Goal: Task Accomplishment & Management: Manage account settings

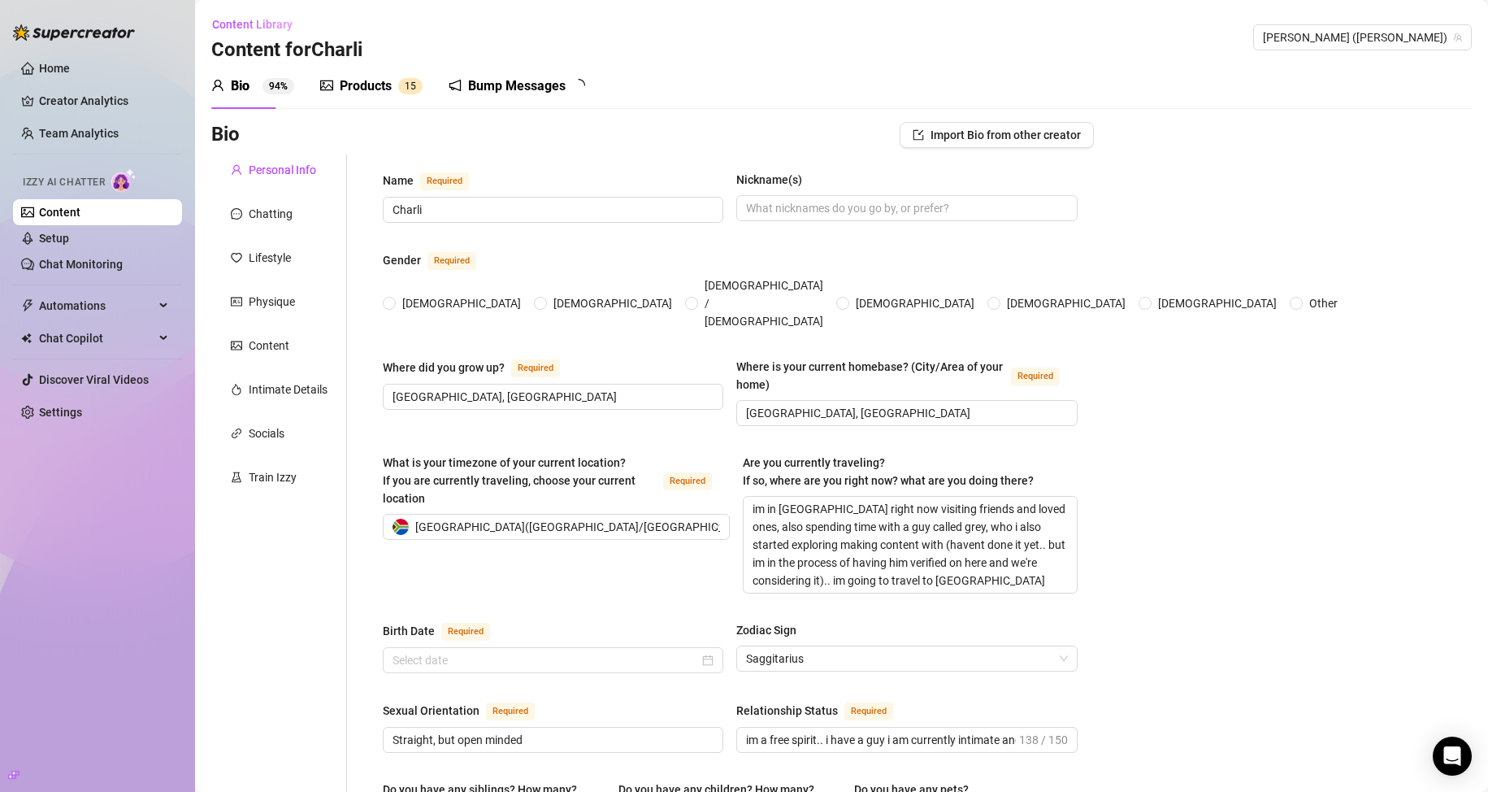
radio input "true"
type input "[DATE]"
click at [22, 575] on div "Home Creator Analytics Team Analytics Izzy AI Chatter Content Setup Chat Monito…" at bounding box center [97, 388] width 169 height 777
click at [381, 85] on div "Products" at bounding box center [366, 86] width 52 height 20
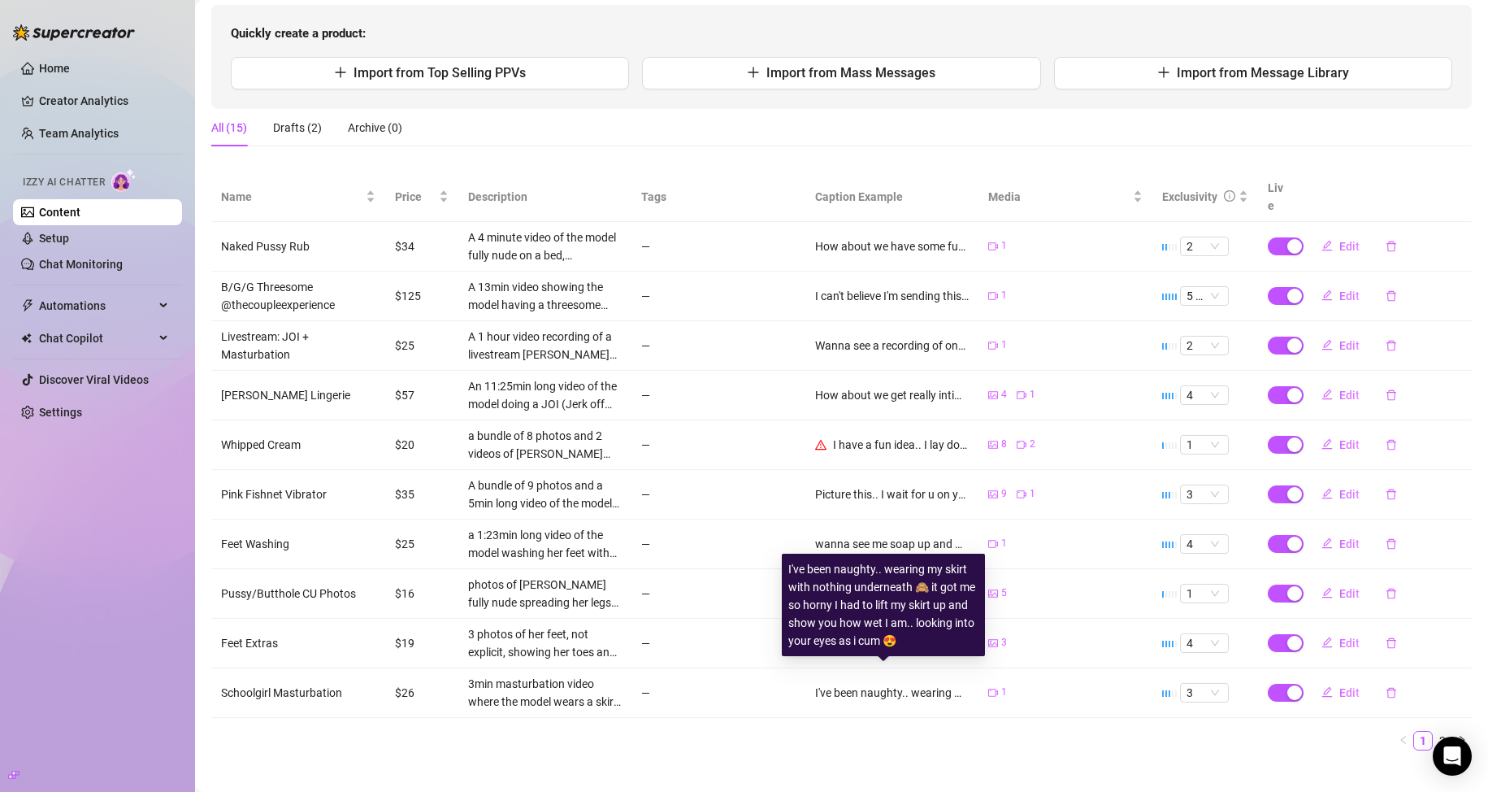
scroll to position [165, 0]
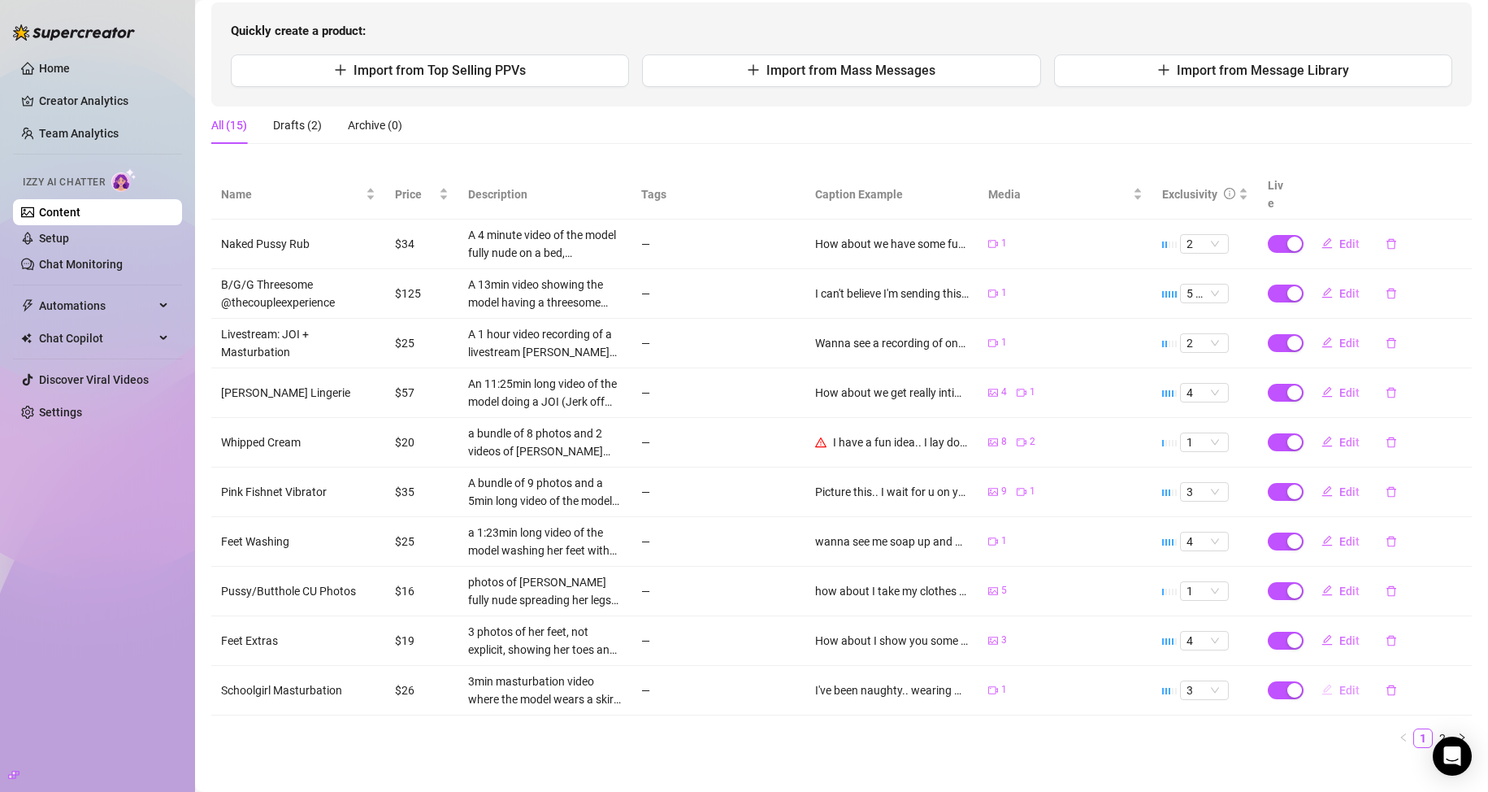
click at [1339, 683] on span "Edit" at bounding box center [1349, 689] width 20 height 13
type textarea "I've been naughty.. wearing my skirt with nothing underneath 🙈 it got me so hor…"
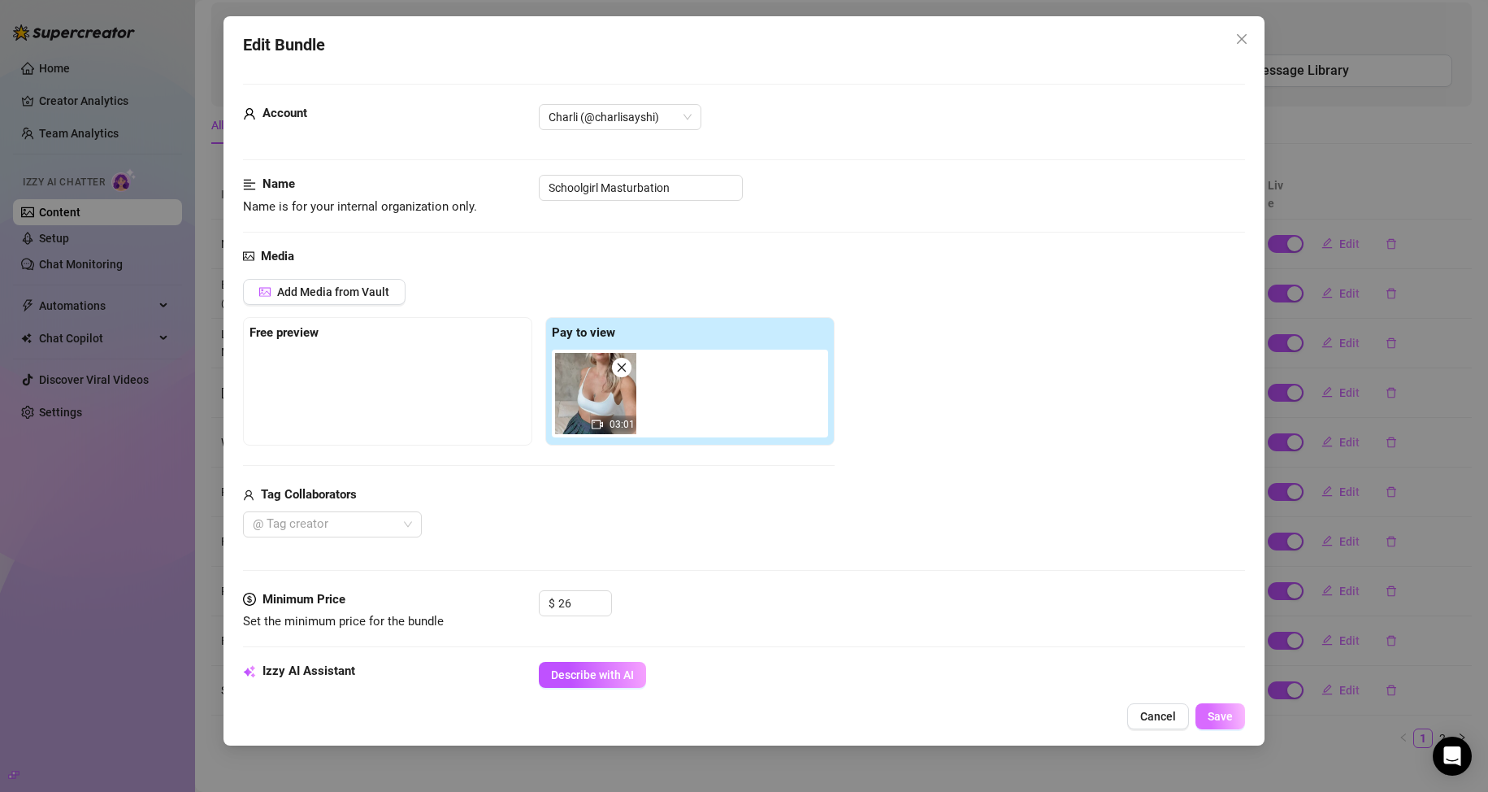
click at [1223, 716] on span "Save" at bounding box center [1220, 715] width 25 height 13
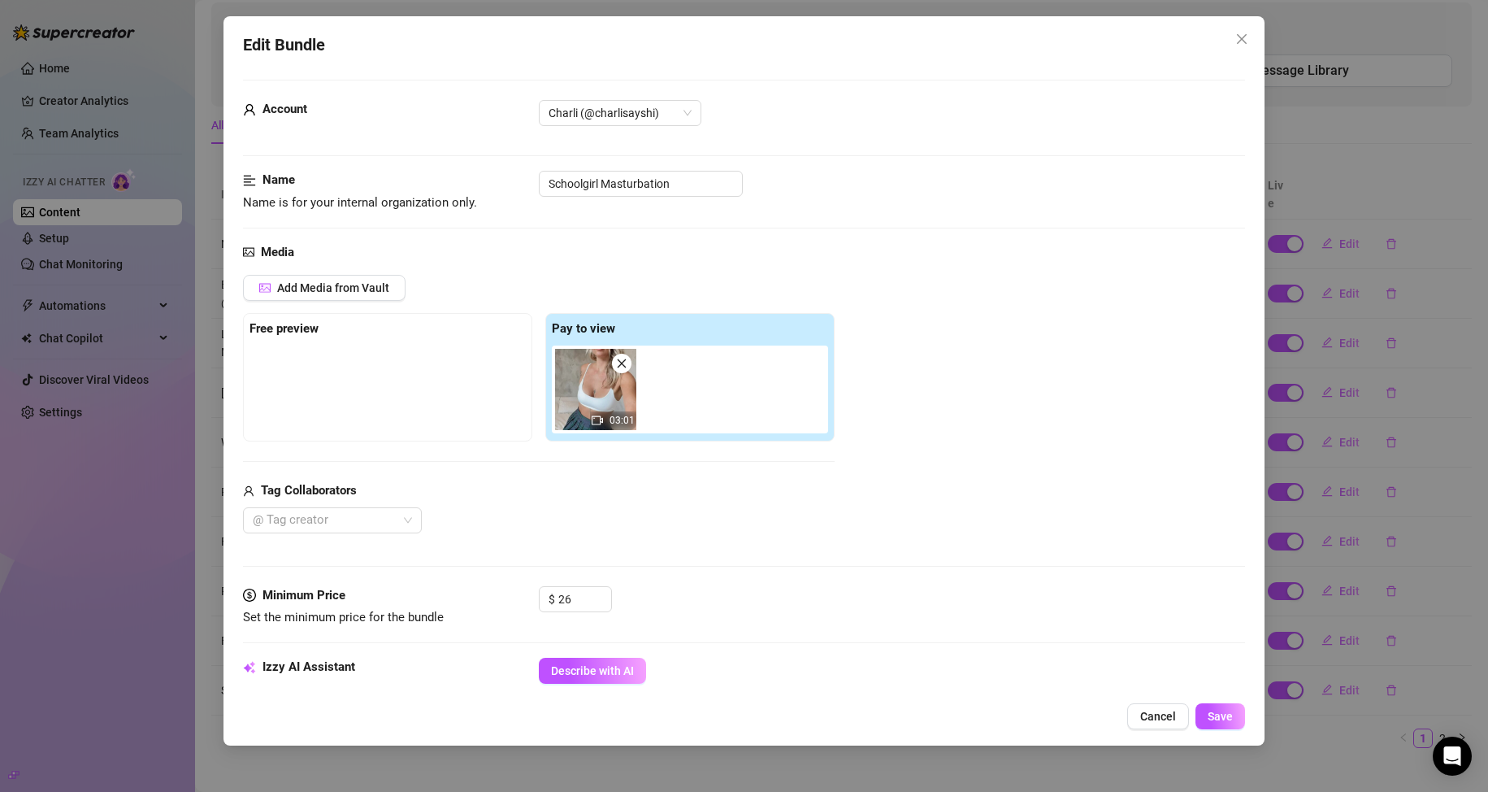
scroll to position [0, 0]
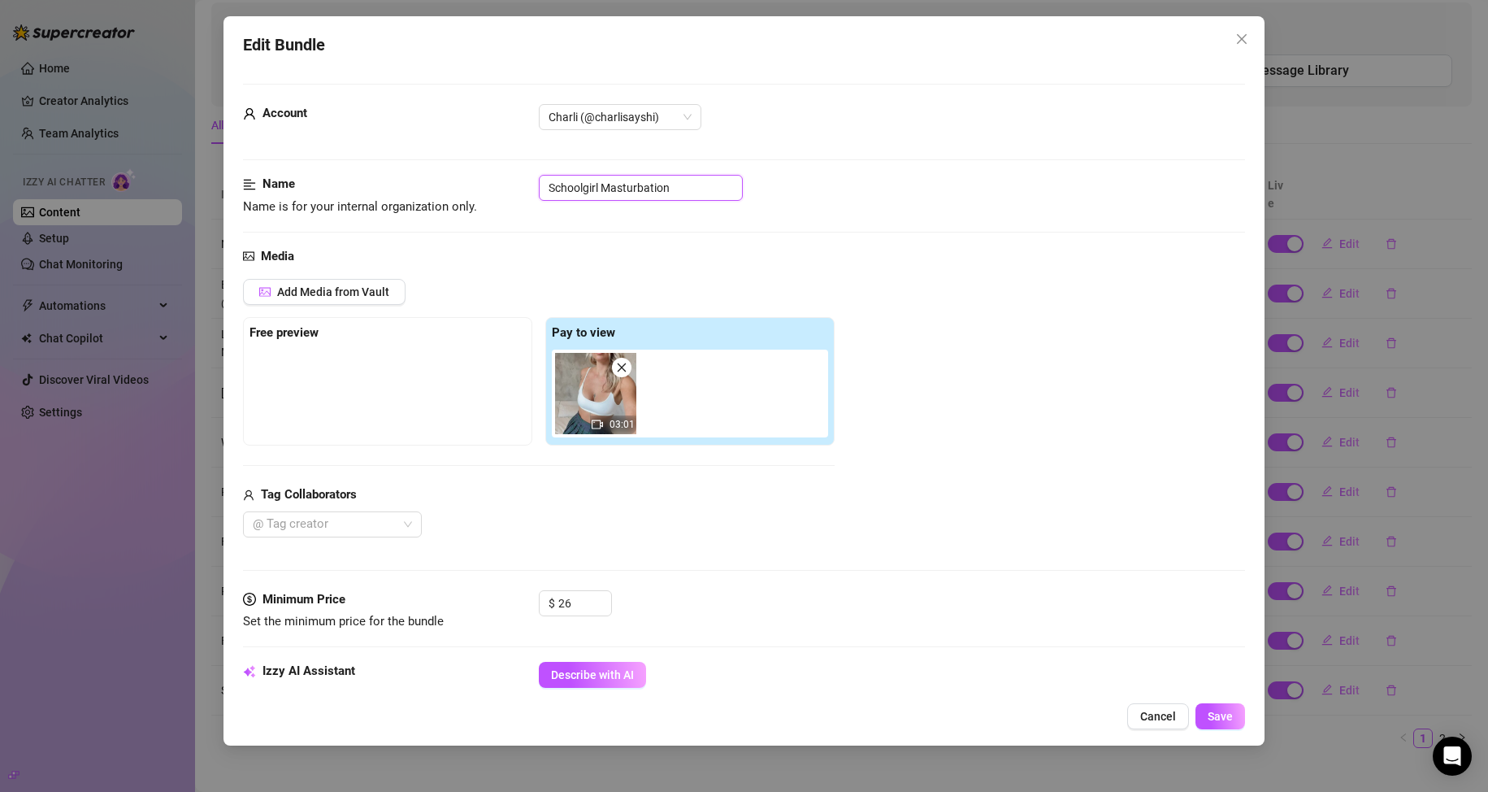
drag, startPoint x: 597, startPoint y: 187, endPoint x: 534, endPoint y: 191, distance: 63.5
click at [534, 191] on div "Name Name is for your internal organization only. Schoolgirl Masturbation" at bounding box center [744, 195] width 1003 height 41
click at [603, 185] on input "Short Skirtl Masturbation" at bounding box center [641, 188] width 204 height 26
type input "Short Skirt Masturbation"
click at [1219, 721] on span "Save" at bounding box center [1220, 715] width 25 height 13
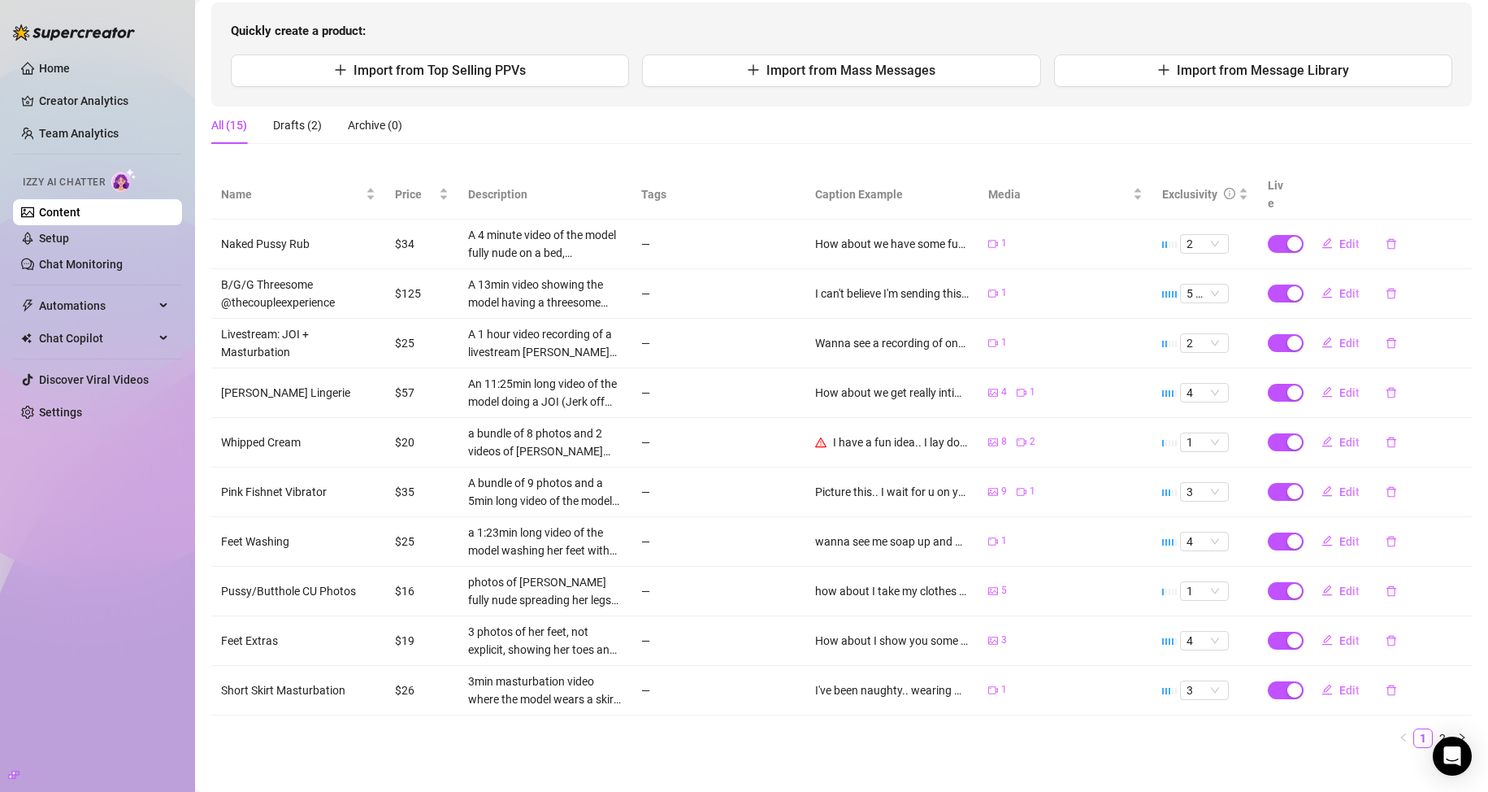
scroll to position [84, 0]
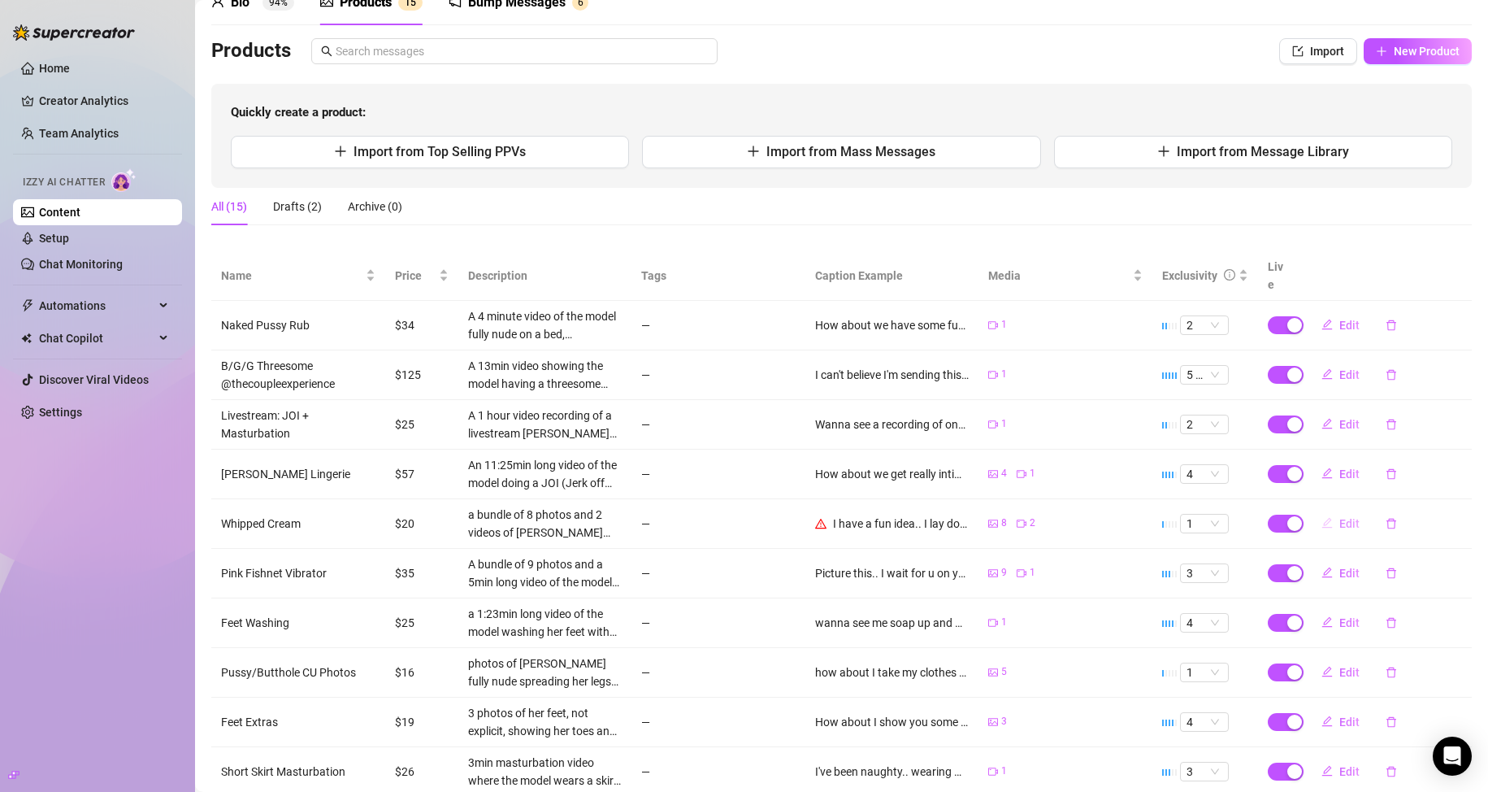
click at [1339, 517] on span "Edit" at bounding box center [1349, 523] width 20 height 13
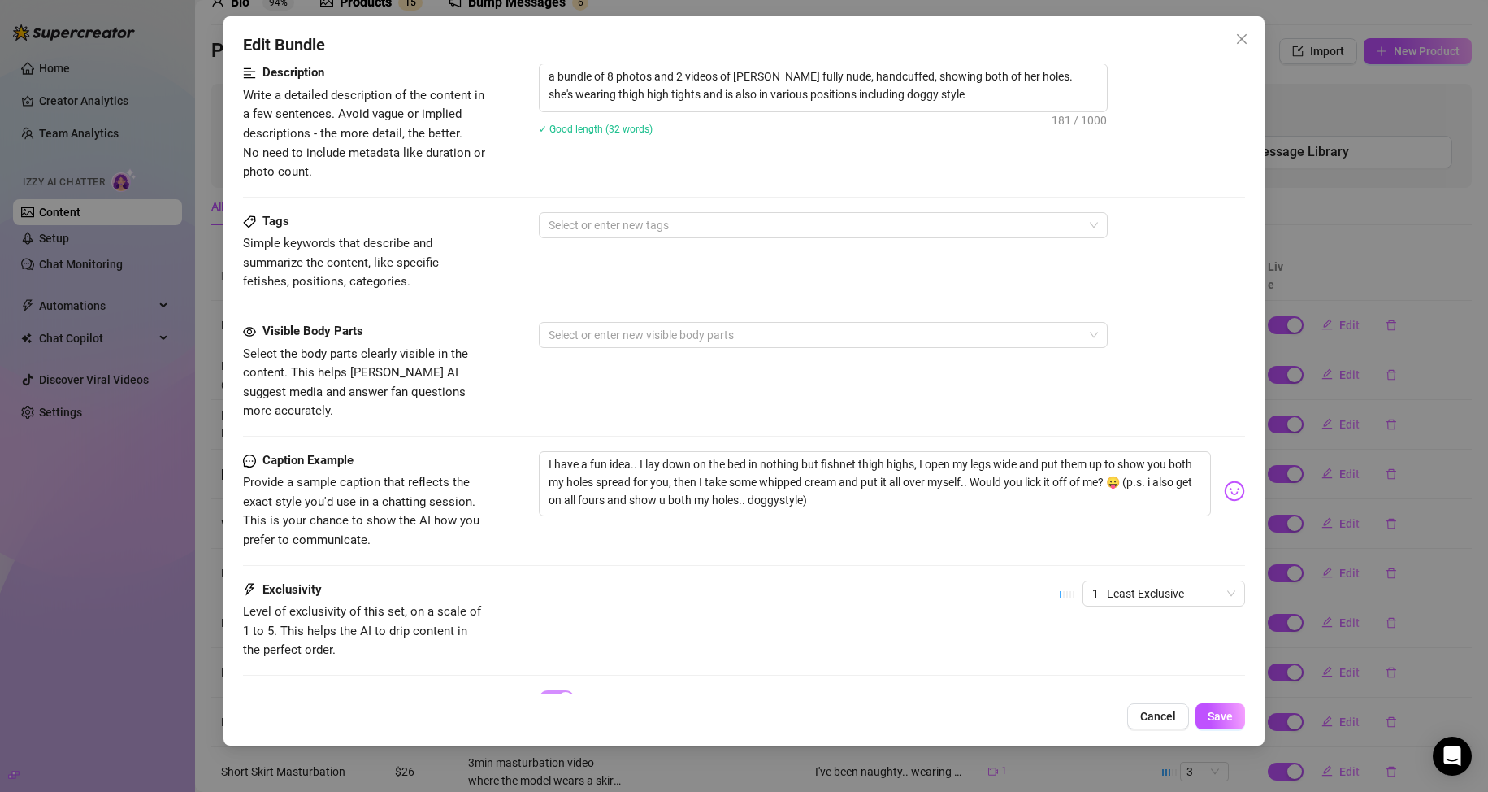
scroll to position [894, 0]
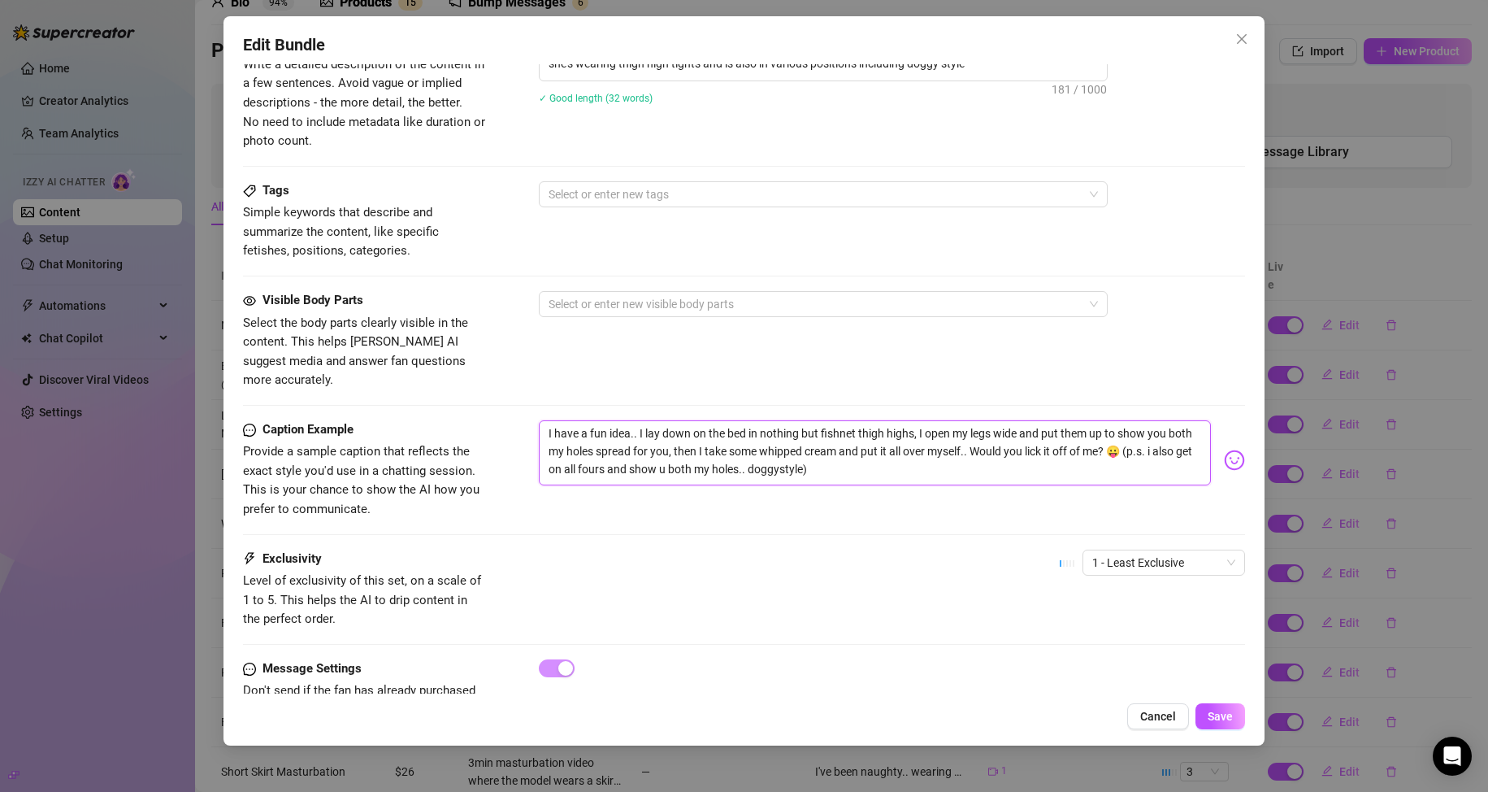
drag, startPoint x: 827, startPoint y: 432, endPoint x: 787, endPoint y: 429, distance: 40.0
click at [787, 429] on textarea "I have a fun idea.. I lay down on the bed in nothing but fishnet thigh highs, I…" at bounding box center [875, 452] width 673 height 65
type textarea "I have a fun idea.. I lay down on the bed in nothing but fishnet thigh highs, I…"
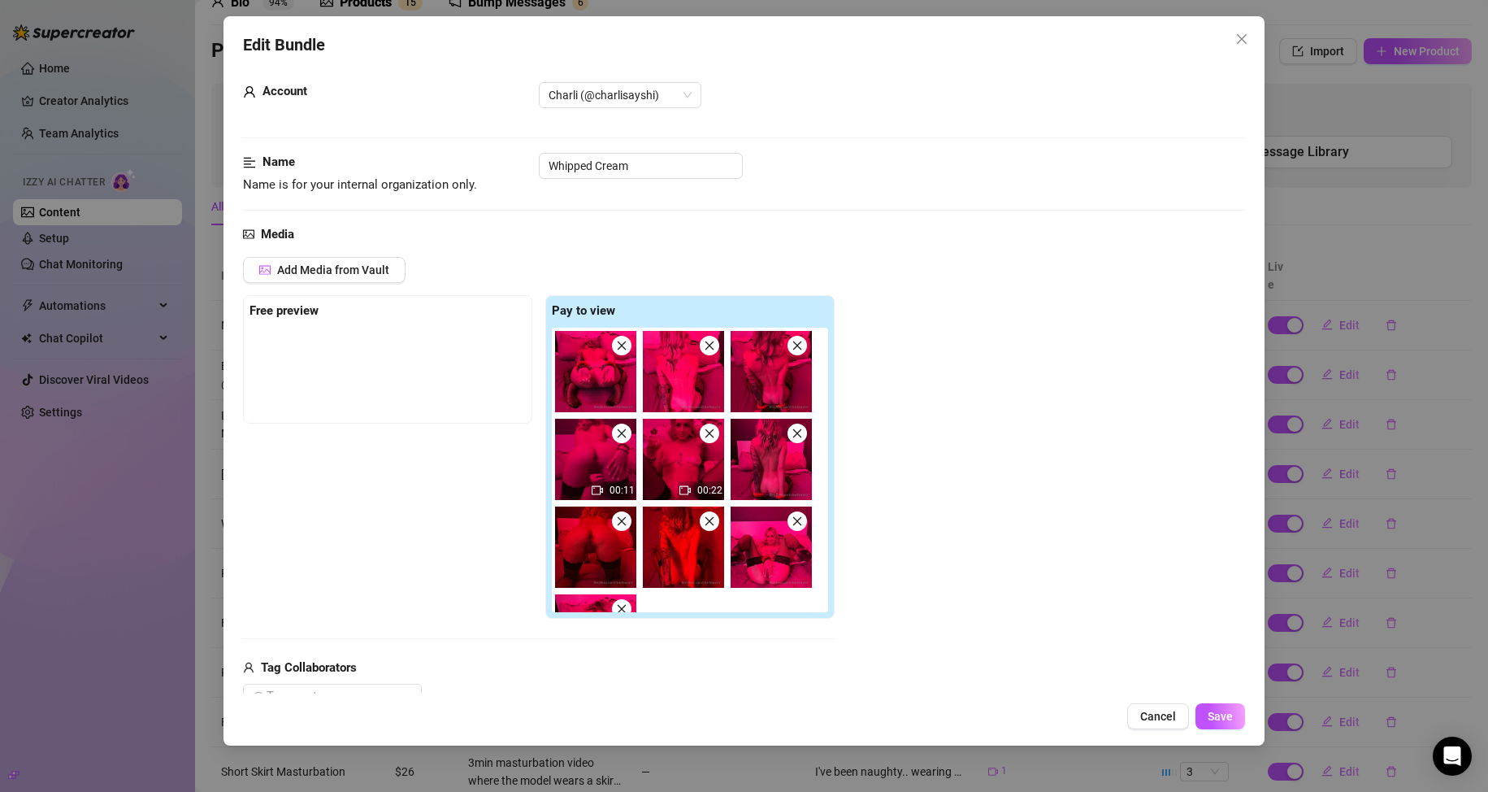
scroll to position [0, 0]
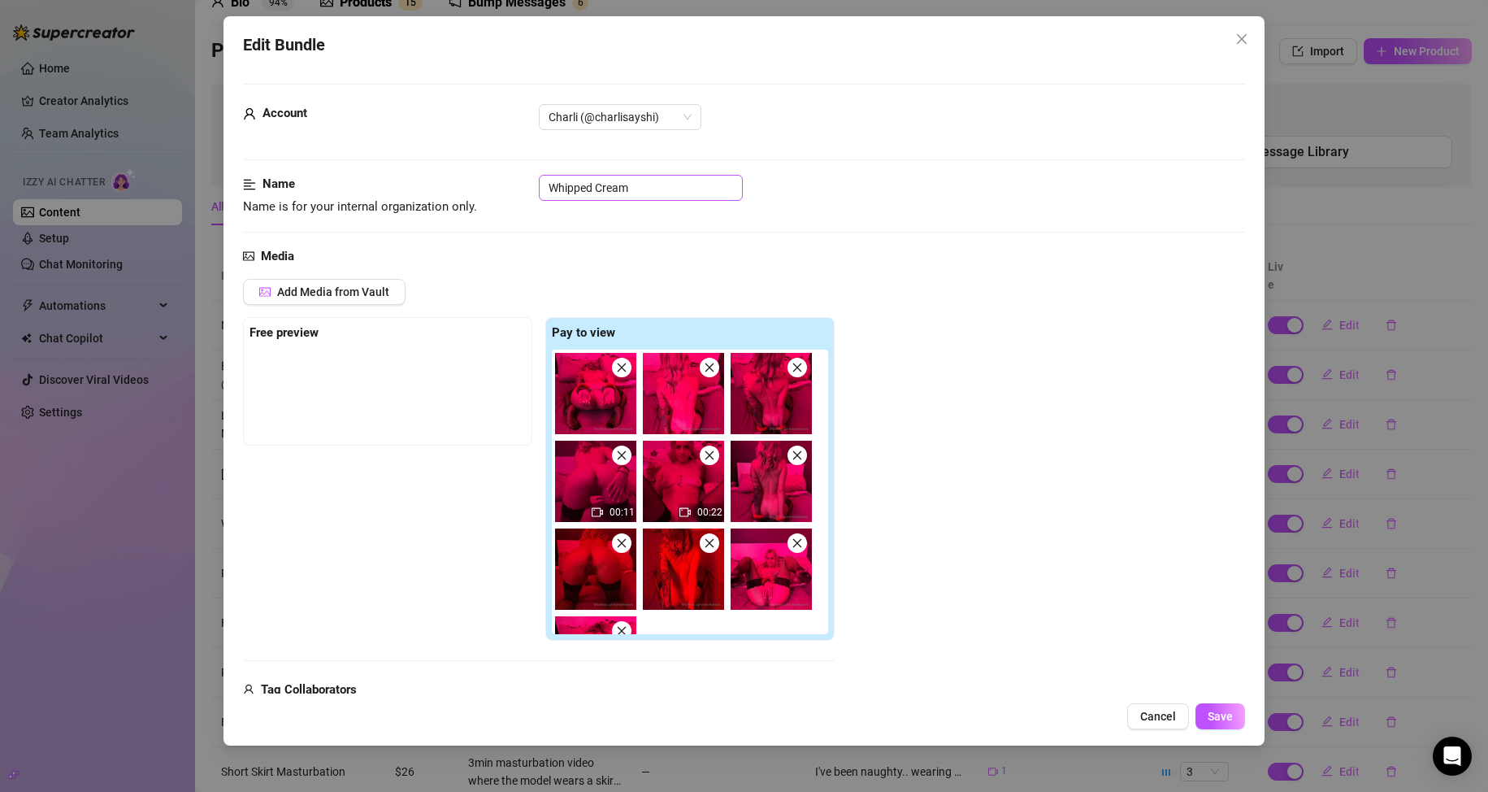
type textarea "I have a fun idea.. I lay down on the bed in nothing but fishnet thigh highs, I…"
drag, startPoint x: 596, startPoint y: 189, endPoint x: 549, endPoint y: 193, distance: 48.2
click at [549, 193] on input "Whipped Cream" at bounding box center [641, 188] width 204 height 26
type input "Pink Lighting Cream"
click at [1231, 715] on span "Save" at bounding box center [1220, 715] width 25 height 13
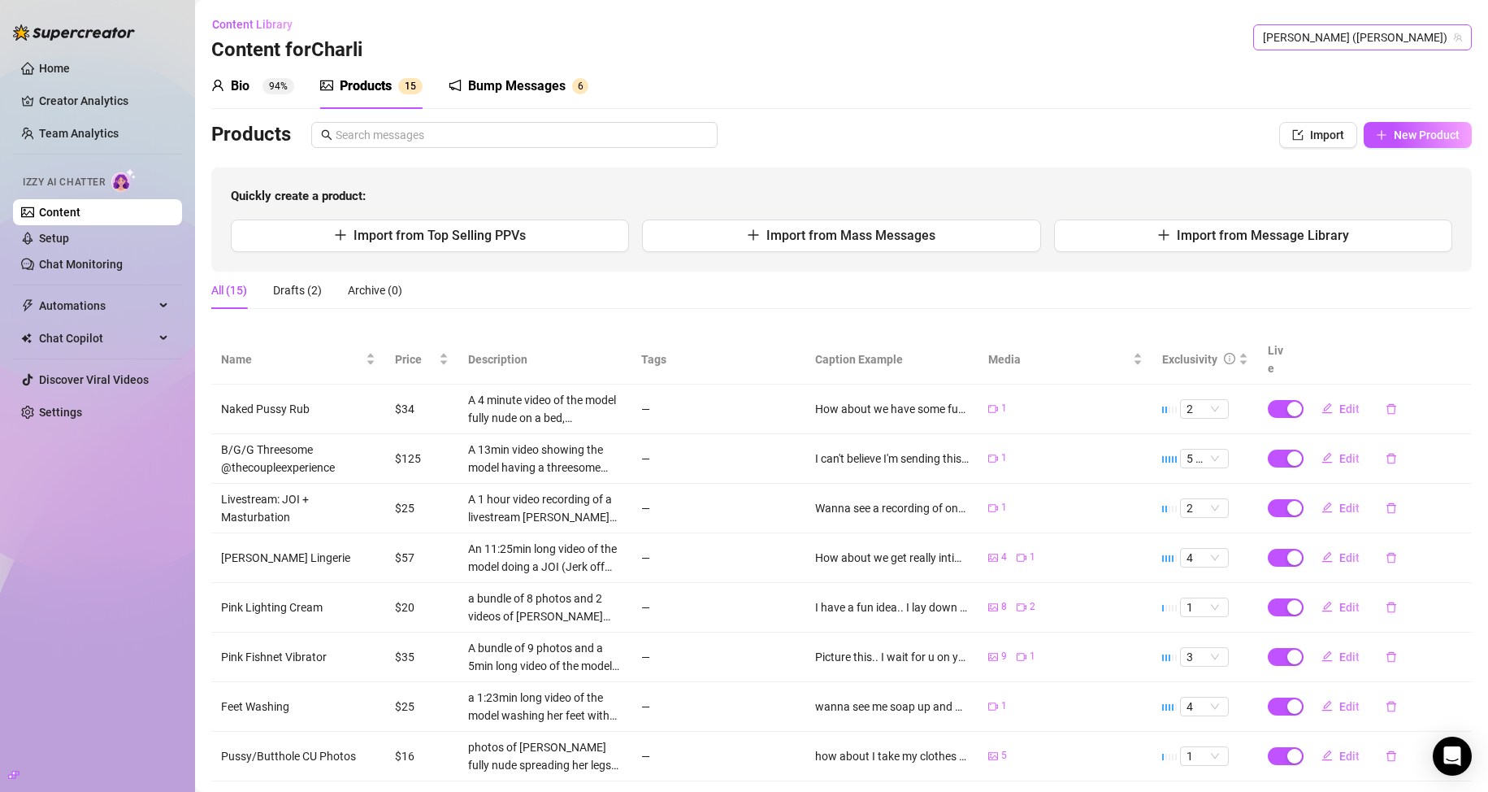
click at [1347, 33] on span "[PERSON_NAME] ([PERSON_NAME])" at bounding box center [1362, 37] width 199 height 24
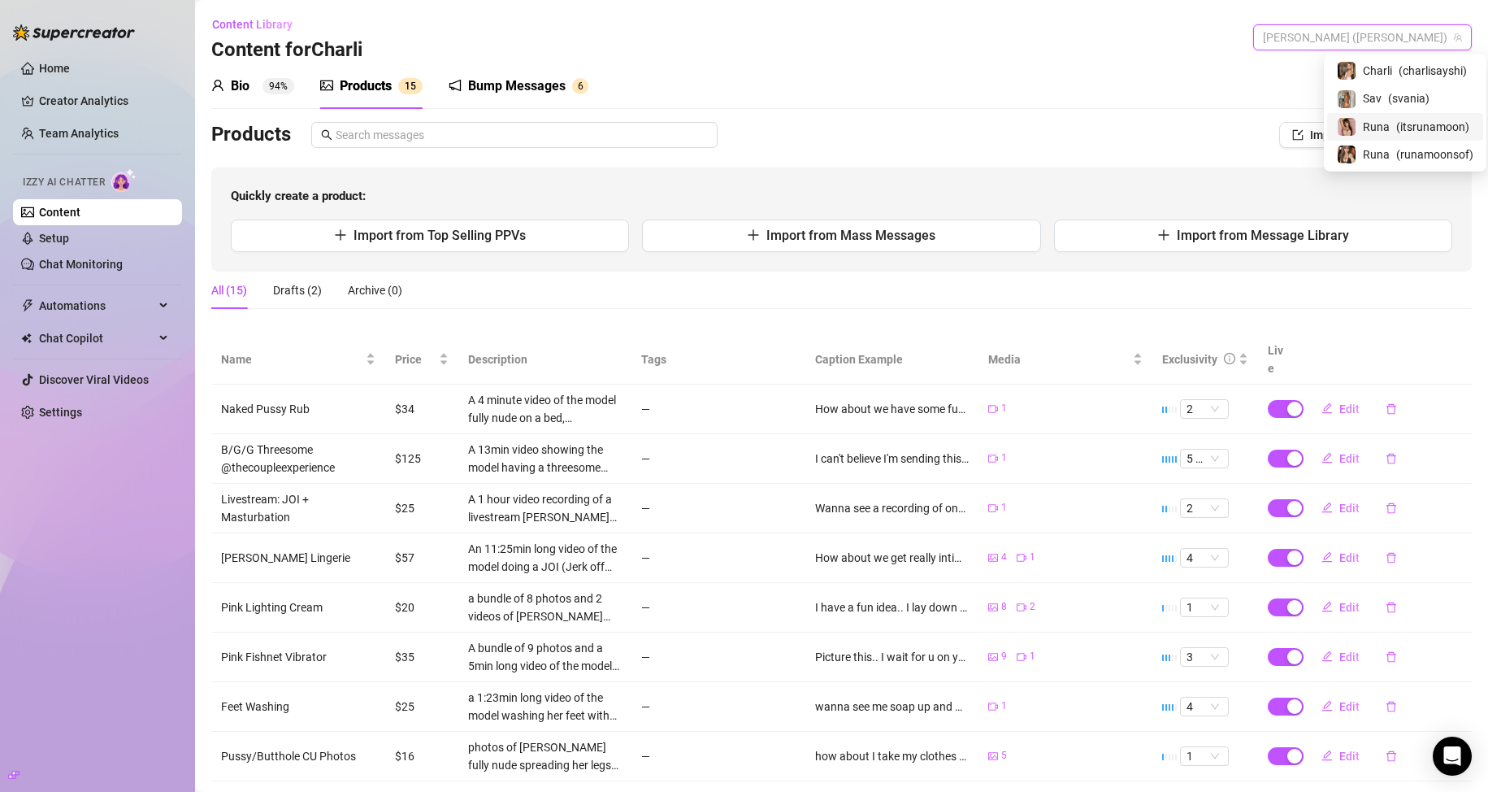
click at [1383, 128] on span "Runa" at bounding box center [1376, 127] width 27 height 18
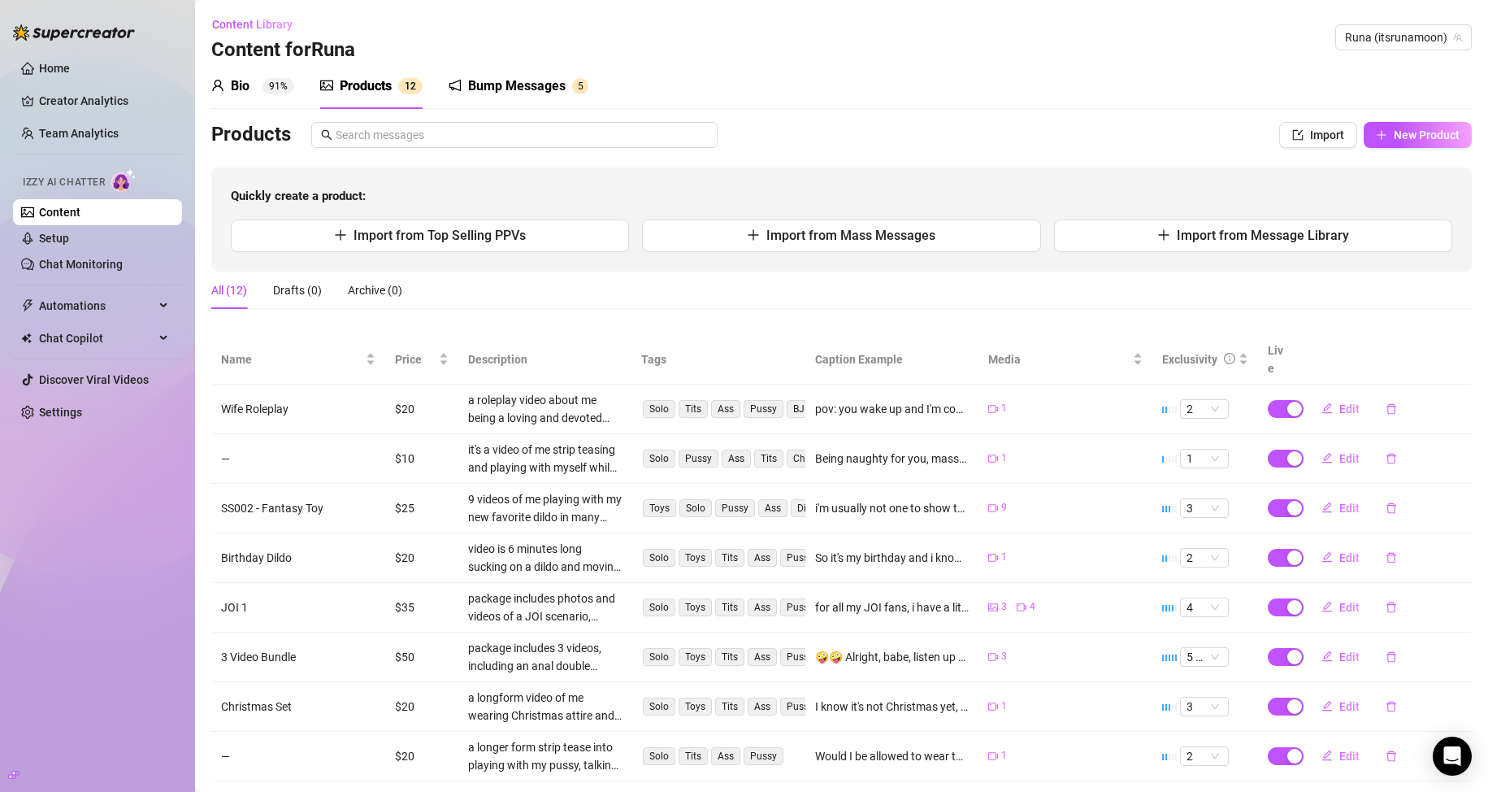
click at [258, 88] on div "Bio 91%" at bounding box center [252, 86] width 83 height 20
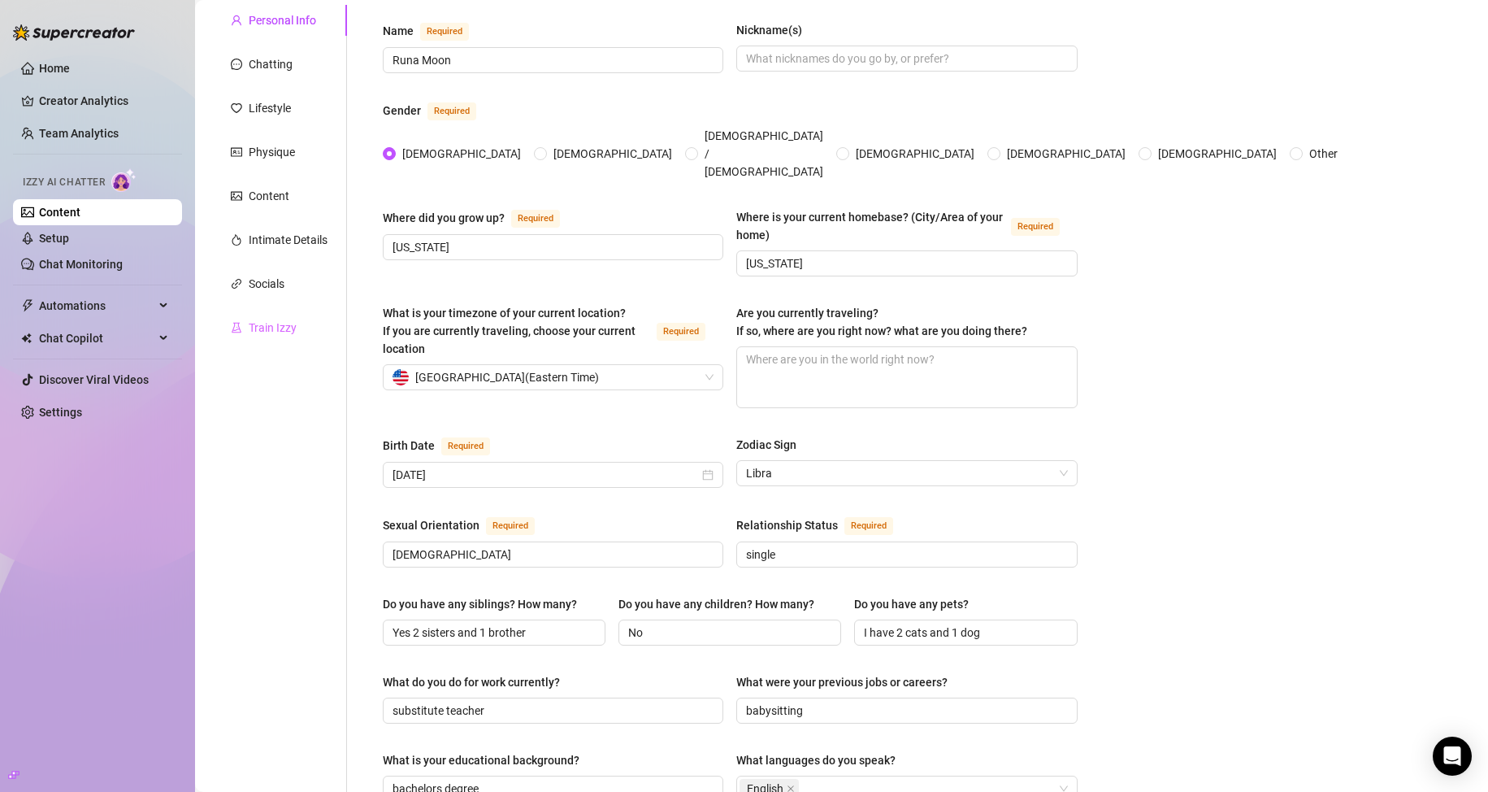
scroll to position [163, 0]
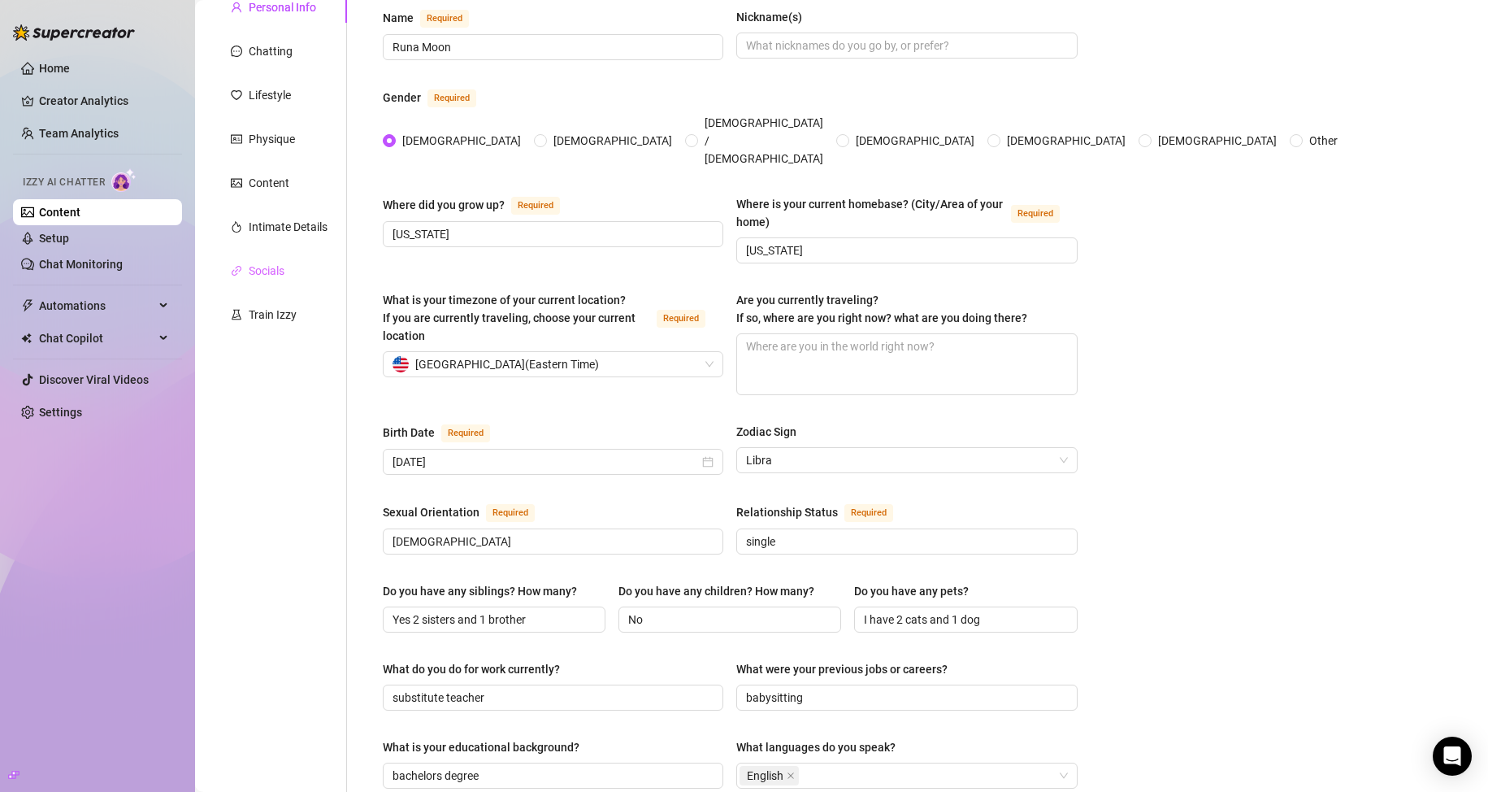
click at [292, 269] on div "Socials" at bounding box center [279, 270] width 136 height 31
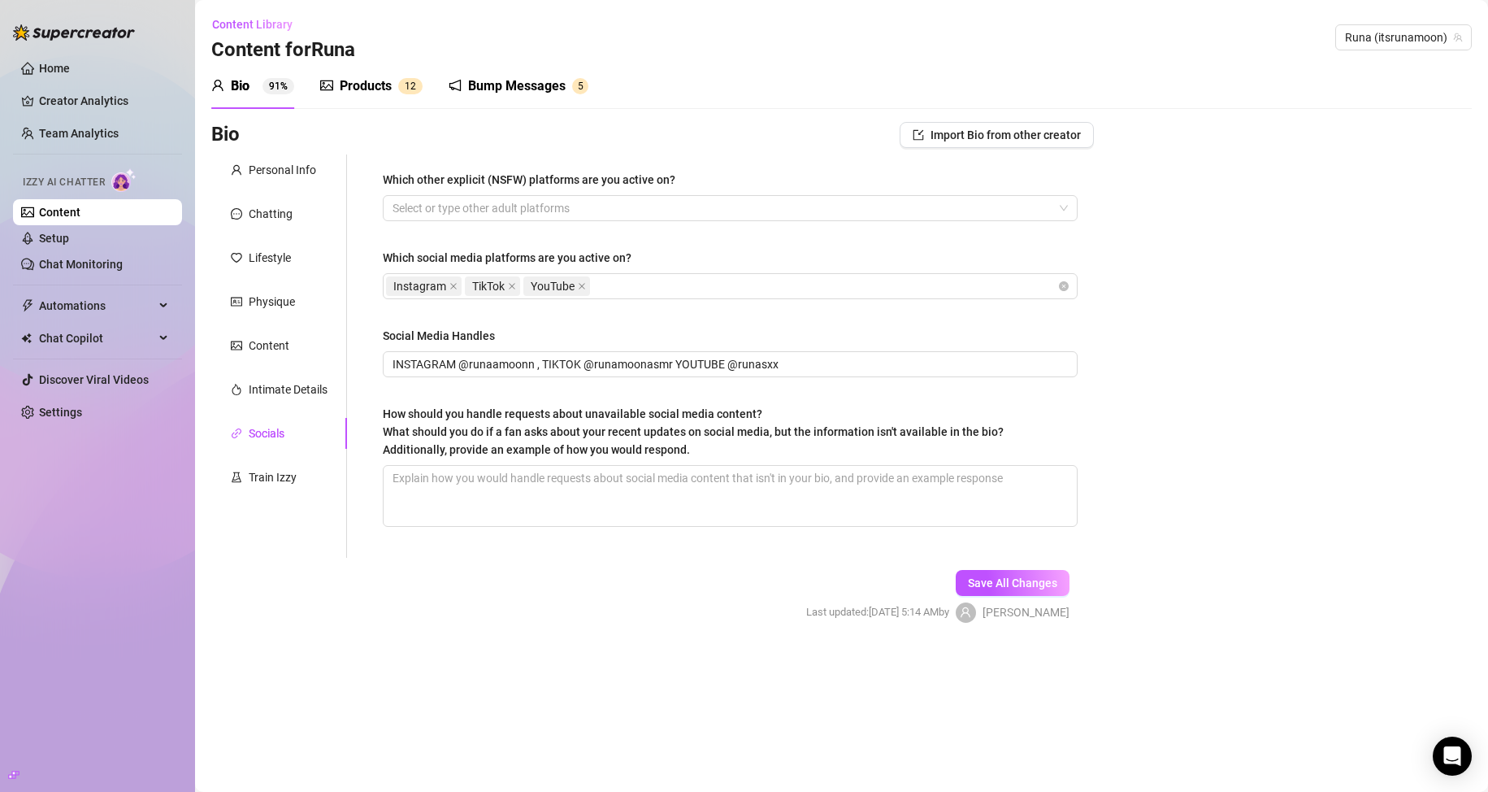
click at [296, 372] on div "Personal Info Chatting Lifestyle Physique Content Intimate Details Socials Trai…" at bounding box center [279, 355] width 136 height 403
click at [295, 391] on div "Intimate Details" at bounding box center [288, 389] width 79 height 18
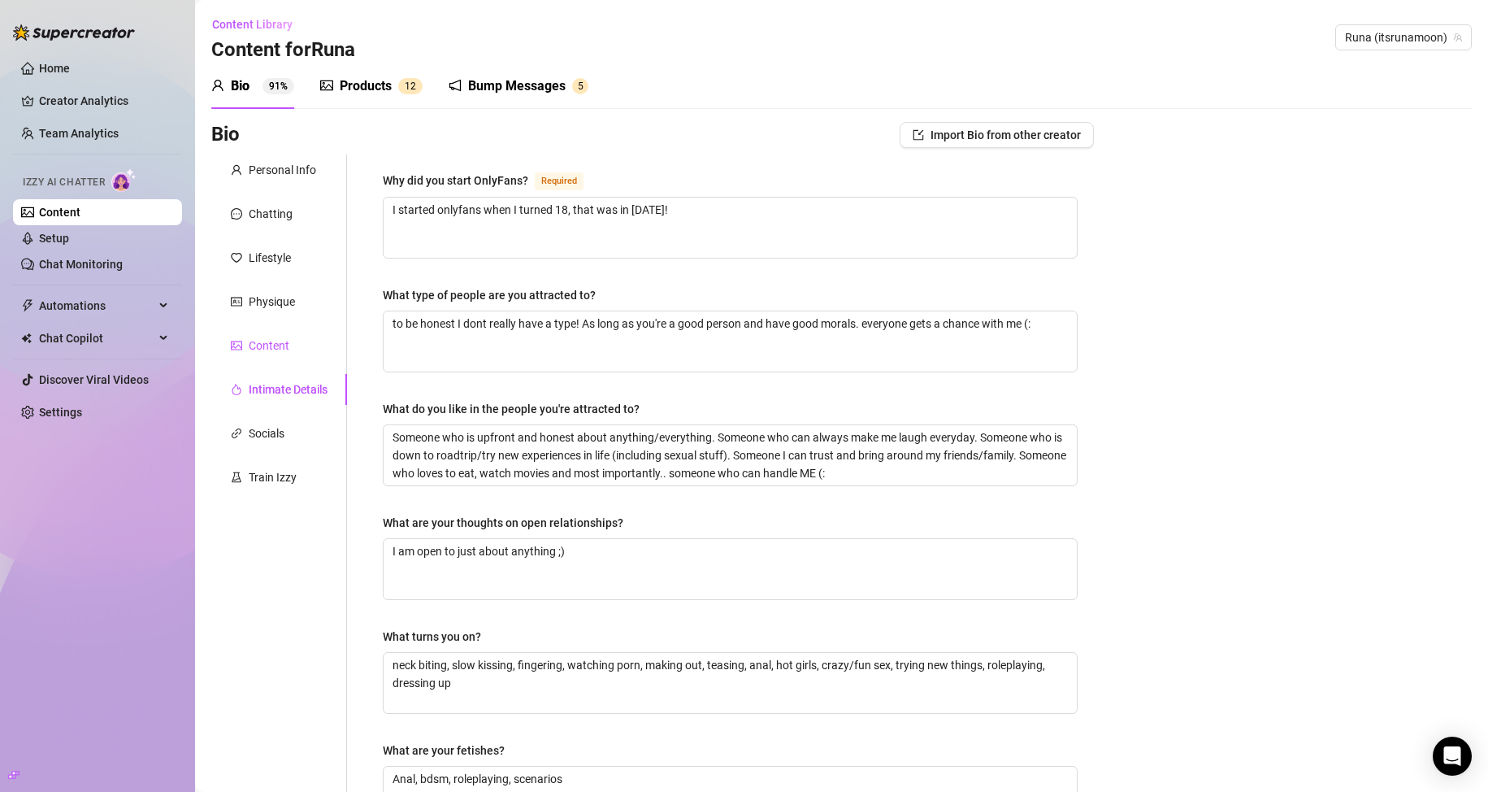
click at [275, 348] on div "Content" at bounding box center [269, 345] width 41 height 18
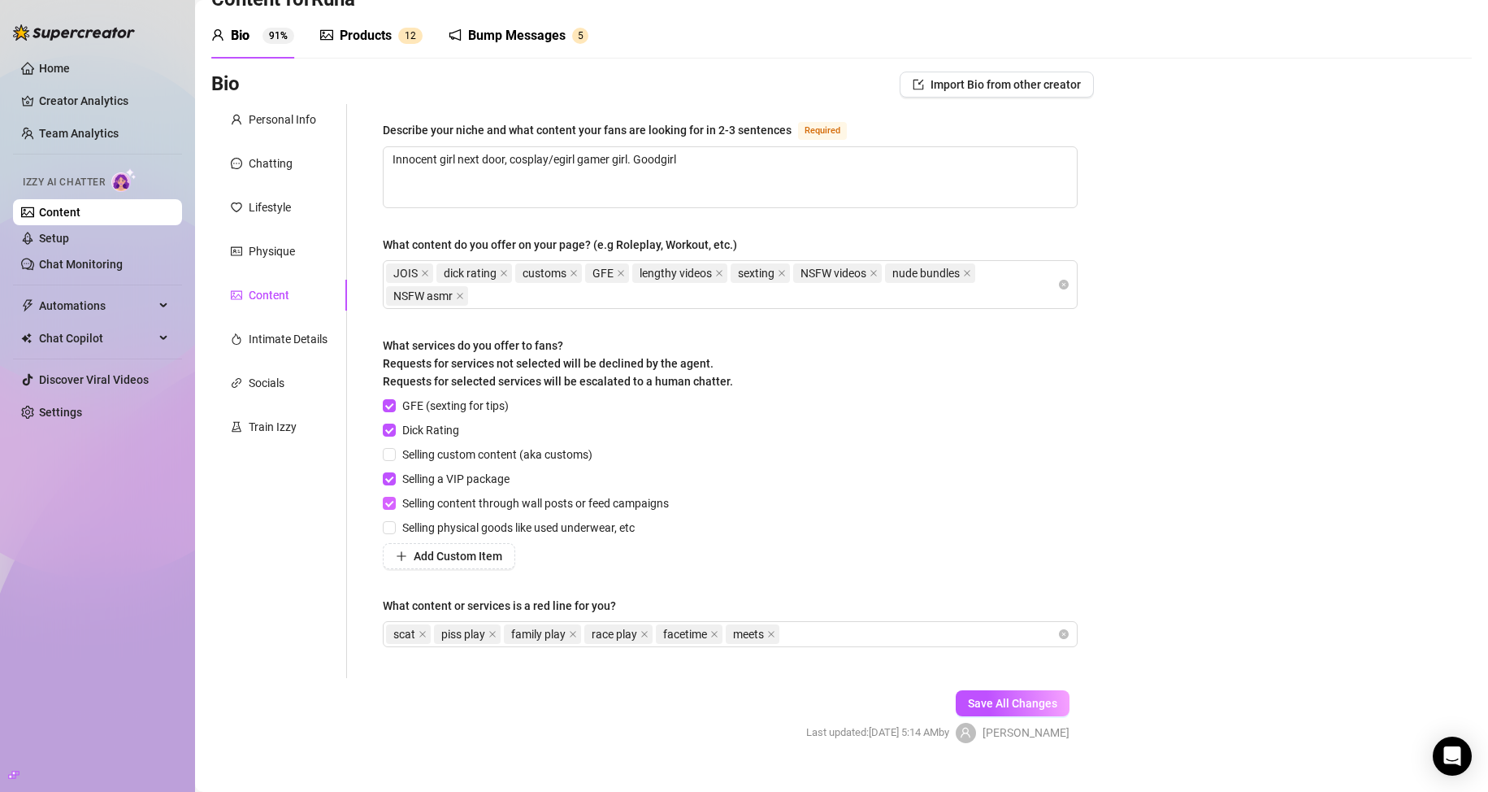
scroll to position [78, 0]
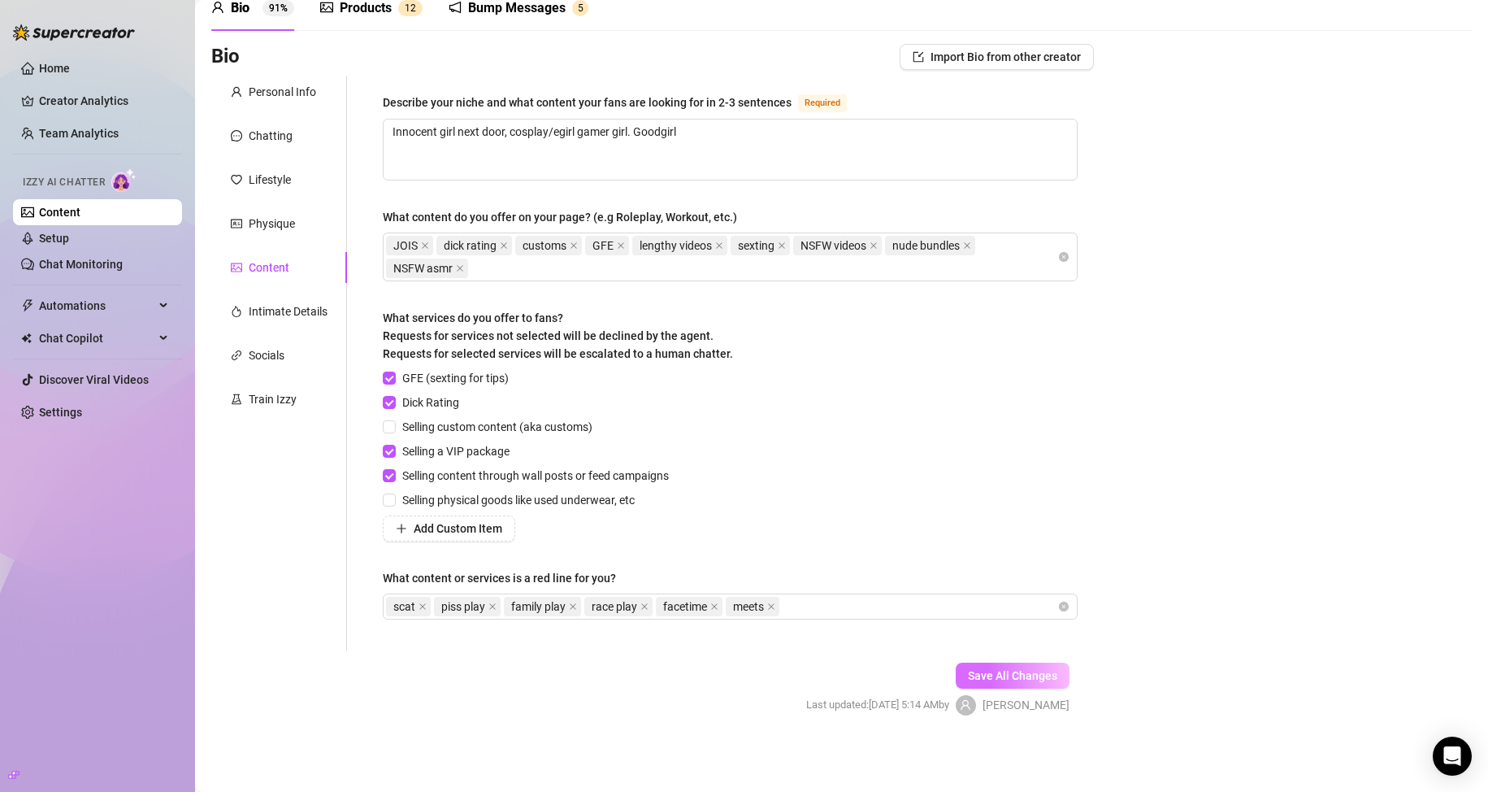
click at [1010, 679] on span "Save All Changes" at bounding box center [1012, 675] width 89 height 13
click at [274, 212] on div "Physique" at bounding box center [279, 223] width 136 height 31
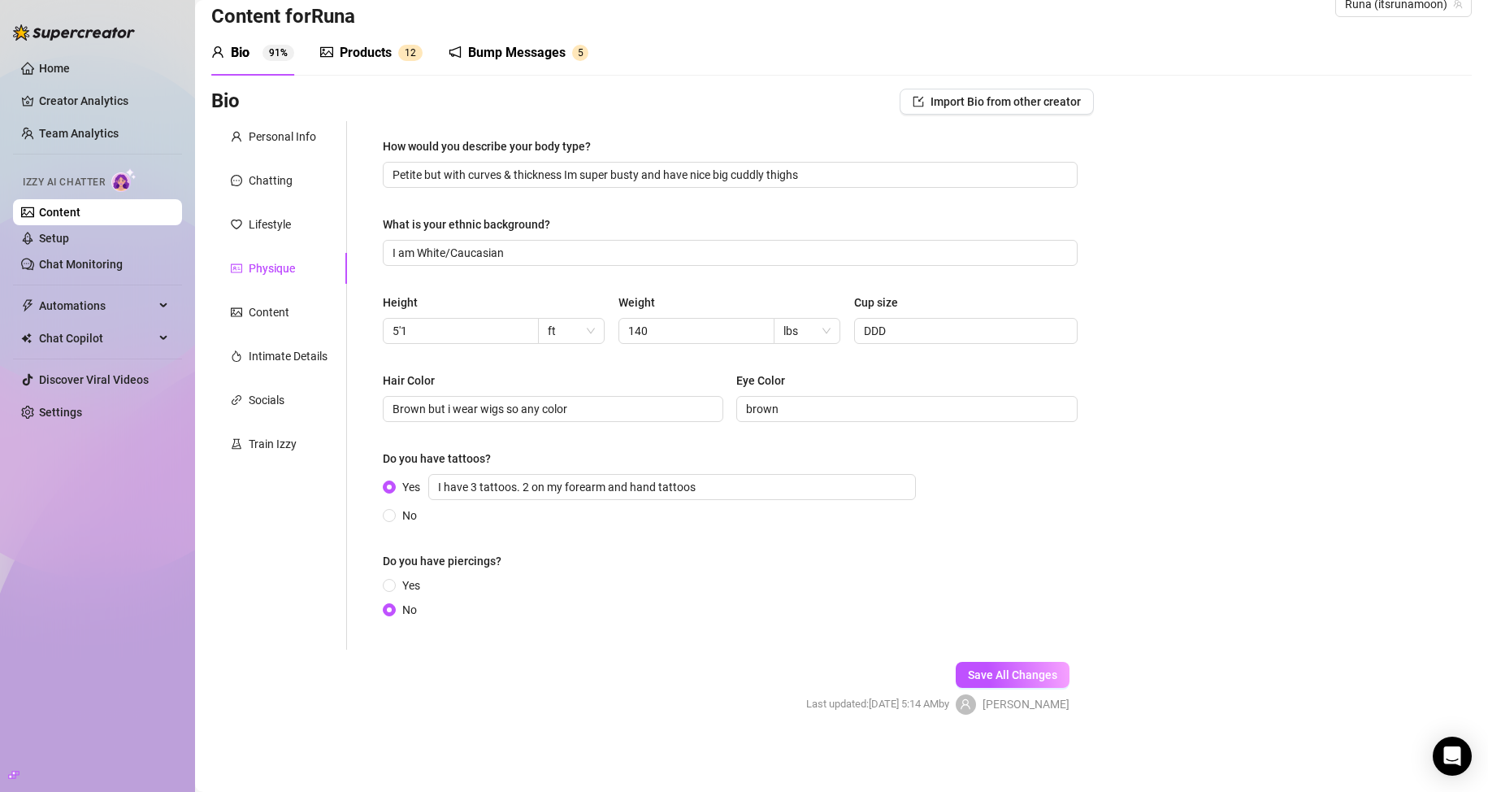
scroll to position [33, 0]
click at [274, 187] on div "Chatting" at bounding box center [271, 180] width 44 height 18
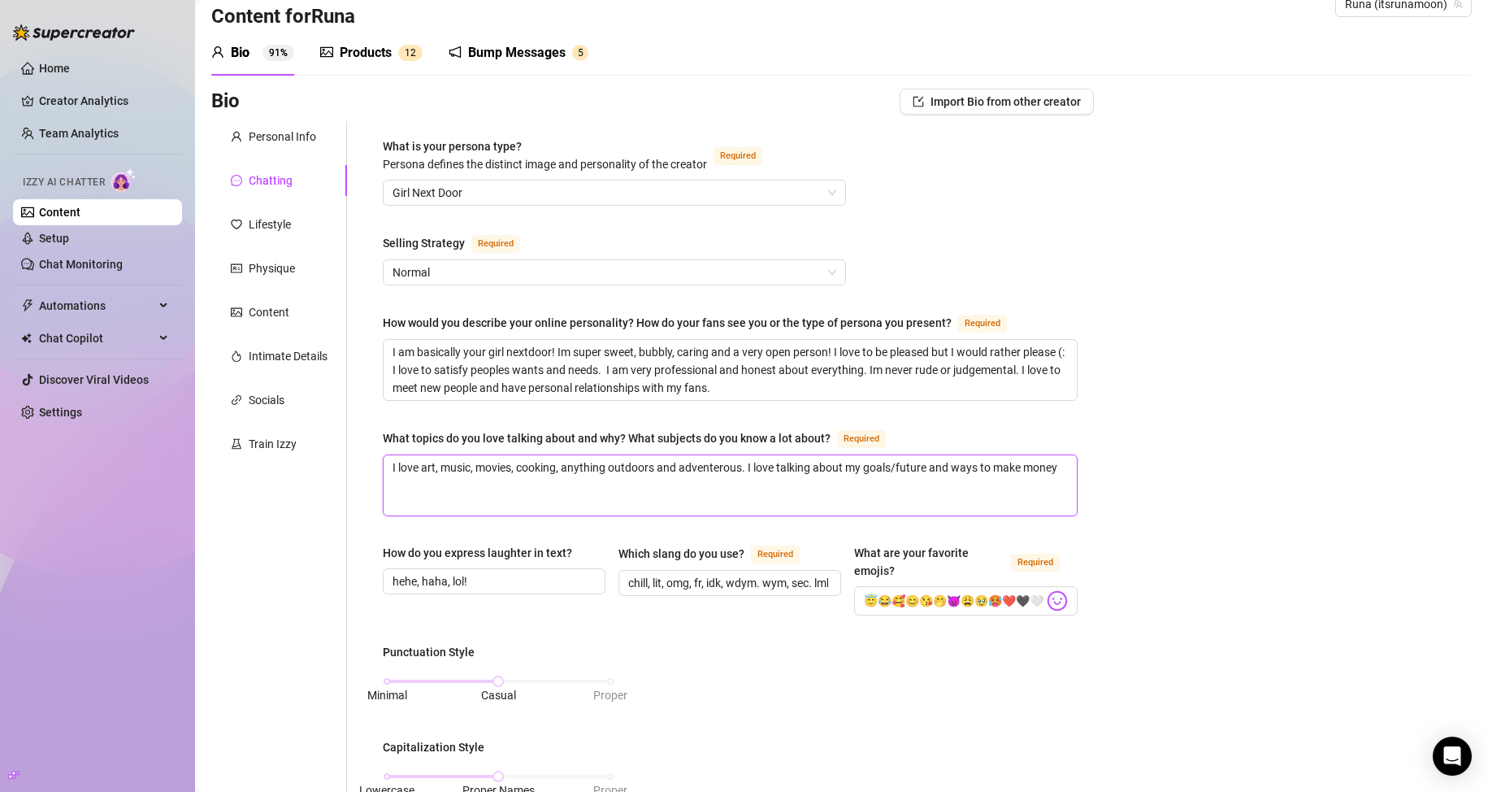
drag, startPoint x: 653, startPoint y: 464, endPoint x: 608, endPoint y: 461, distance: 45.6
click at [608, 461] on textarea "I love art, music, movies, cooking, anything outdoors and adventerous. I love t…" at bounding box center [730, 485] width 693 height 60
type textarea "I love art, music, movies, cooking, anything and adventerous. I love talking ab…"
drag, startPoint x: 627, startPoint y: 471, endPoint x: 611, endPoint y: 471, distance: 16.3
click at [611, 471] on textarea "I love art, music, movies, cooking, anything and adventerous. I love talking ab…" at bounding box center [730, 485] width 693 height 60
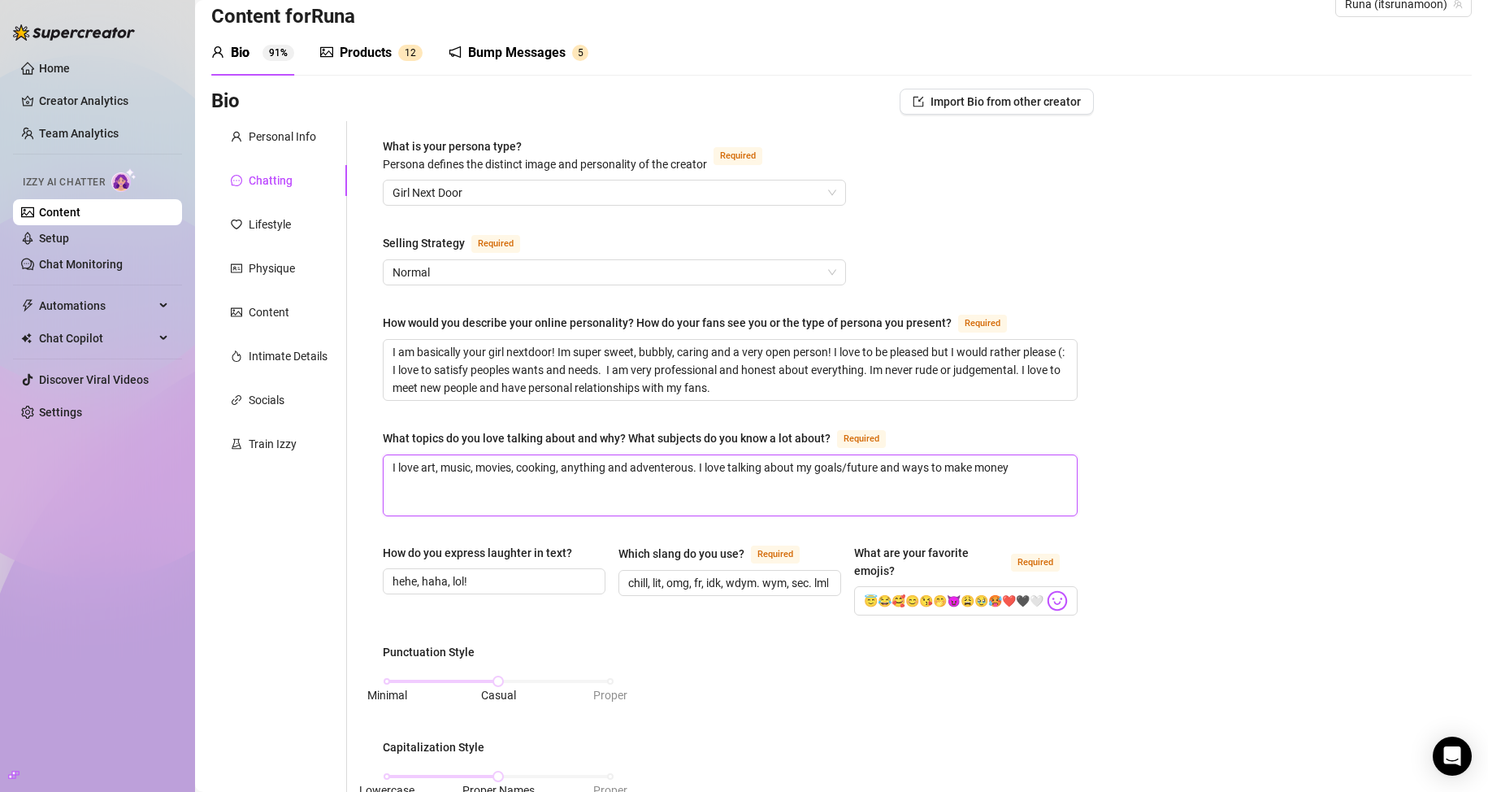
type textarea "I love art, music, movies, cooking, anything adventerous. I love talking about …"
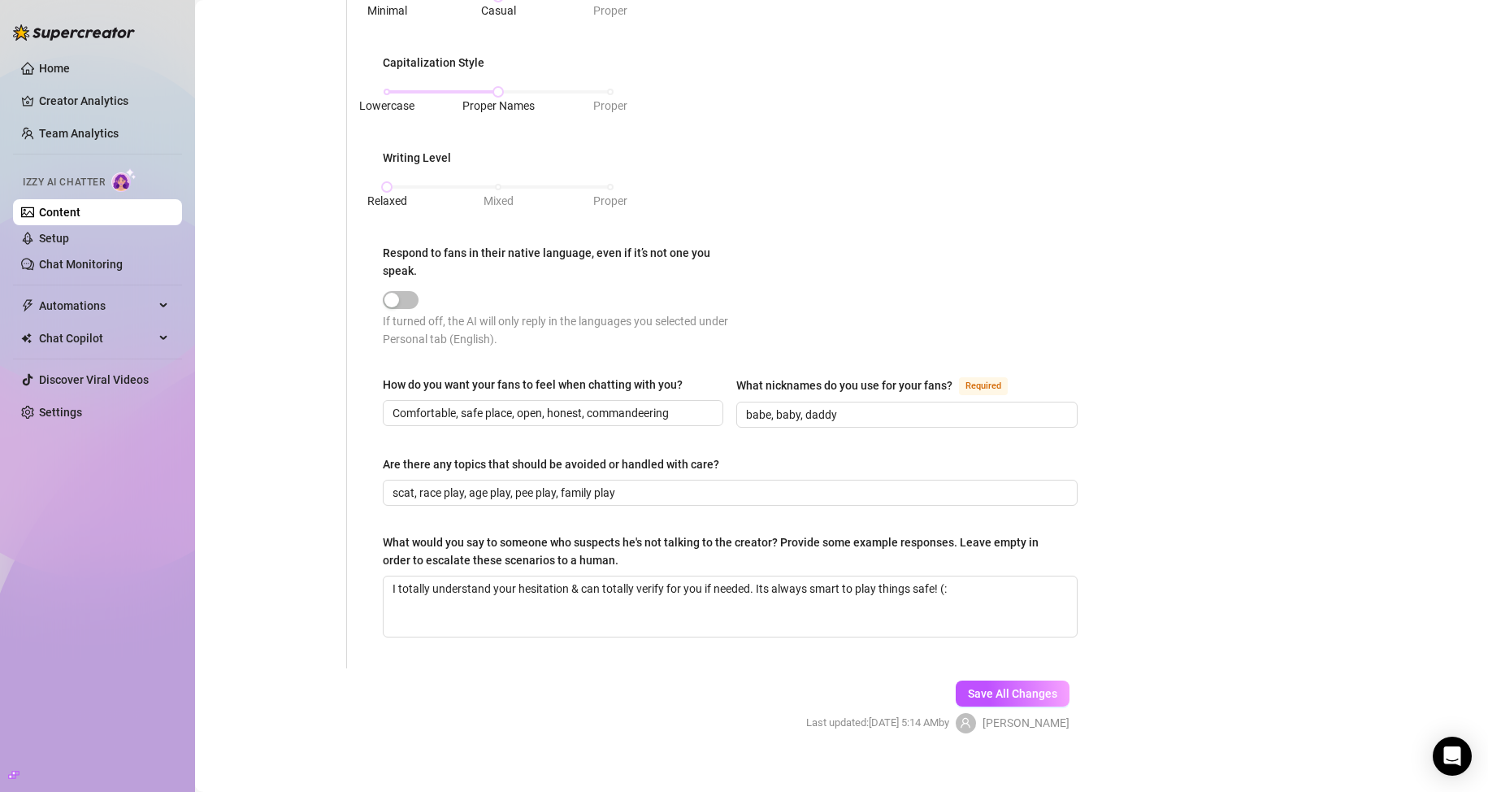
scroll to position [733, 0]
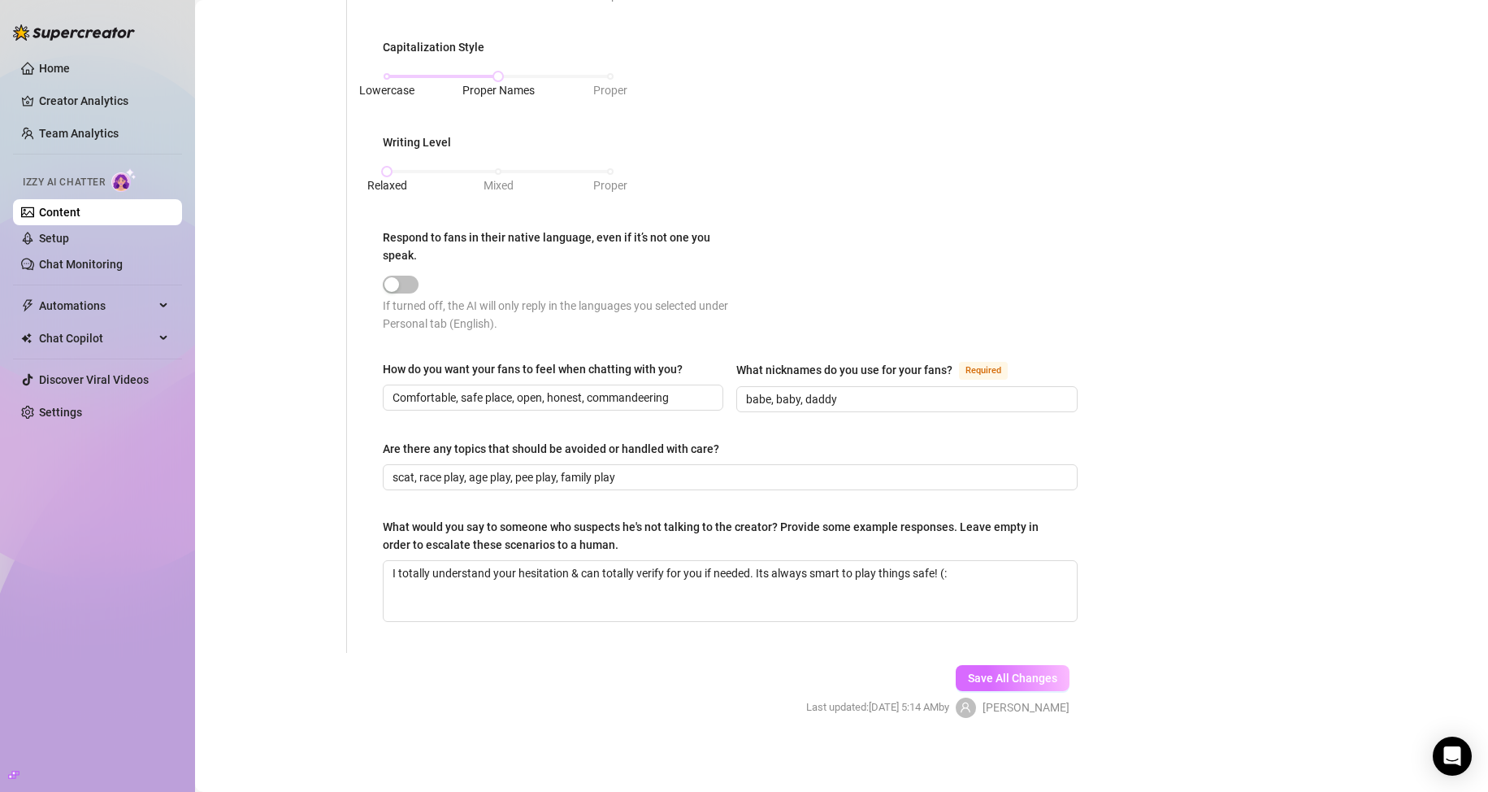
type textarea "I love art, music, movies, cooking, anything adventerous. I love talking about …"
click at [1044, 679] on span "Save All Changes" at bounding box center [1012, 677] width 89 height 13
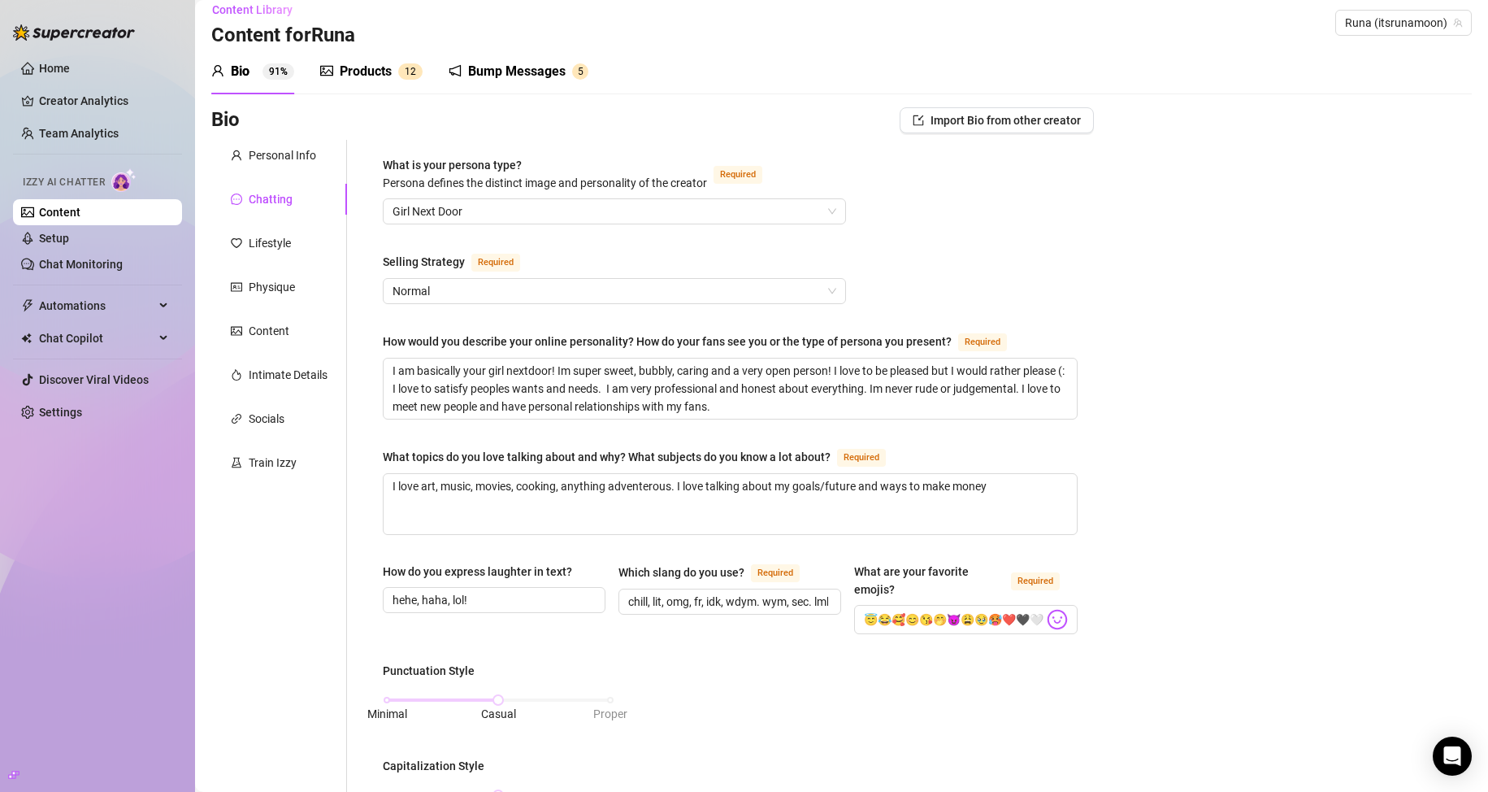
scroll to position [2, 0]
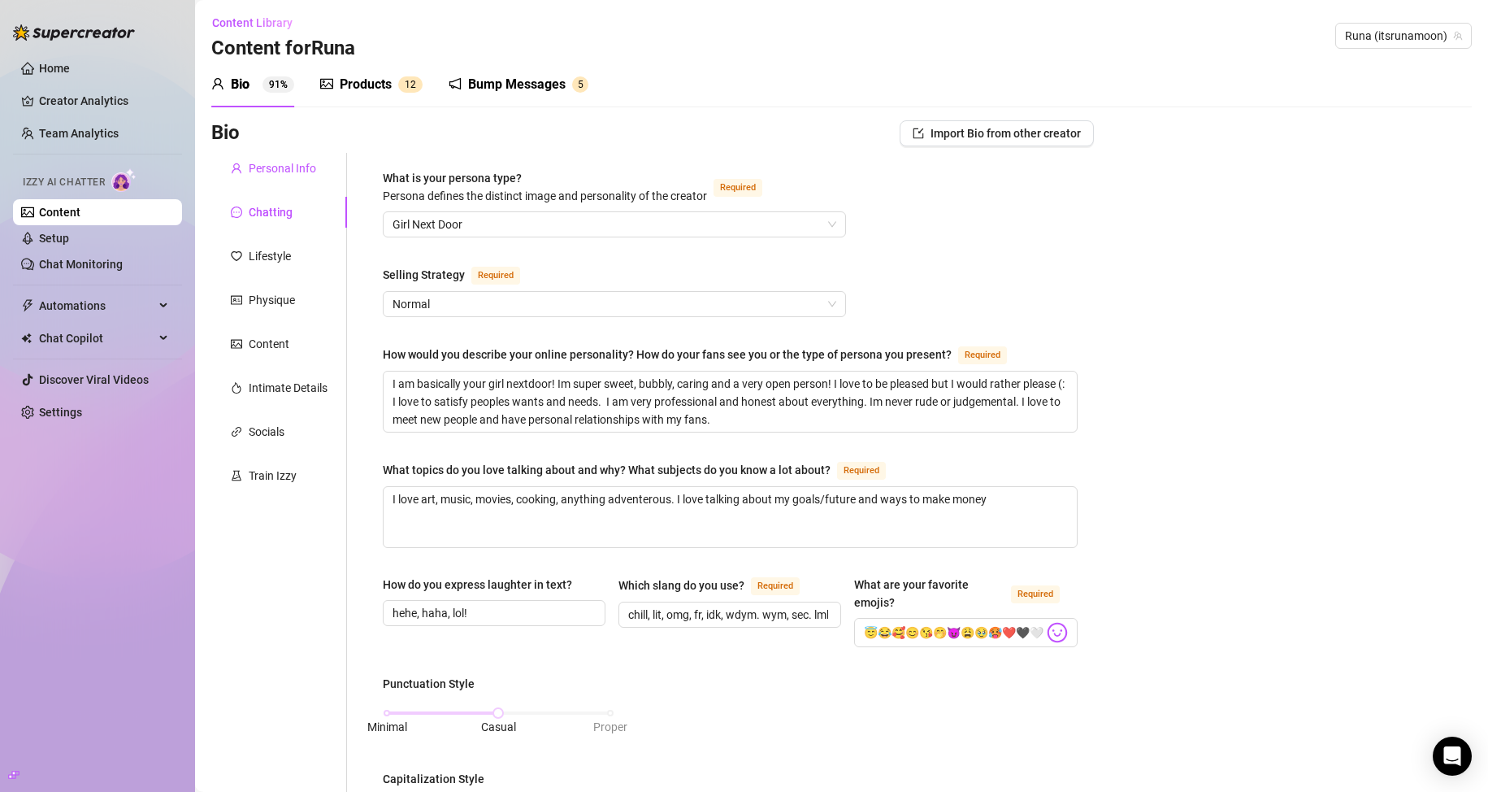
click at [284, 171] on div "Personal Info" at bounding box center [282, 168] width 67 height 18
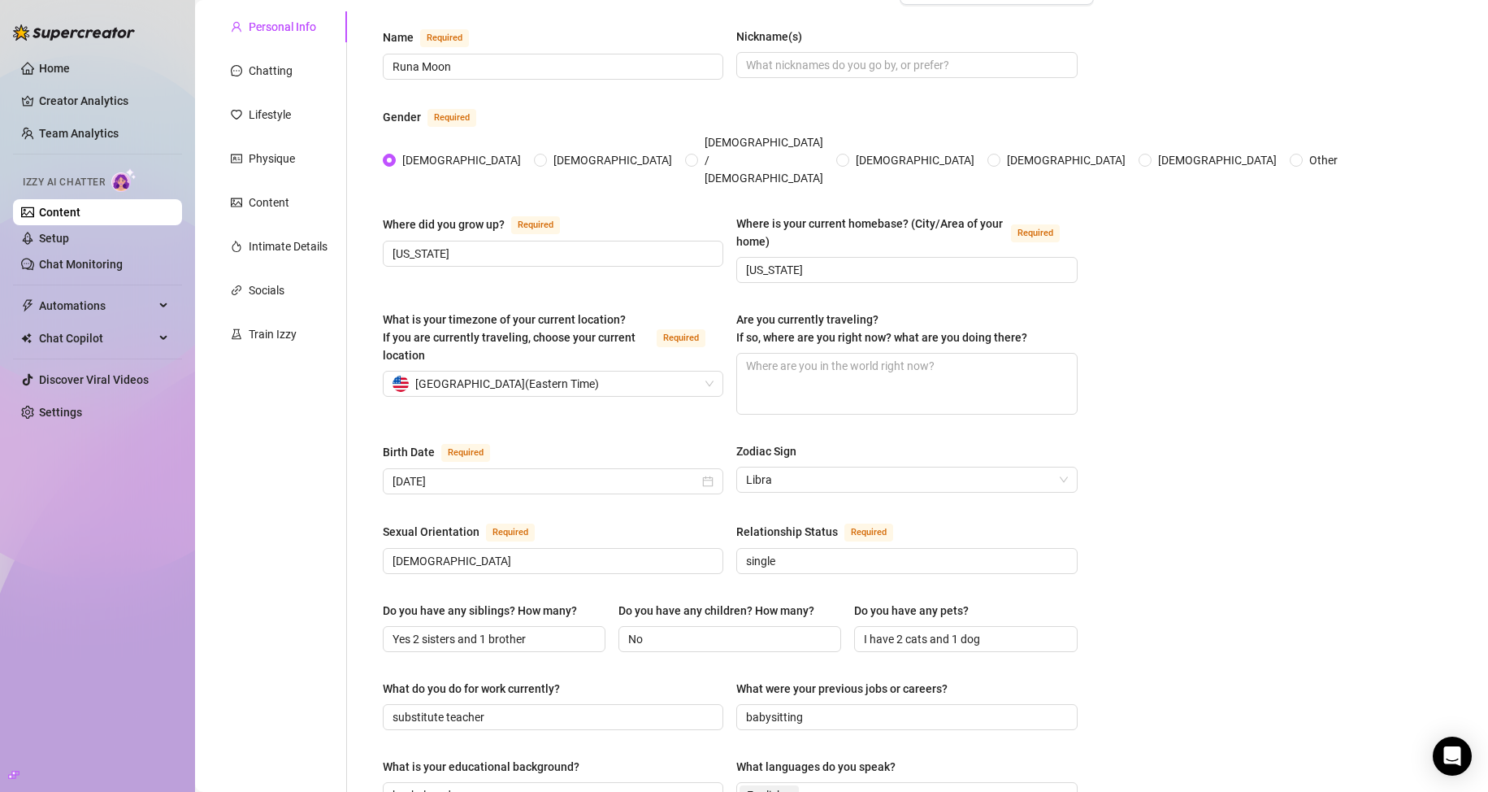
scroll to position [130, 0]
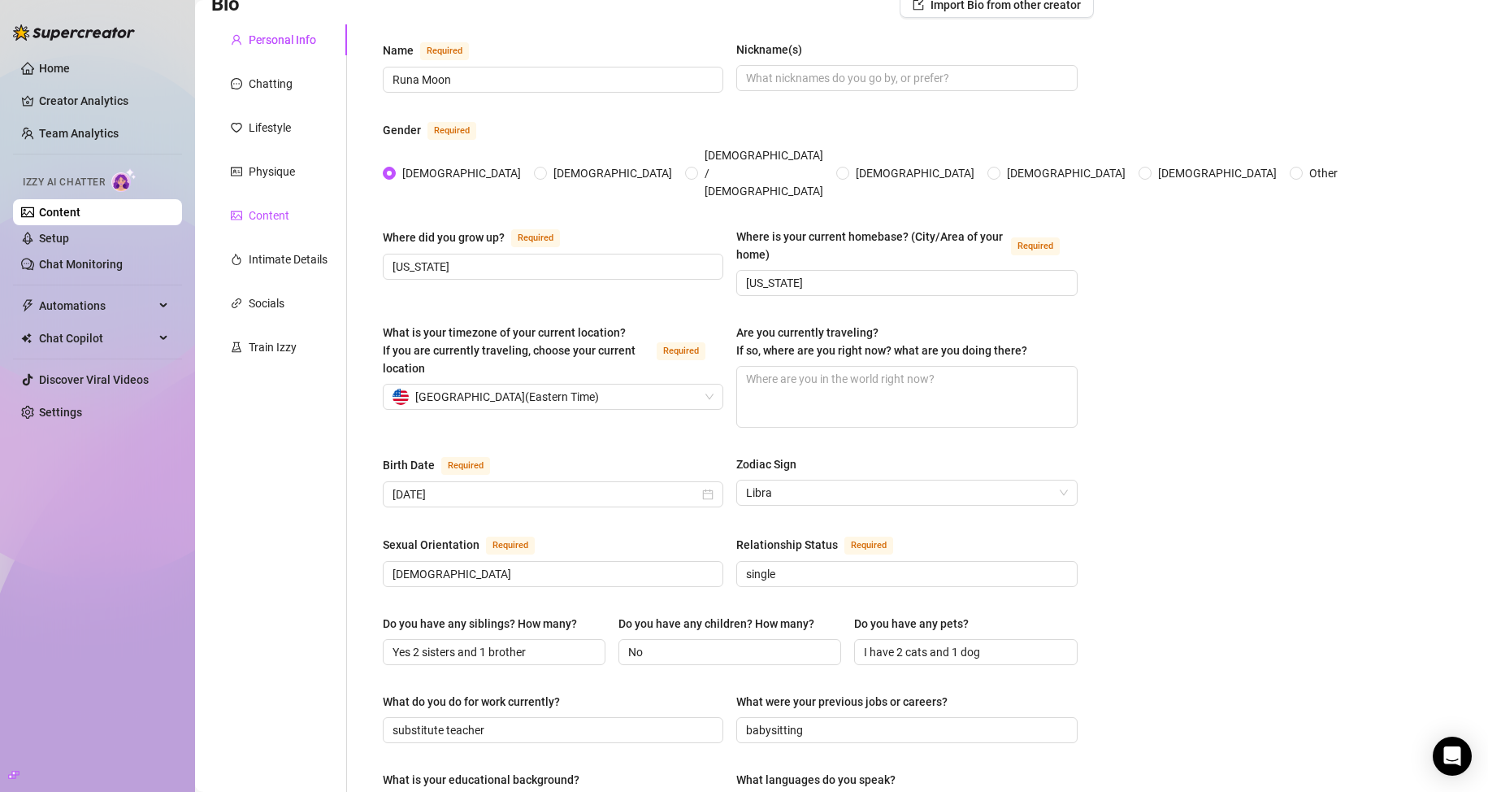
click at [266, 219] on div "Content" at bounding box center [269, 215] width 41 height 18
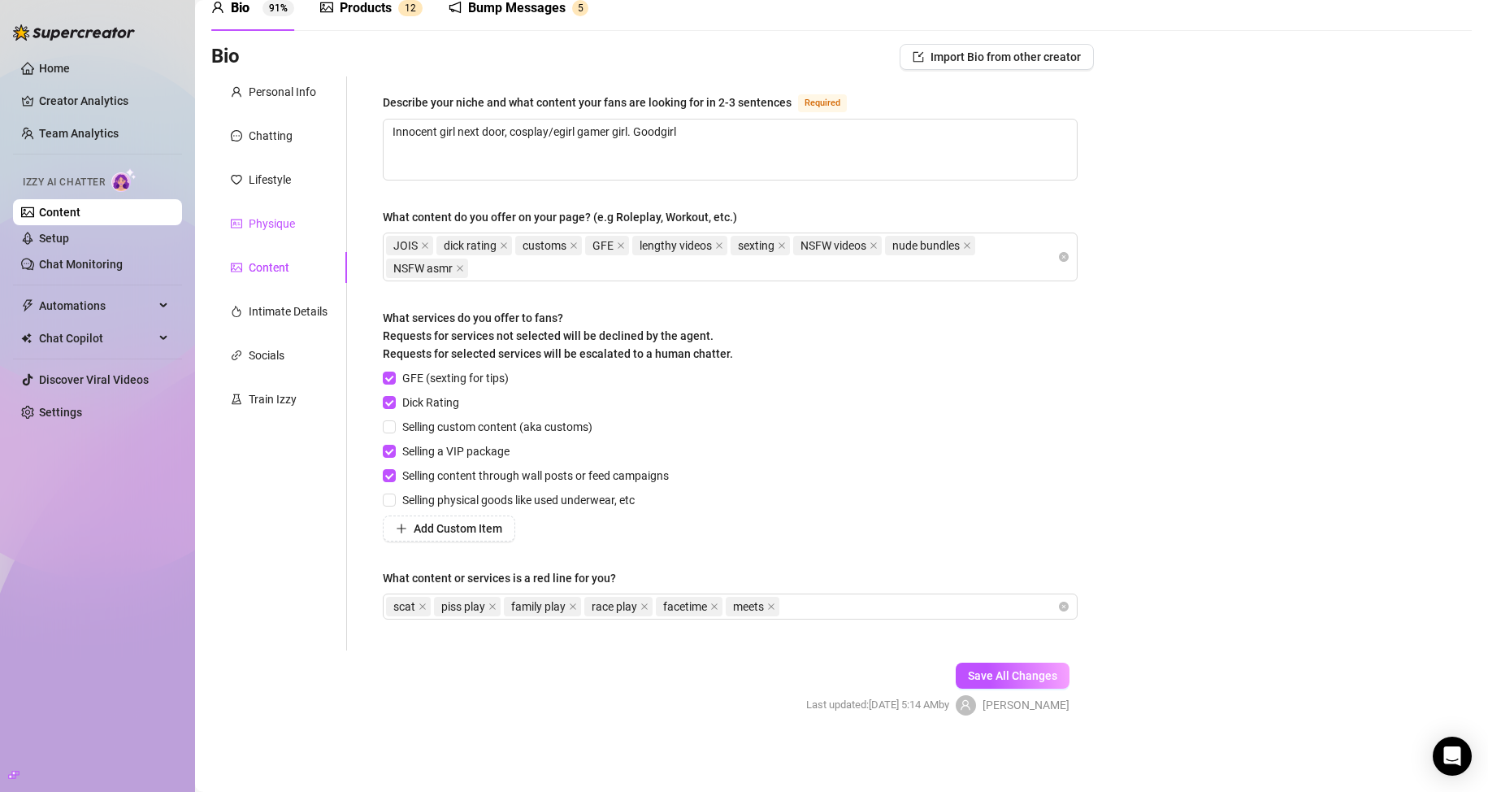
click at [271, 222] on div "Physique" at bounding box center [272, 224] width 46 height 18
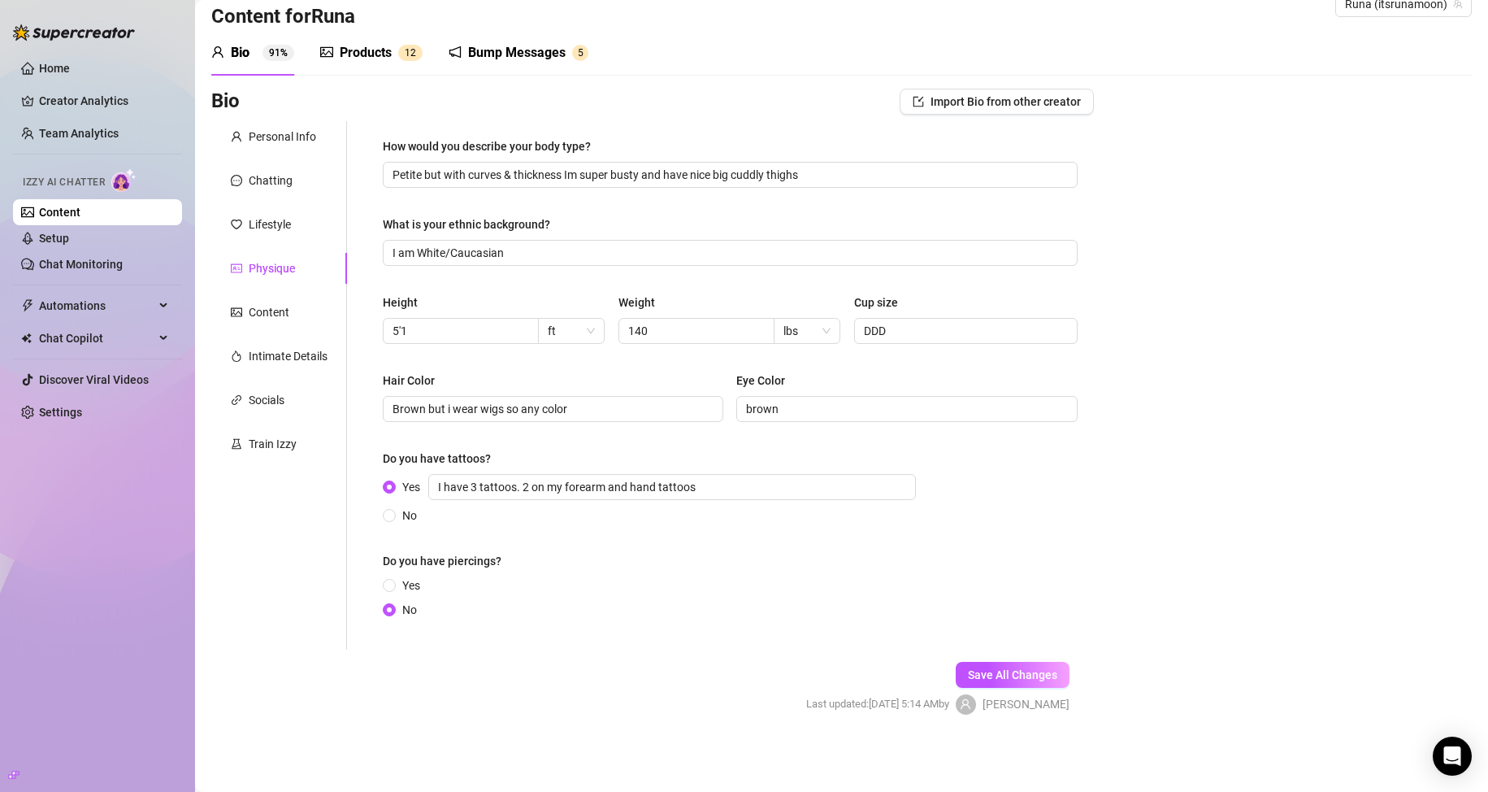
scroll to position [33, 0]
click at [273, 175] on div "Chatting" at bounding box center [271, 180] width 44 height 18
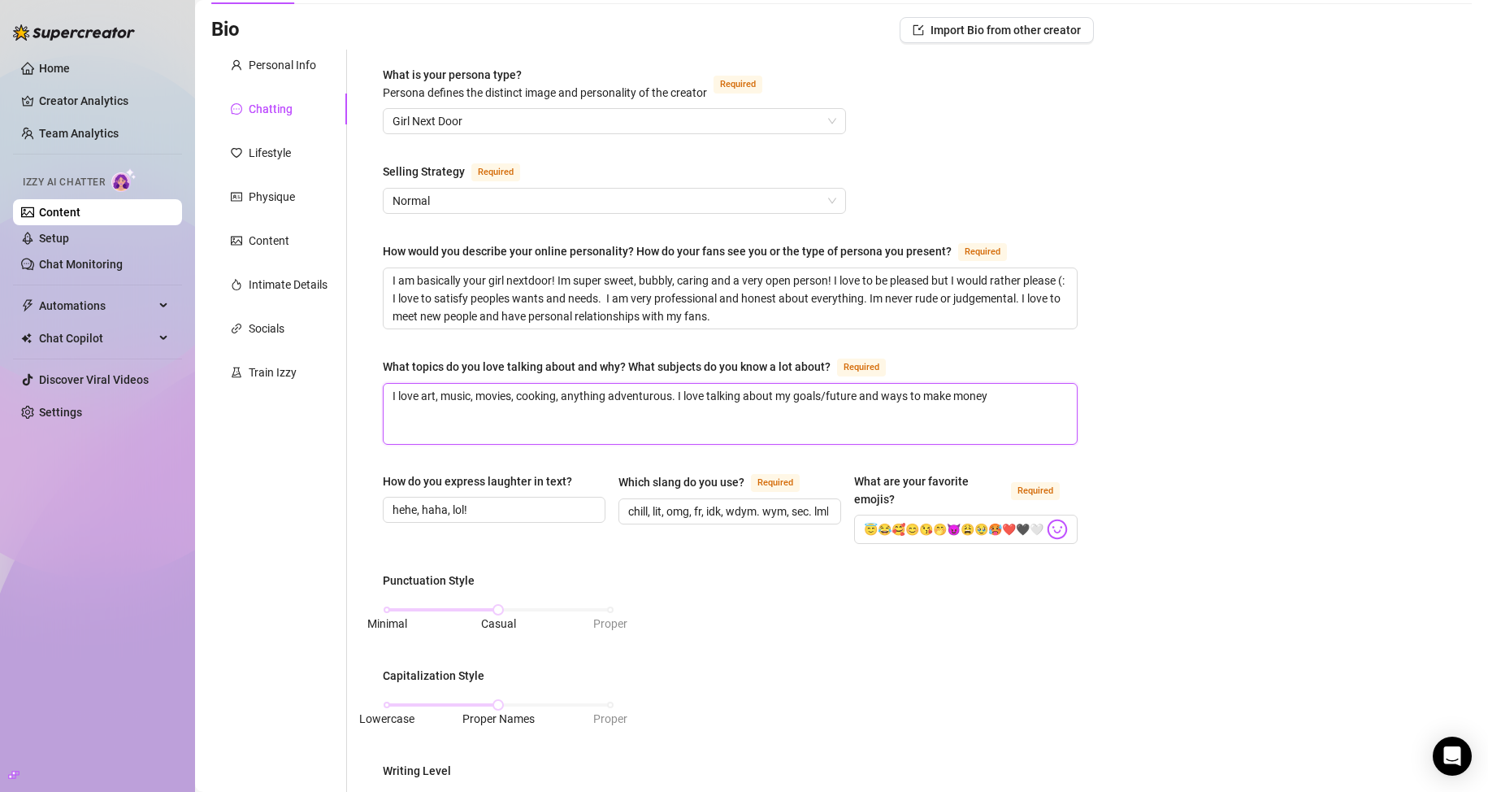
scroll to position [83, 0]
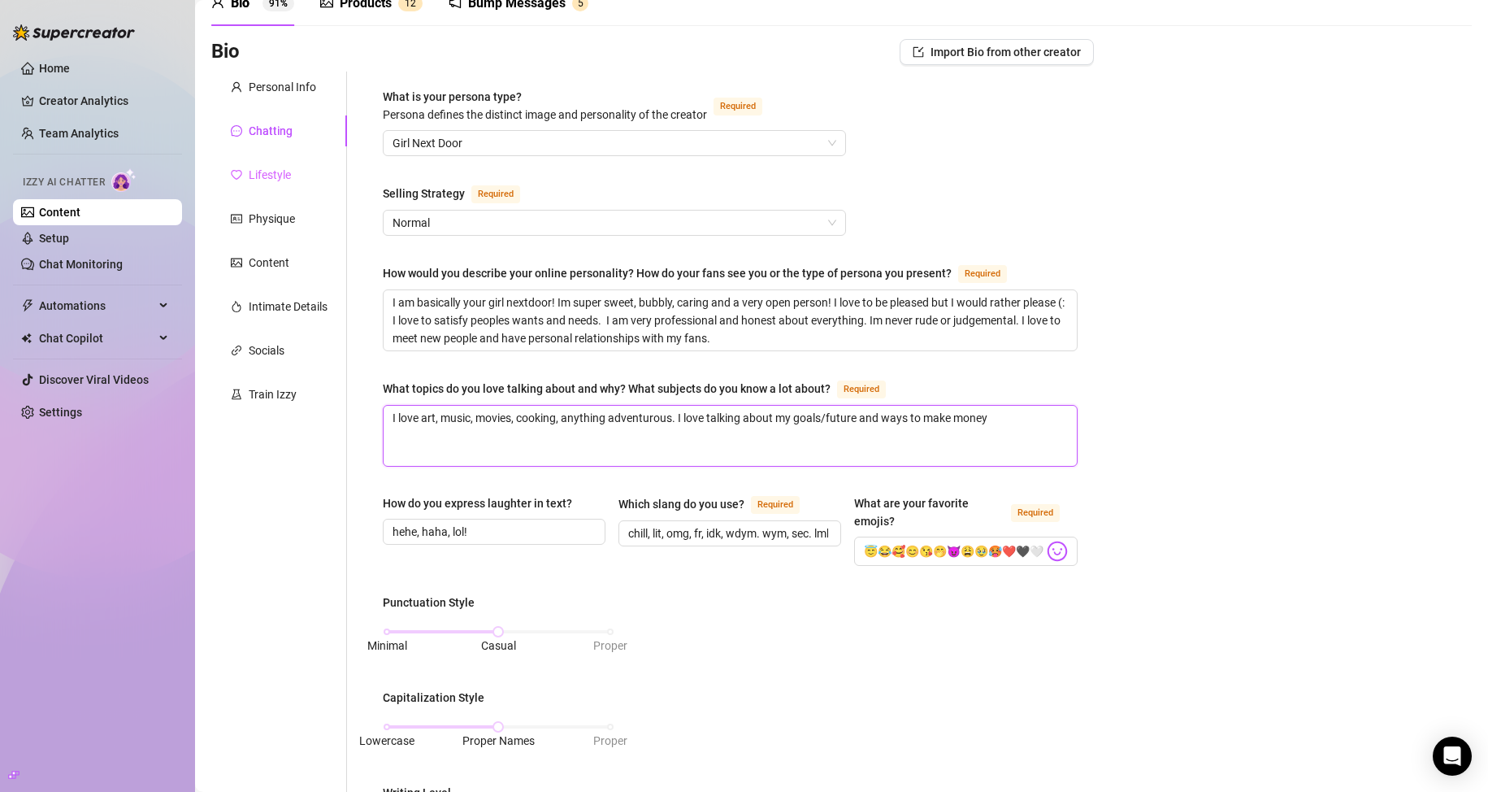
type textarea "I love art, music, movies, cooking, anything adventurous. I love talking about …"
click at [276, 182] on div "Lifestyle" at bounding box center [270, 175] width 42 height 18
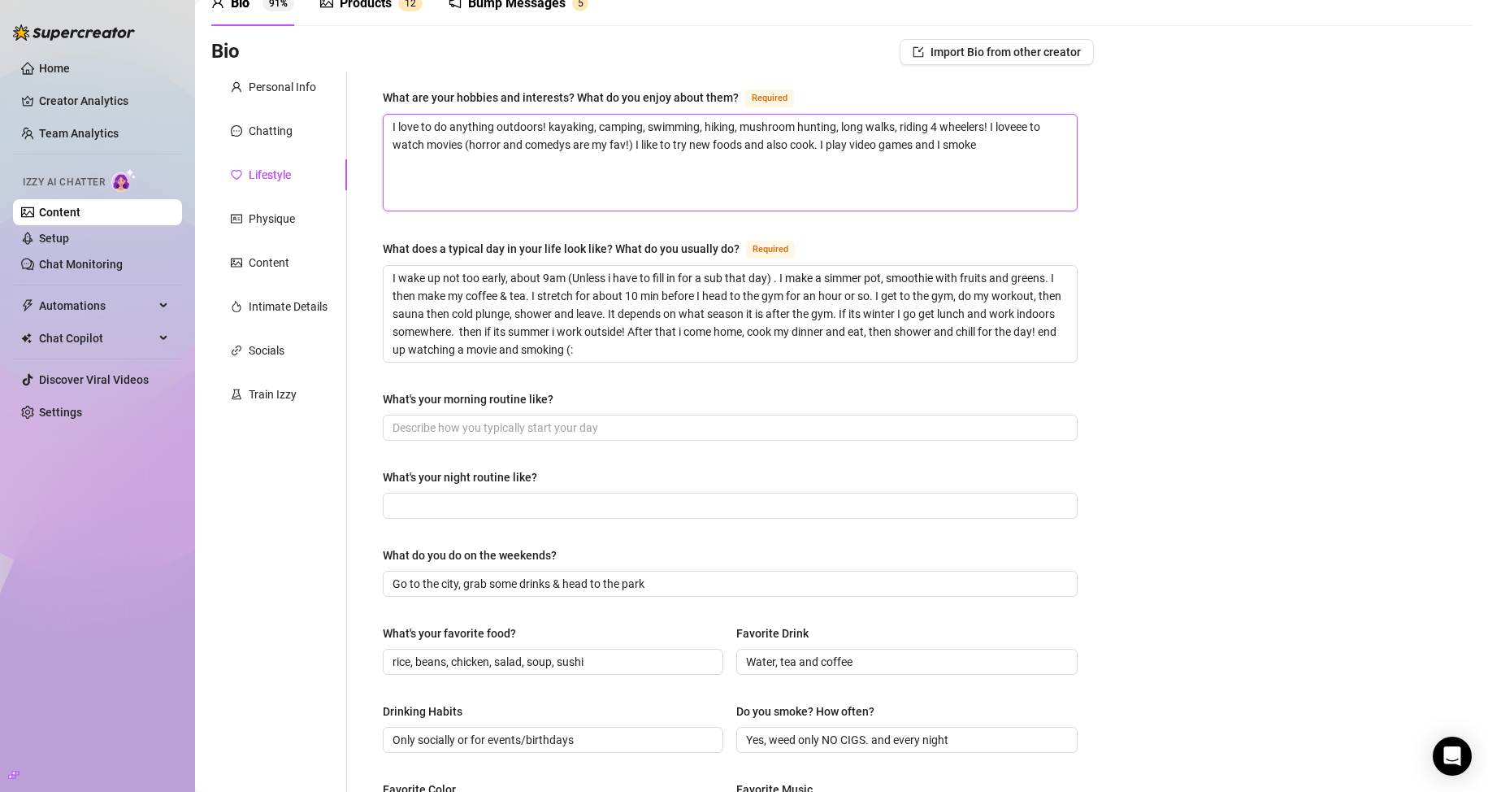
drag, startPoint x: 497, startPoint y: 123, endPoint x: 543, endPoint y: 131, distance: 47.0
click at [543, 131] on textarea "I love to do anything outdoors! kayaking, camping, swimming, hiking, mushroom h…" at bounding box center [730, 163] width 693 height 96
type textarea "I love to do anything ! kayaking, camping, swimming, hiking, mushroom hunting, …"
type textarea "I love to do anything i! kayaking, camping, swimming, hiking, mushroom hunting,…"
type textarea "I love to do anything in! kayaking, camping, swimming, hiking, mushroom hunting…"
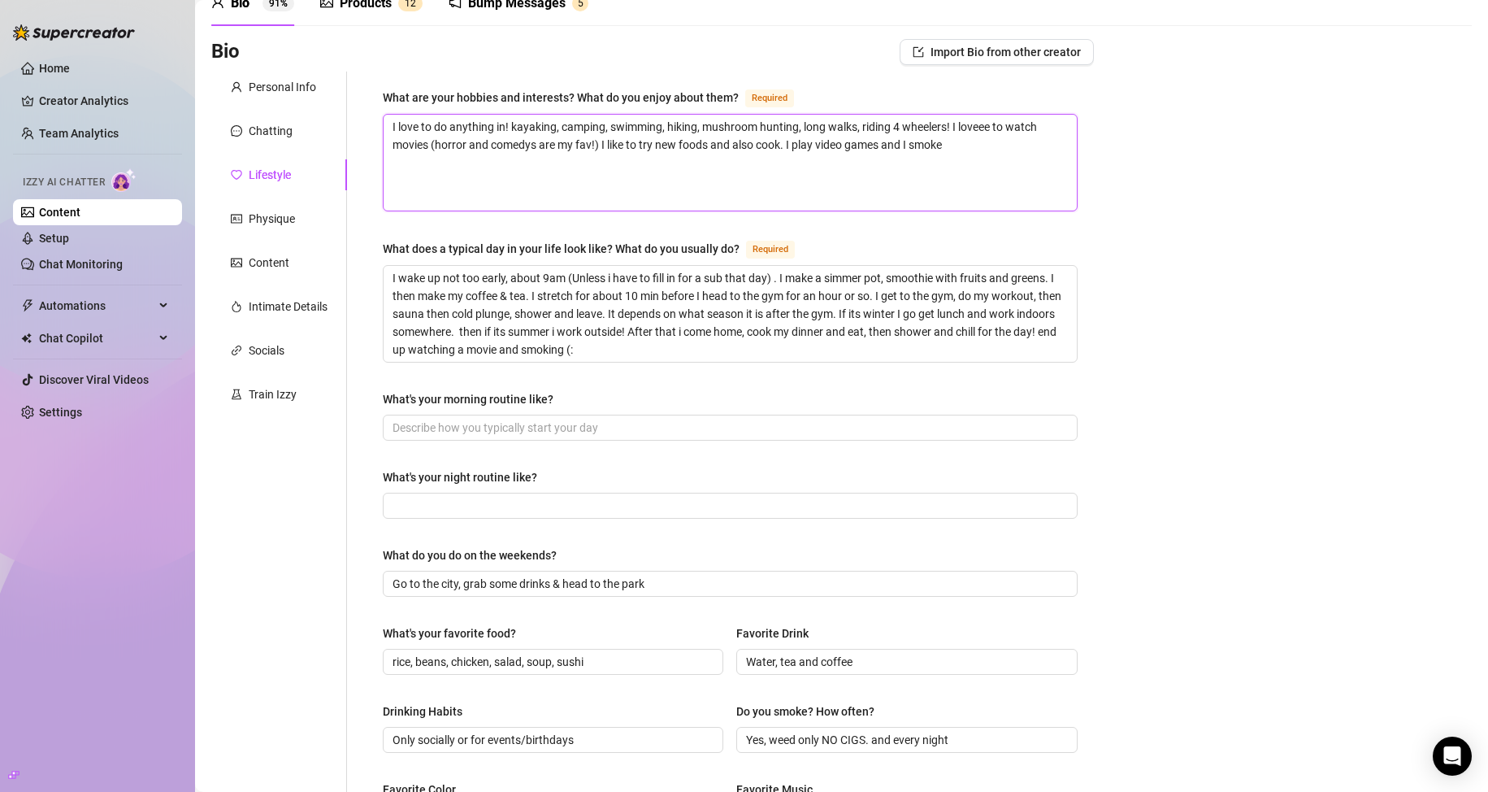
type textarea "I love to do anything in ! kayaking, camping, swimming, hiking, mushroom huntin…"
type textarea "I love to do anything in n! kayaking, camping, swimming, hiking, mushroom hunti…"
type textarea "I love to do anything in na! kayaking, camping, swimming, hiking, mushroom hunt…"
type textarea "I love to do anything in nat! kayaking, camping, swimming, hiking, mushroom hun…"
type textarea "I love to do anything in natu! kayaking, camping, swimming, hiking, mushroom hu…"
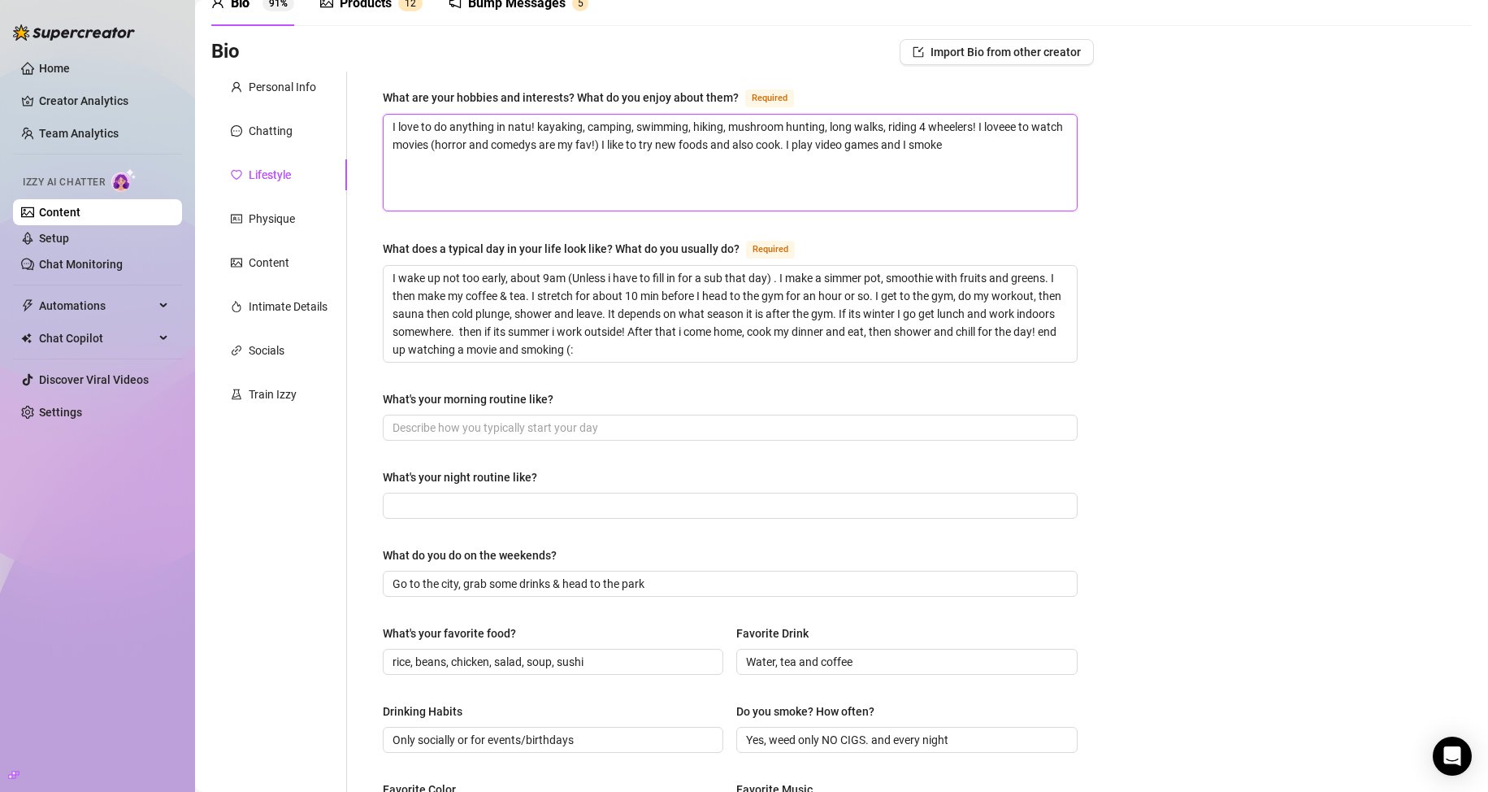
type textarea "I love to do anything in natur! kayaking, camping, swimming, hiking, mushroom h…"
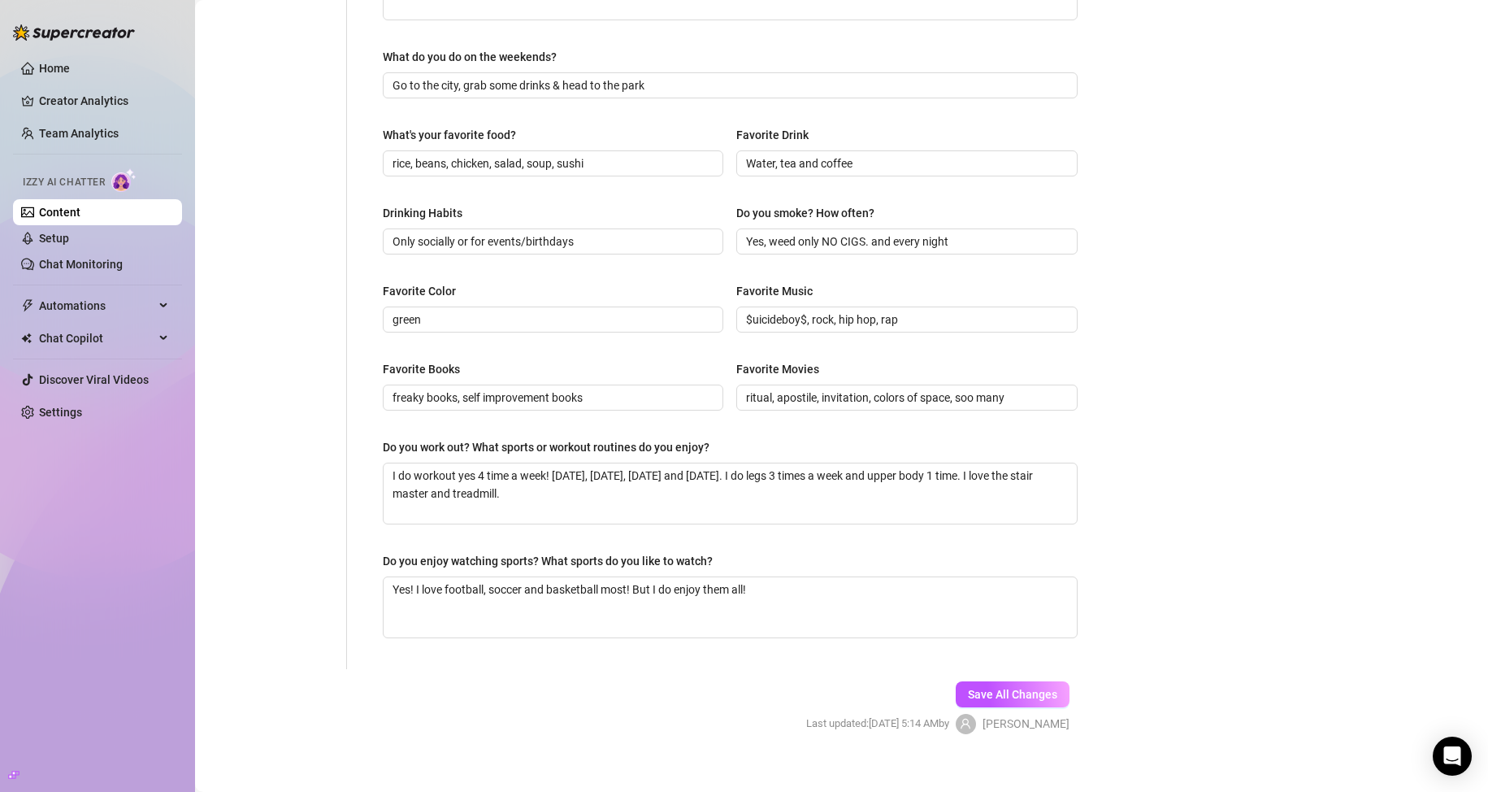
scroll to position [599, 0]
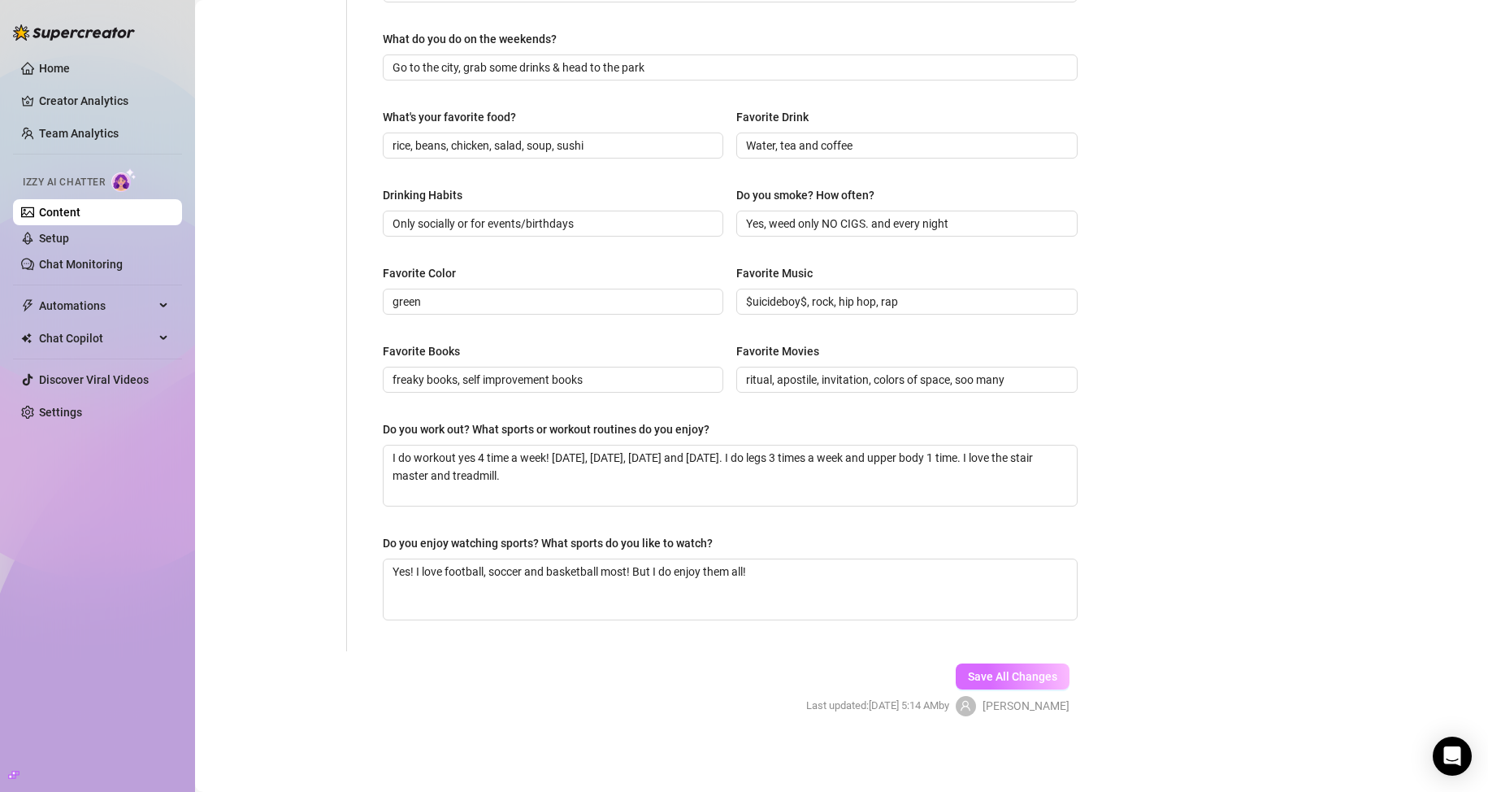
type textarea "I love to do anything in nature! kayaking, camping, swimming, hiking, mushroom …"
click at [1023, 674] on span "Save All Changes" at bounding box center [1012, 676] width 89 height 13
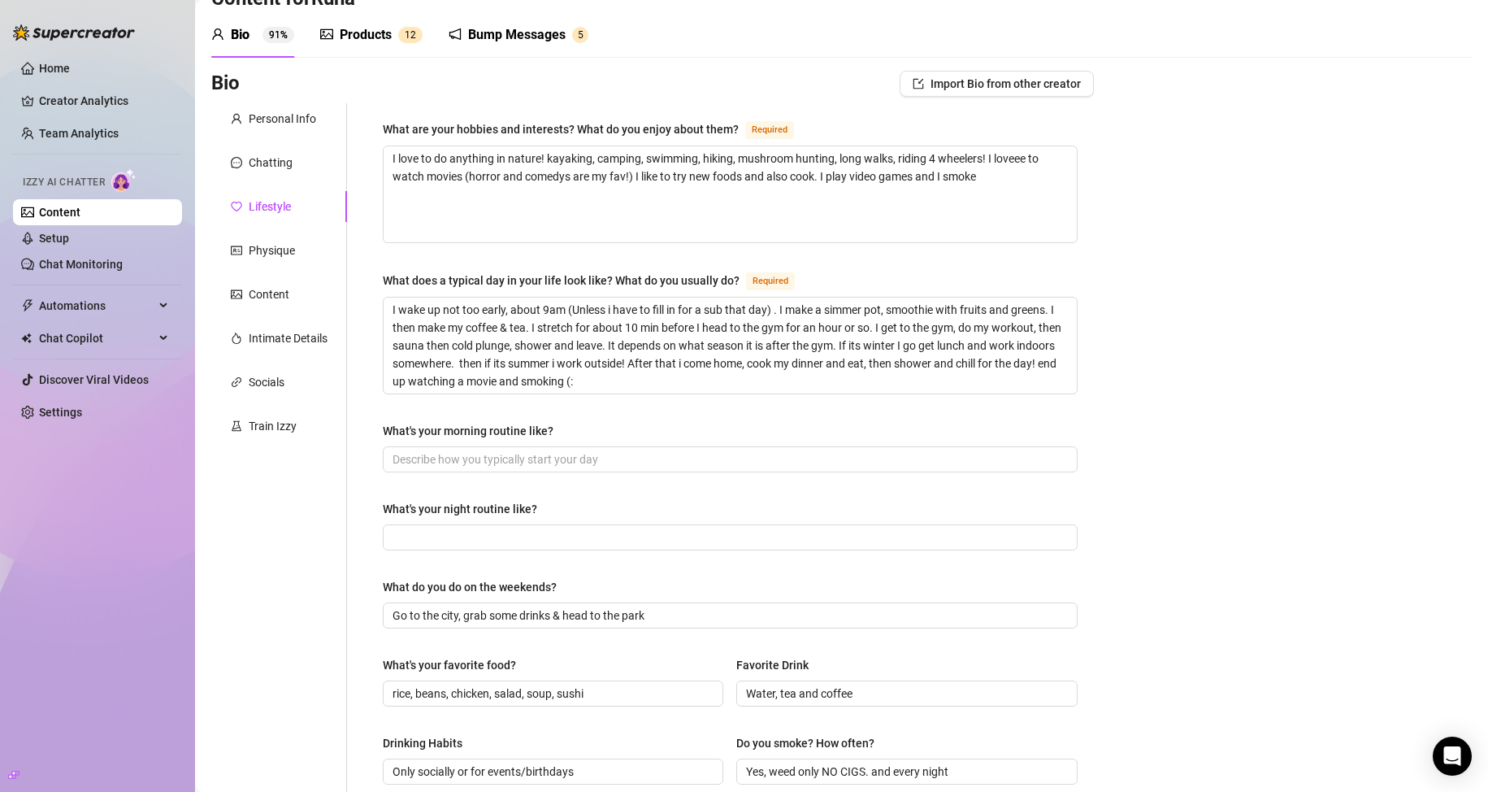
scroll to position [30, 0]
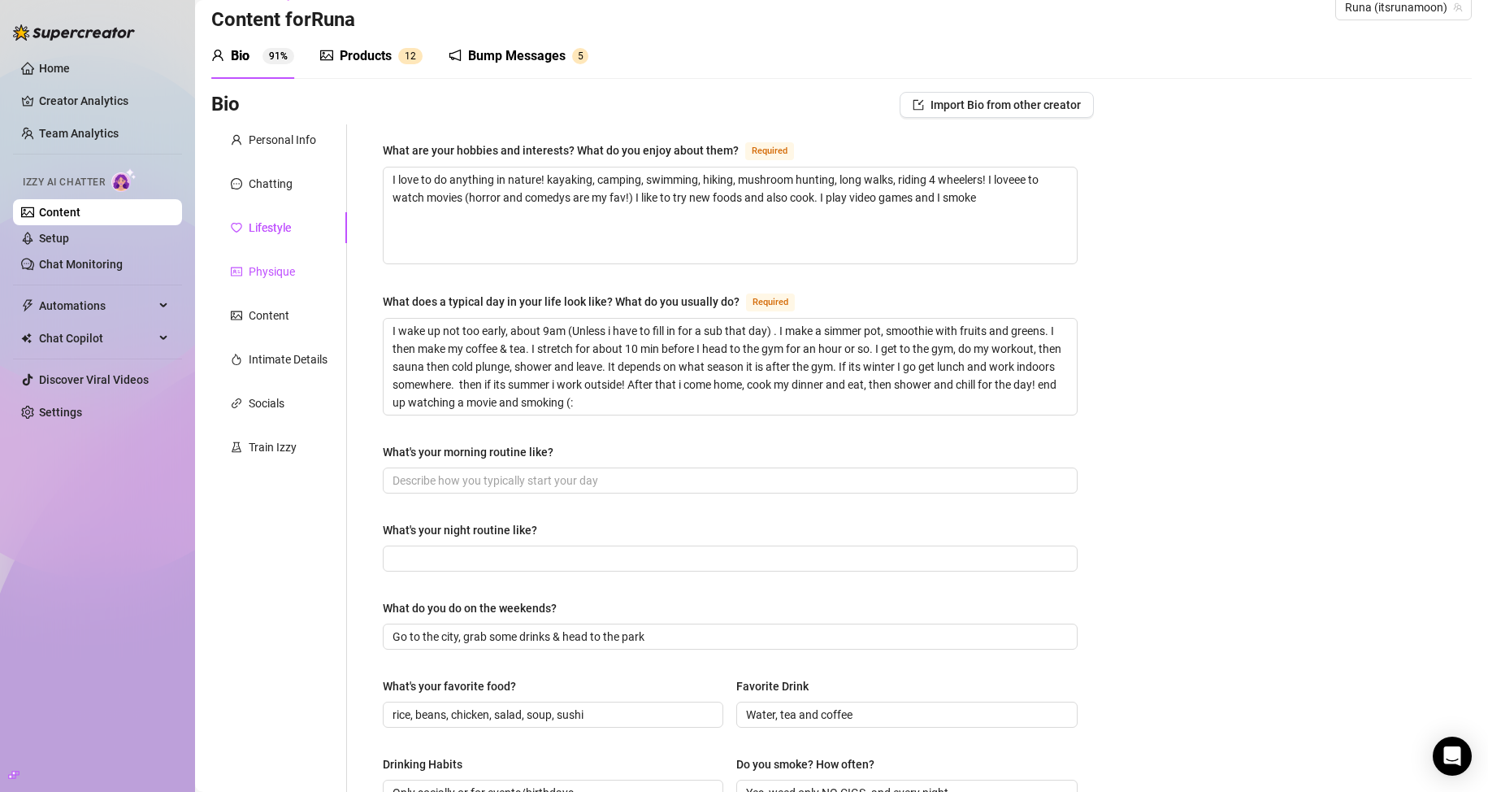
click at [291, 265] on div "Physique" at bounding box center [272, 271] width 46 height 18
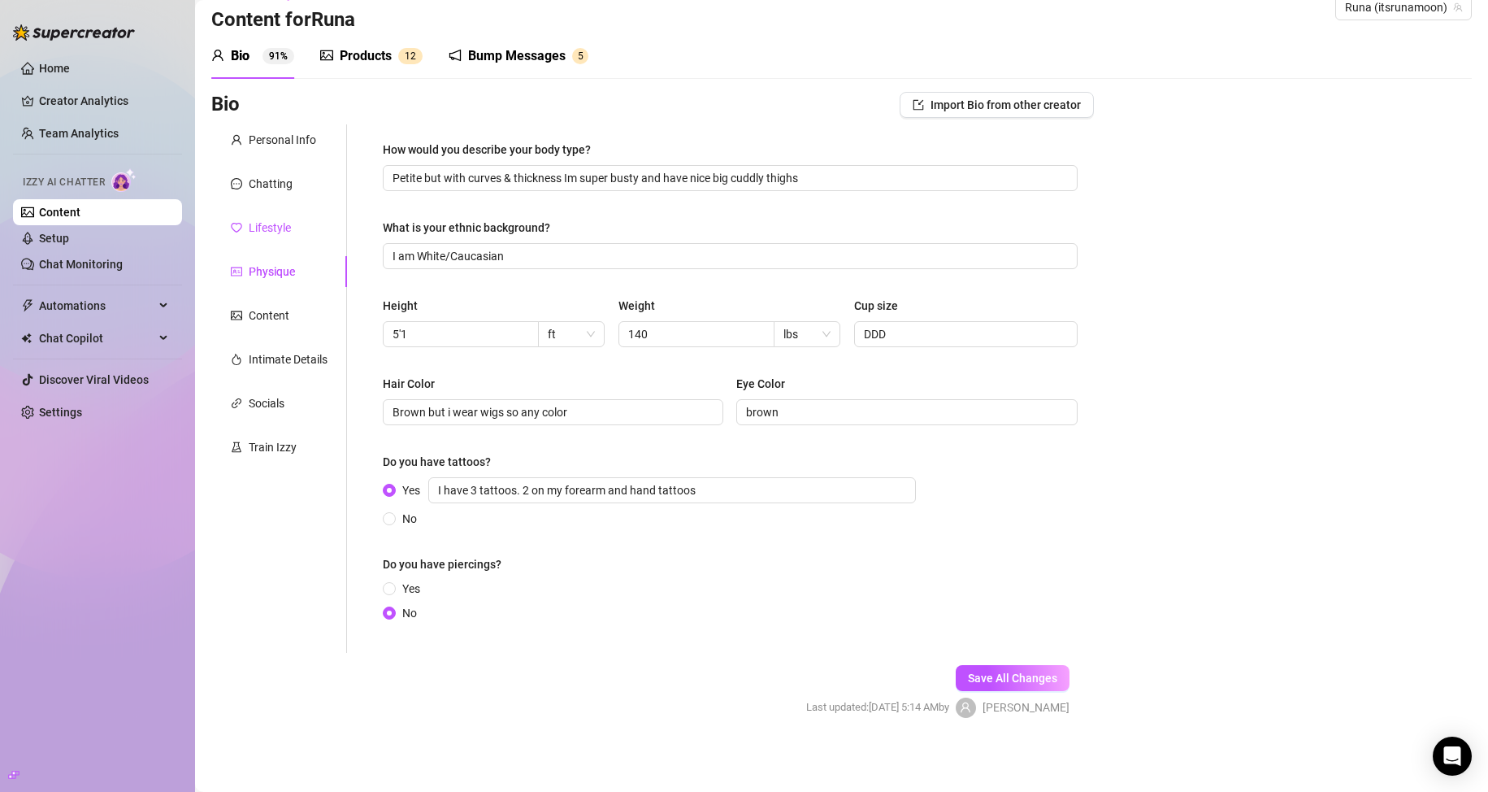
click at [288, 225] on div "Lifestyle" at bounding box center [270, 228] width 42 height 18
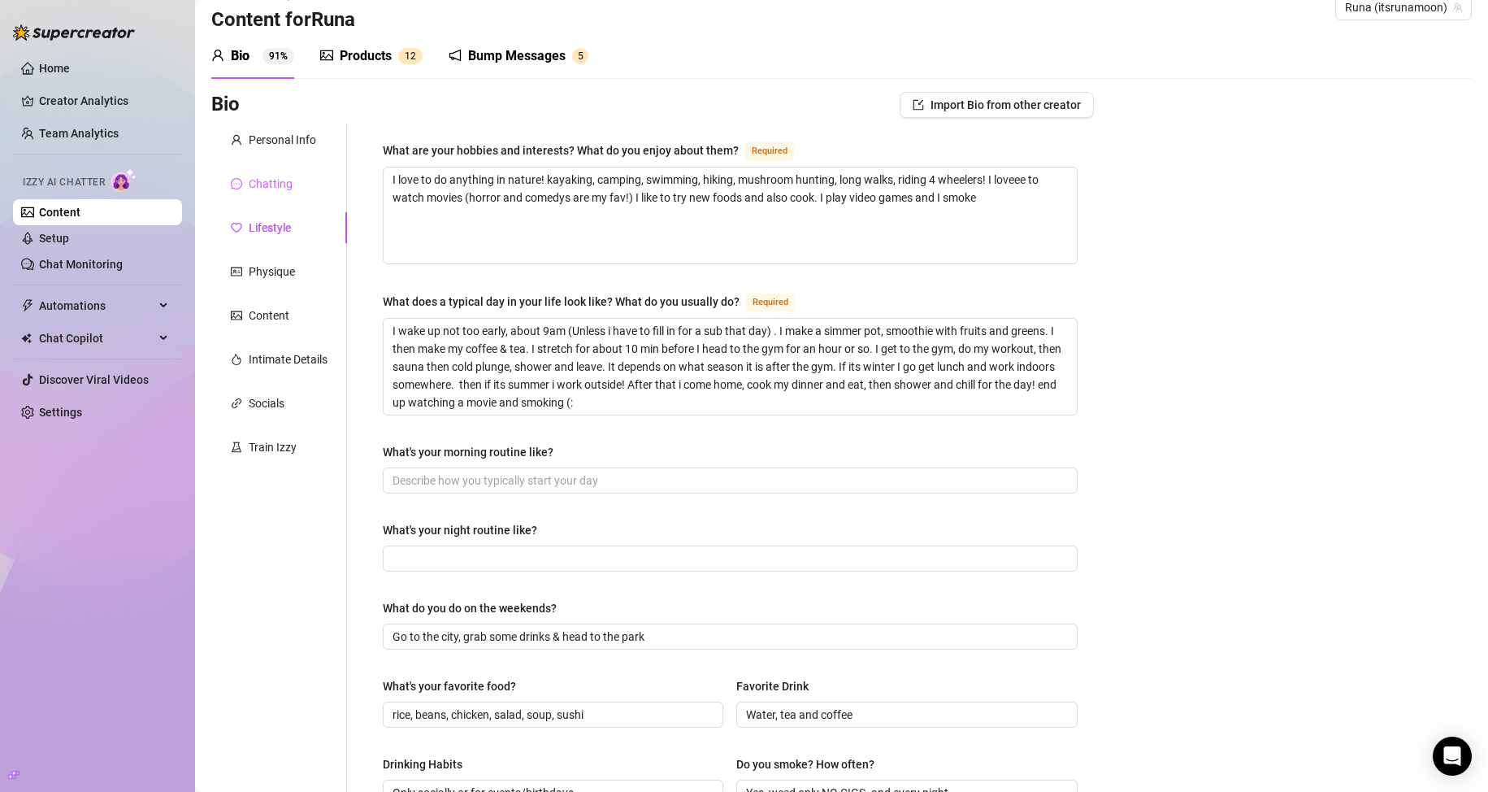
click at [294, 198] on div "Chatting" at bounding box center [279, 183] width 136 height 31
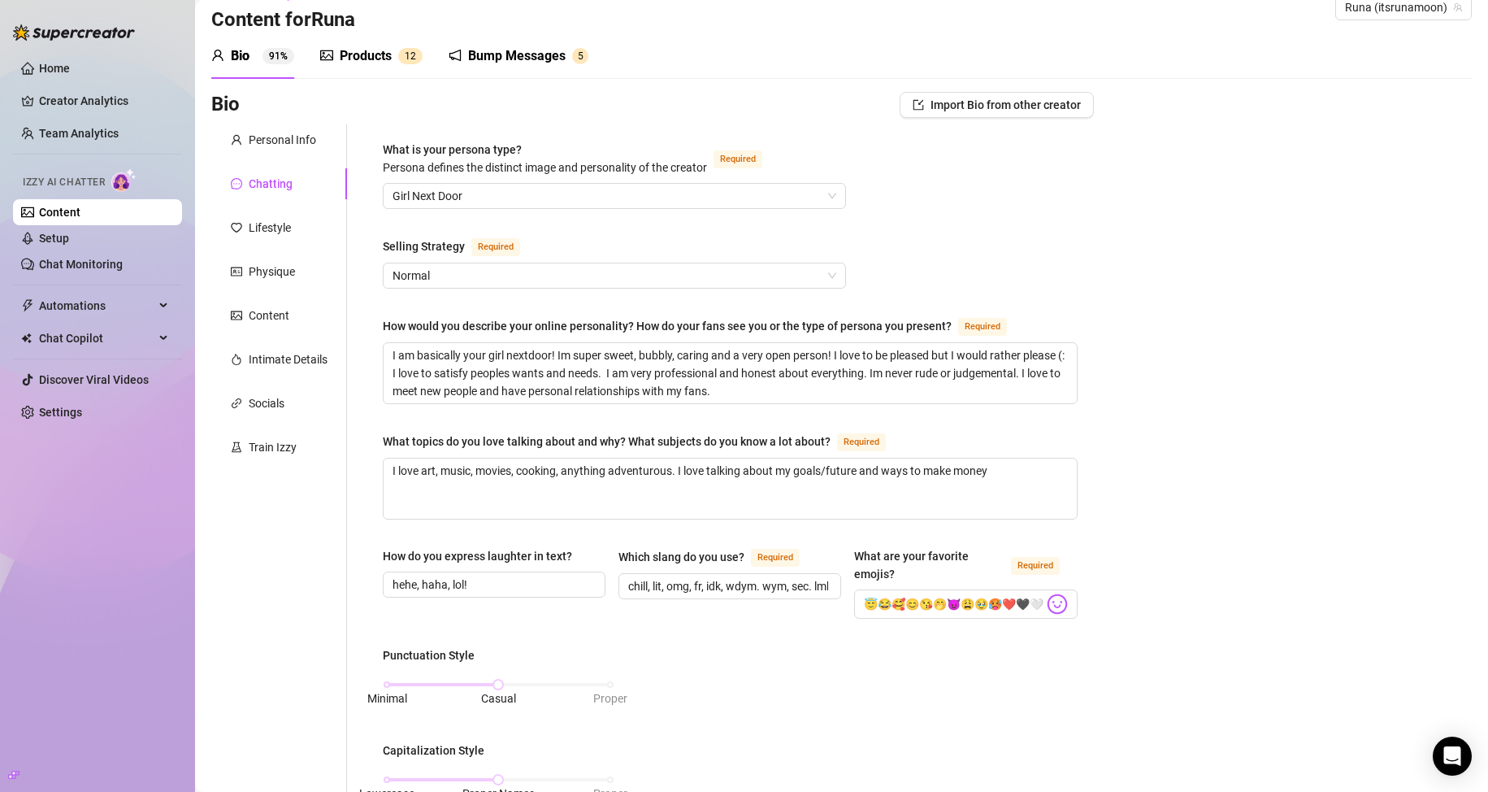
click at [294, 171] on div "Chatting" at bounding box center [279, 183] width 136 height 31
click at [281, 148] on div "Personal Info" at bounding box center [282, 140] width 67 height 18
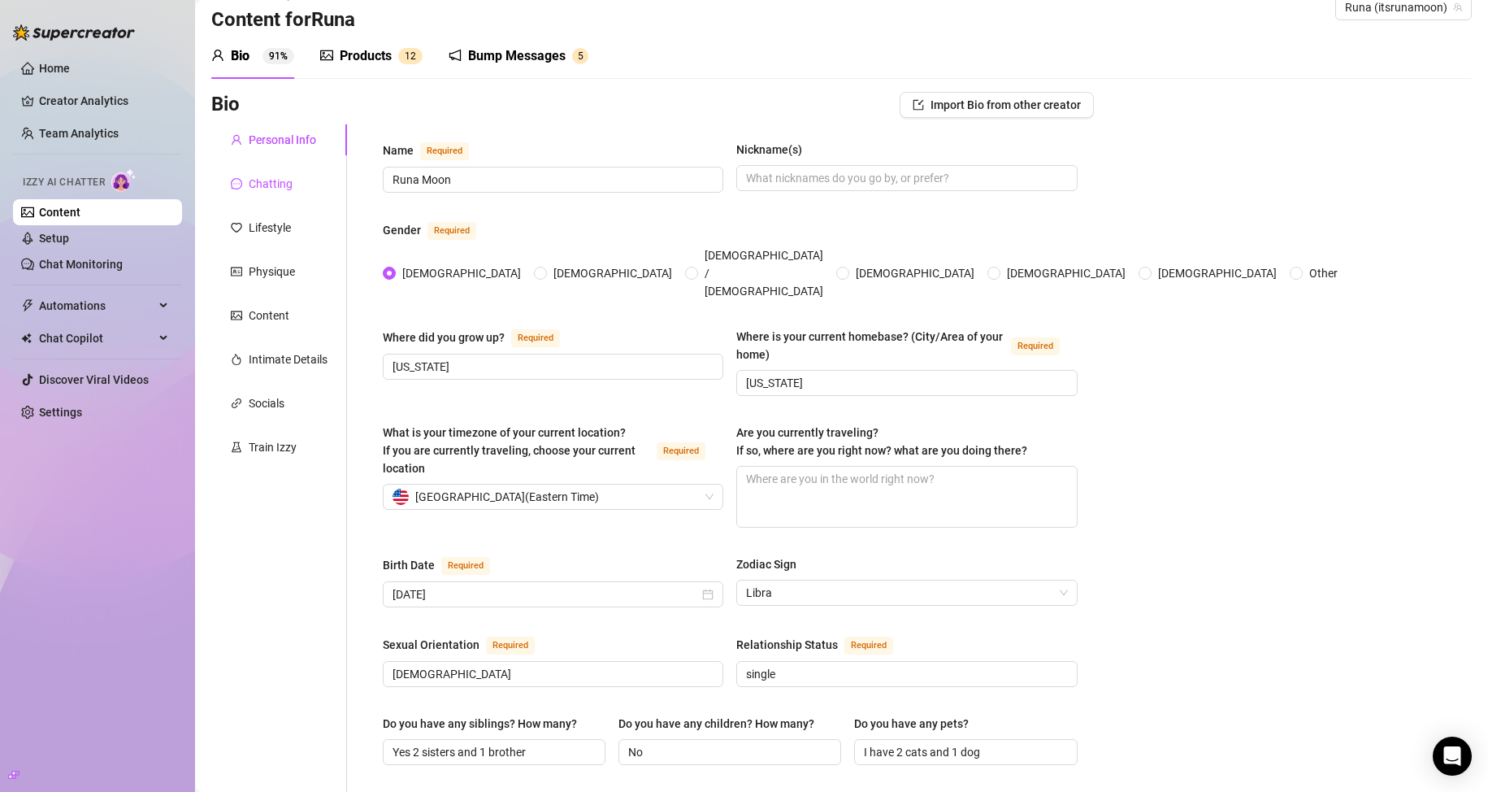
click at [291, 181] on div "Chatting" at bounding box center [271, 184] width 44 height 18
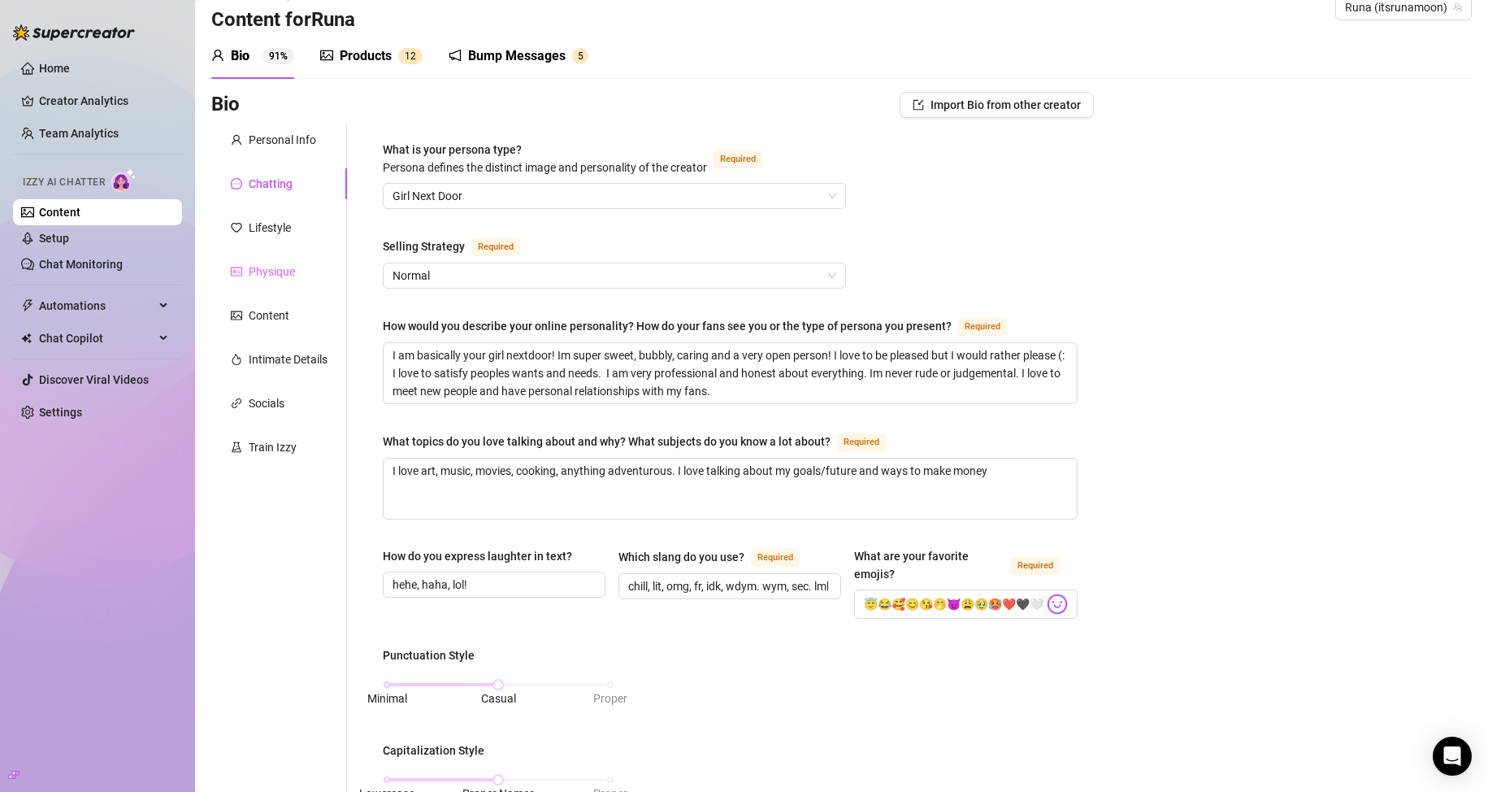
click at [274, 261] on div "Physique" at bounding box center [279, 271] width 136 height 31
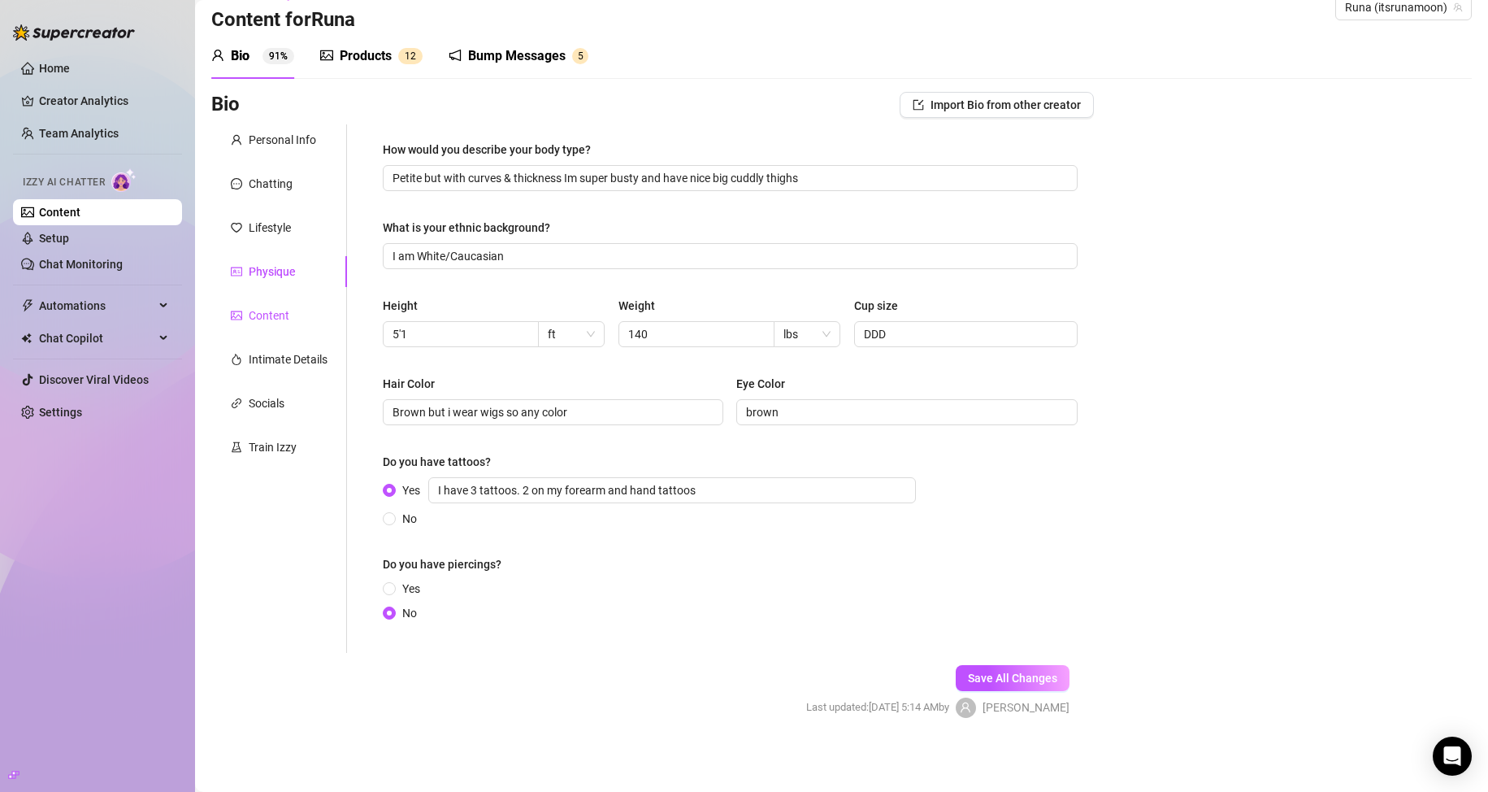
click at [283, 309] on div "Content" at bounding box center [269, 315] width 41 height 18
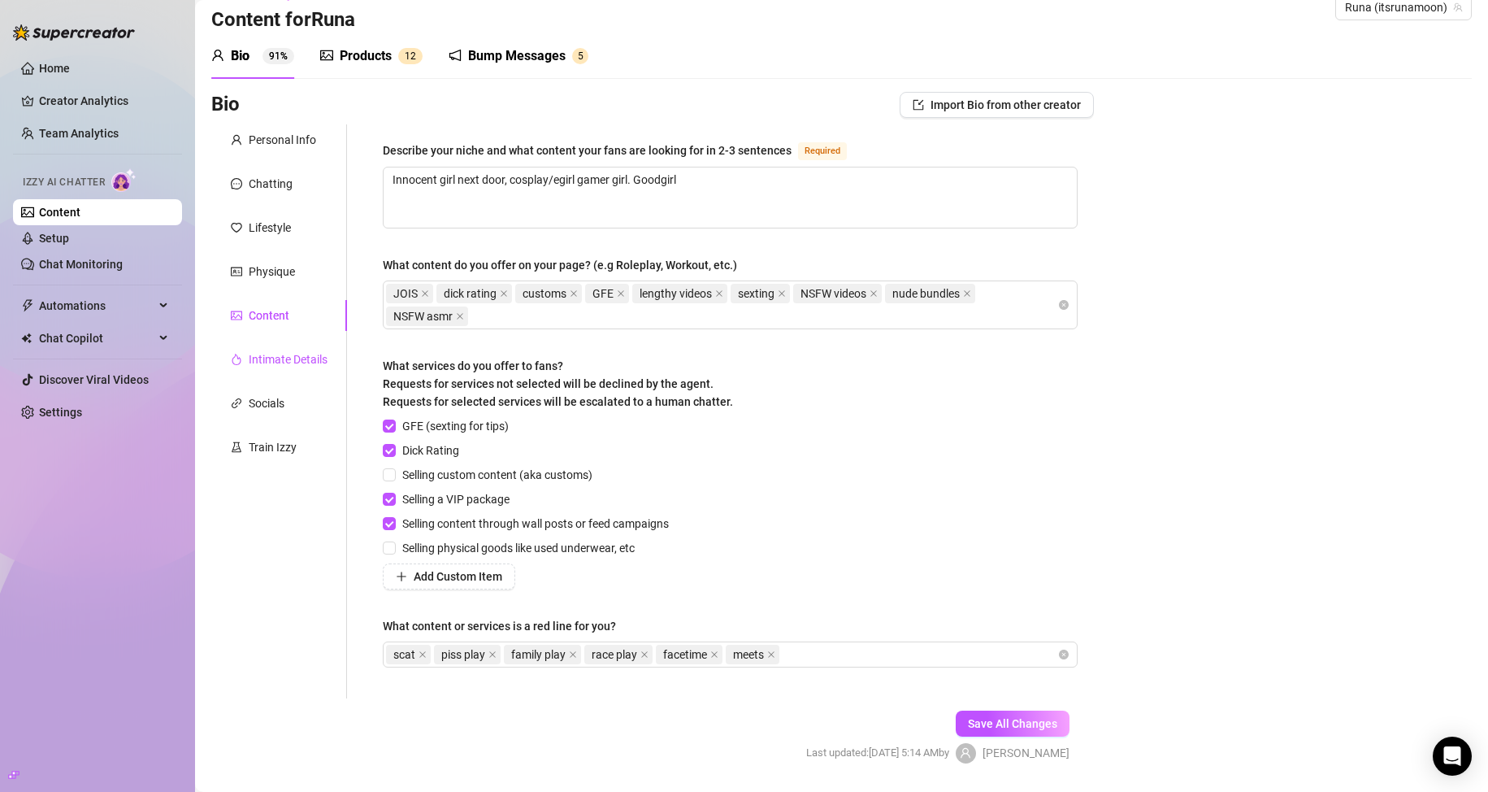
click at [272, 352] on div "Intimate Details" at bounding box center [288, 359] width 79 height 18
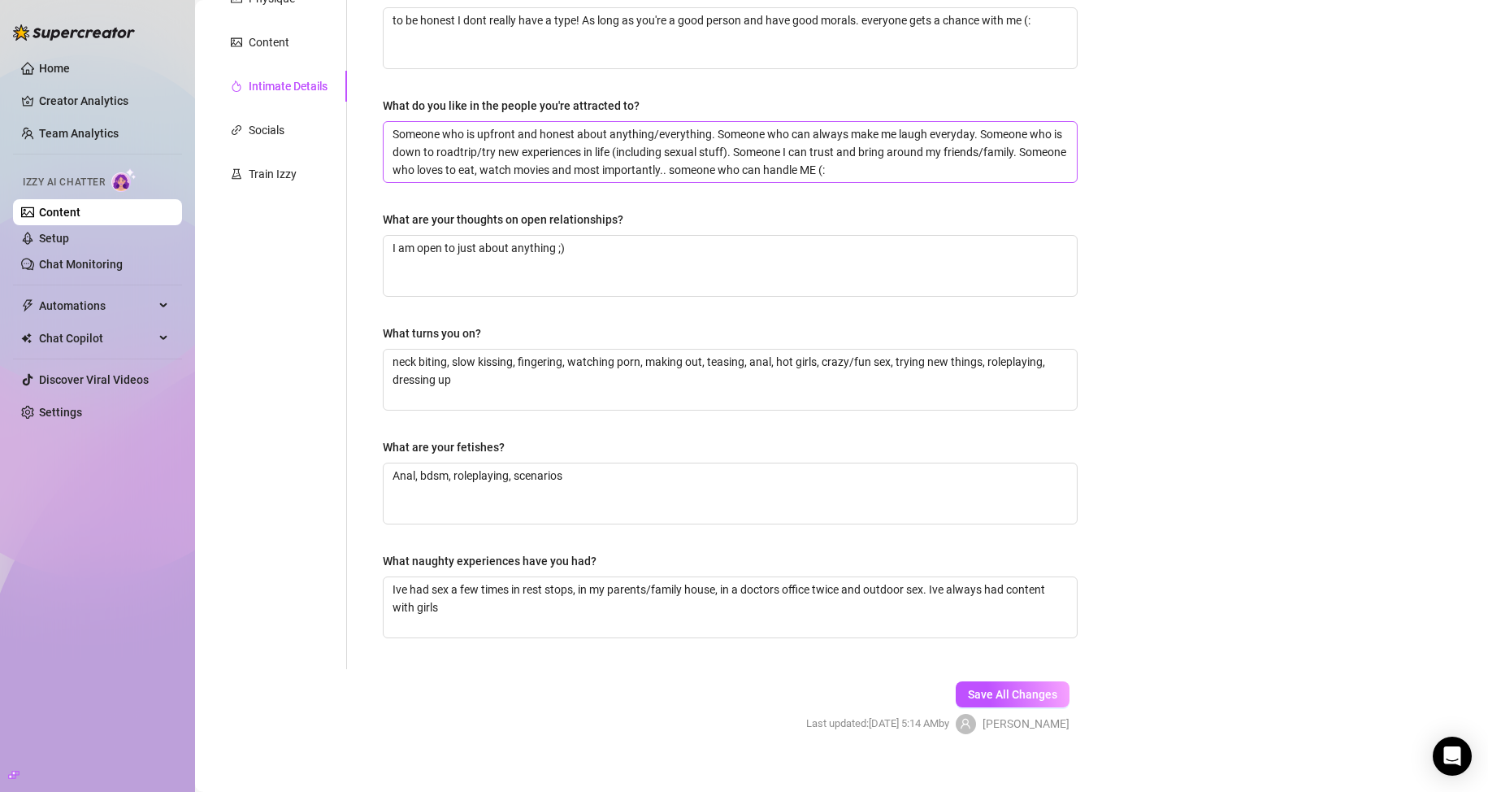
scroll to position [322, 0]
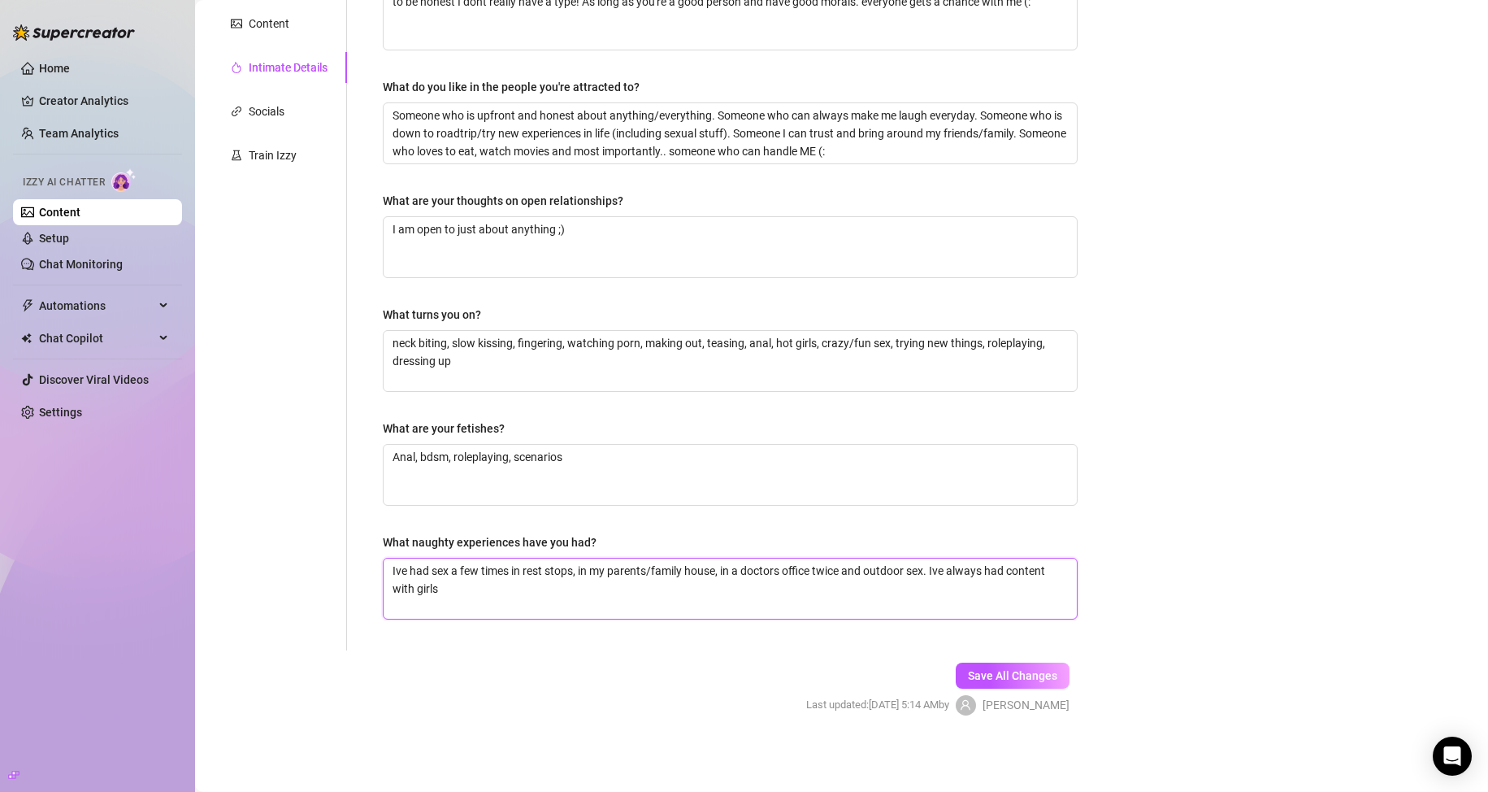
drag, startPoint x: 908, startPoint y: 568, endPoint x: 870, endPoint y: 571, distance: 37.5
click at [870, 571] on textarea "Ive had sex a few times in rest stops, in my parents/family house, in a doctors…" at bounding box center [730, 588] width 693 height 60
type textarea "Ive had sex a few times in rest stops, in my parents/family house, in a doctors…"
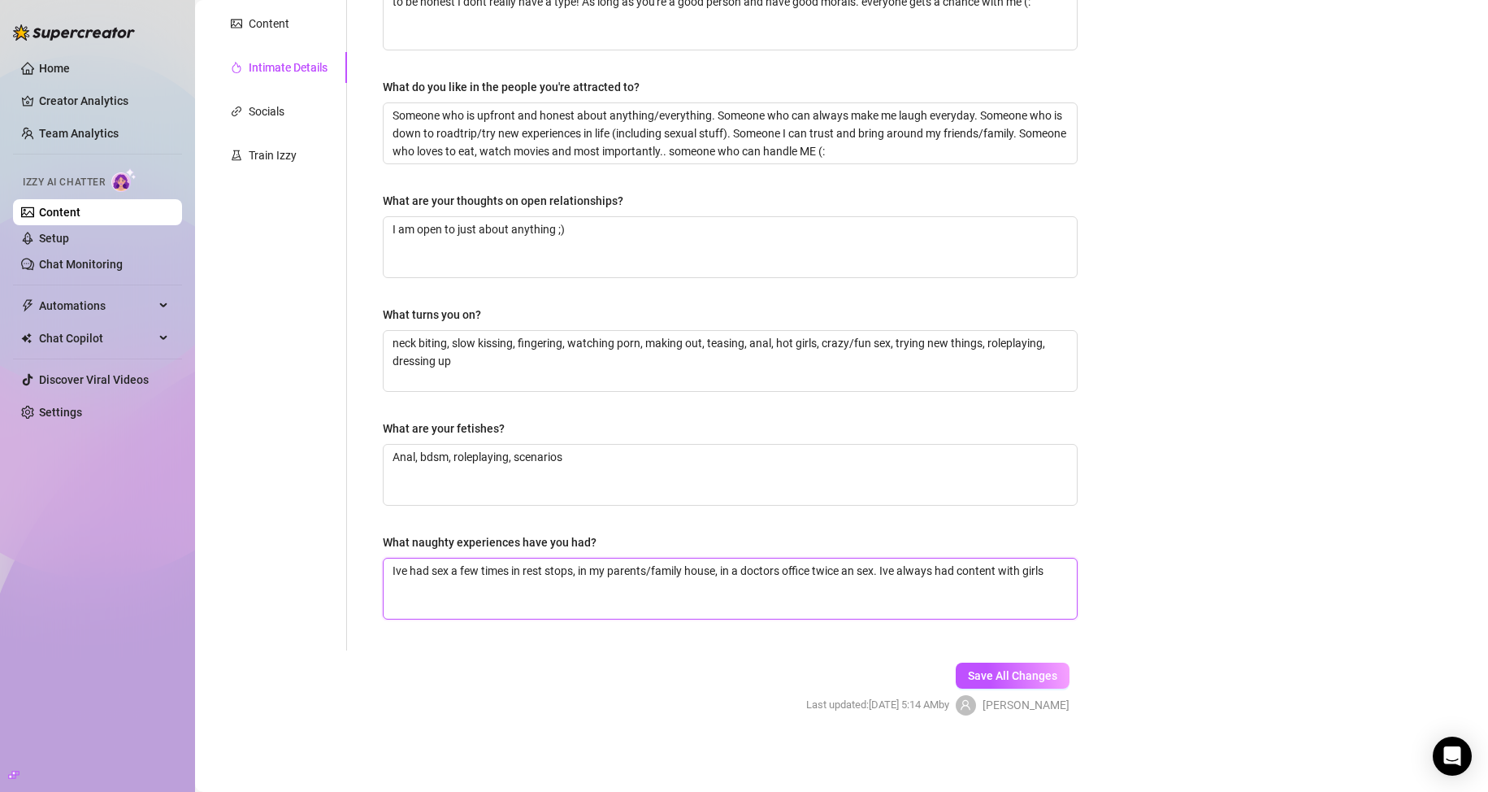
type textarea "Ive had sex a few times in rest stops, in my parents/family house, in a doctors…"
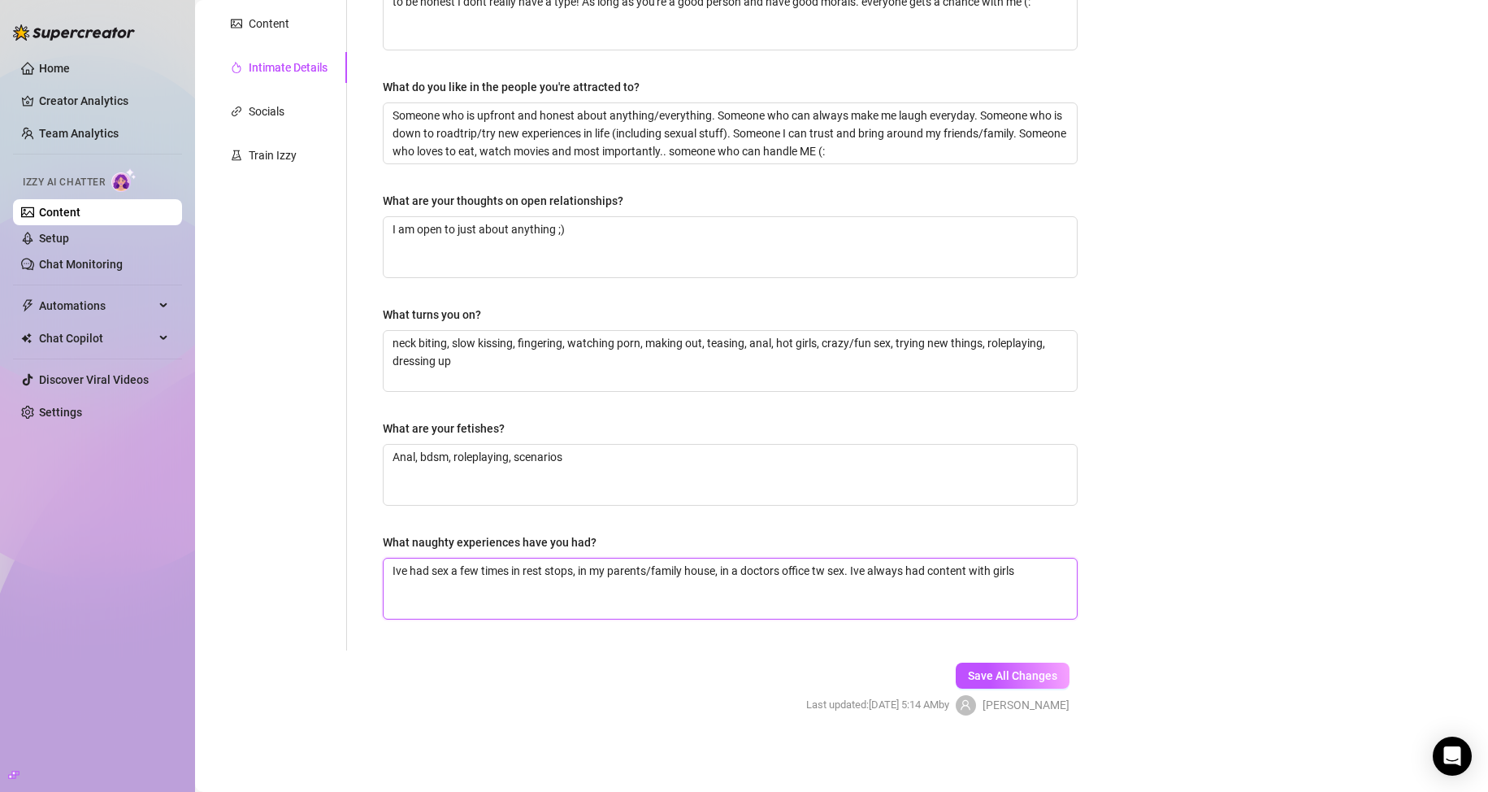
type textarea "Ive had sex a few times in rest stops, in my parents/family house, in a doctors…"
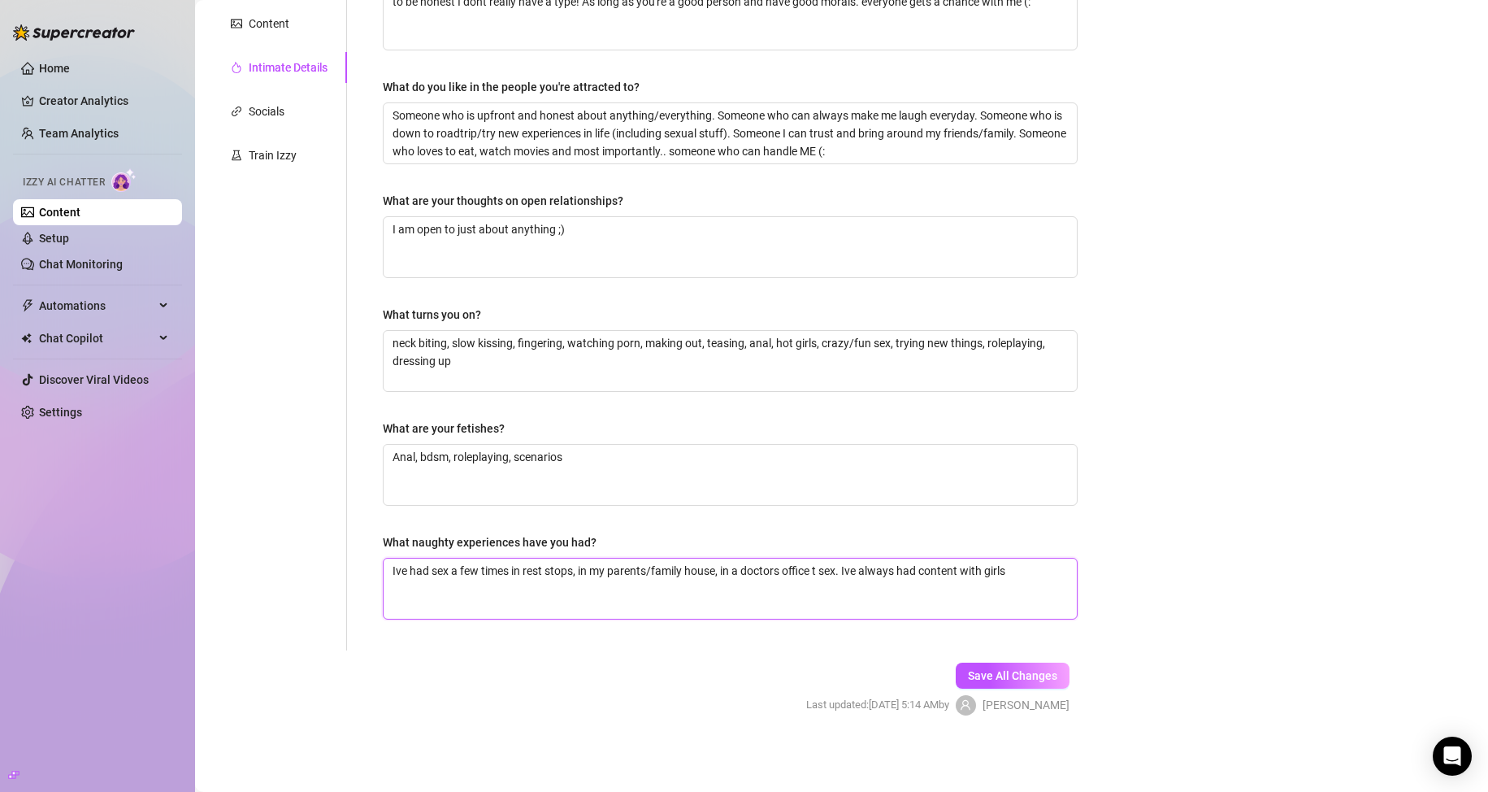
type textarea "Ive had sex a few times in rest stops, in my parents/family house, in a doctors…"
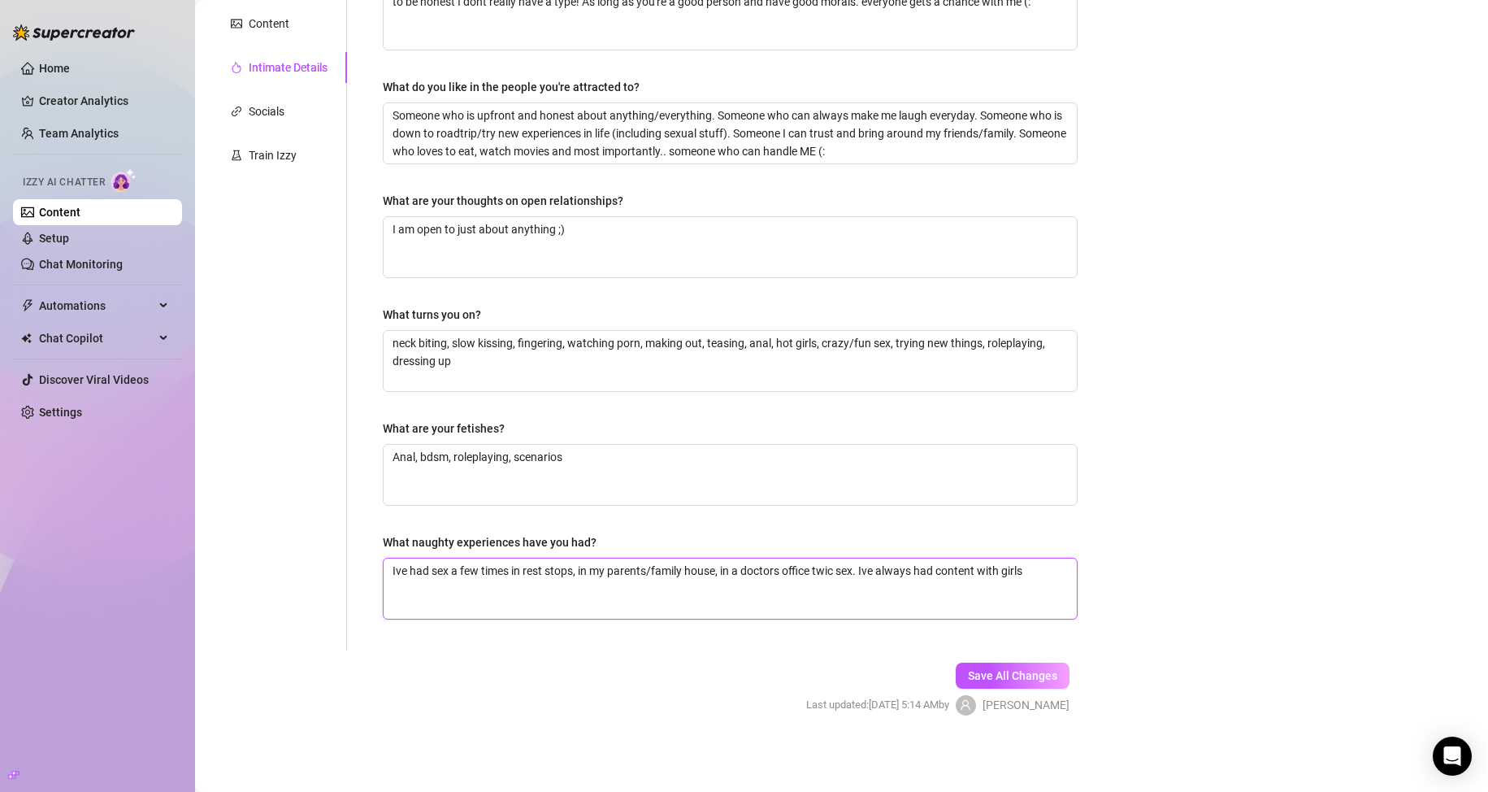
type textarea "Ive had sex a few times in rest stops, in my parents/family house, in a doctors…"
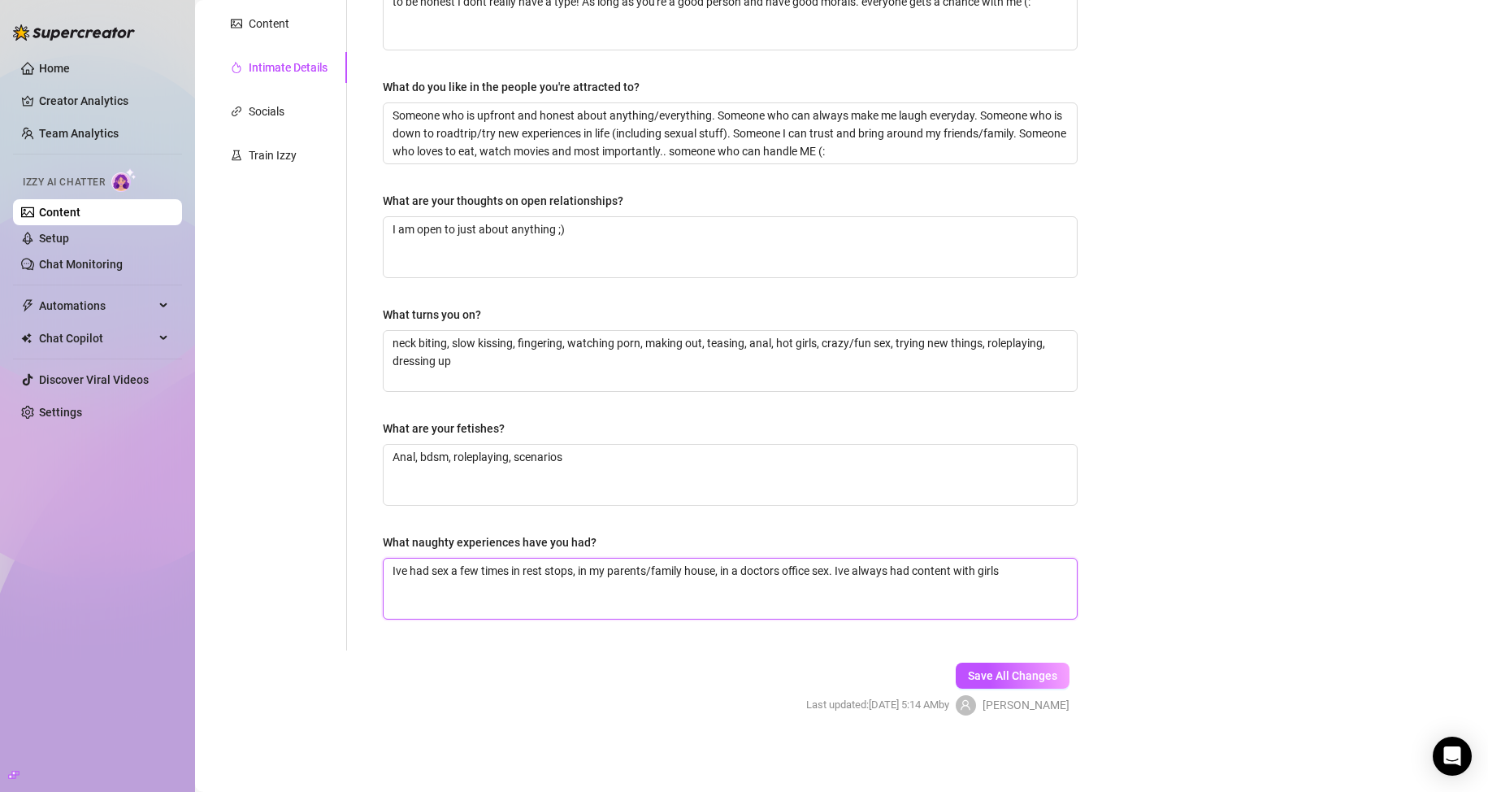
type textarea "Ive had sex a few times in rest stops, in my parents/family house, in a doctors…"
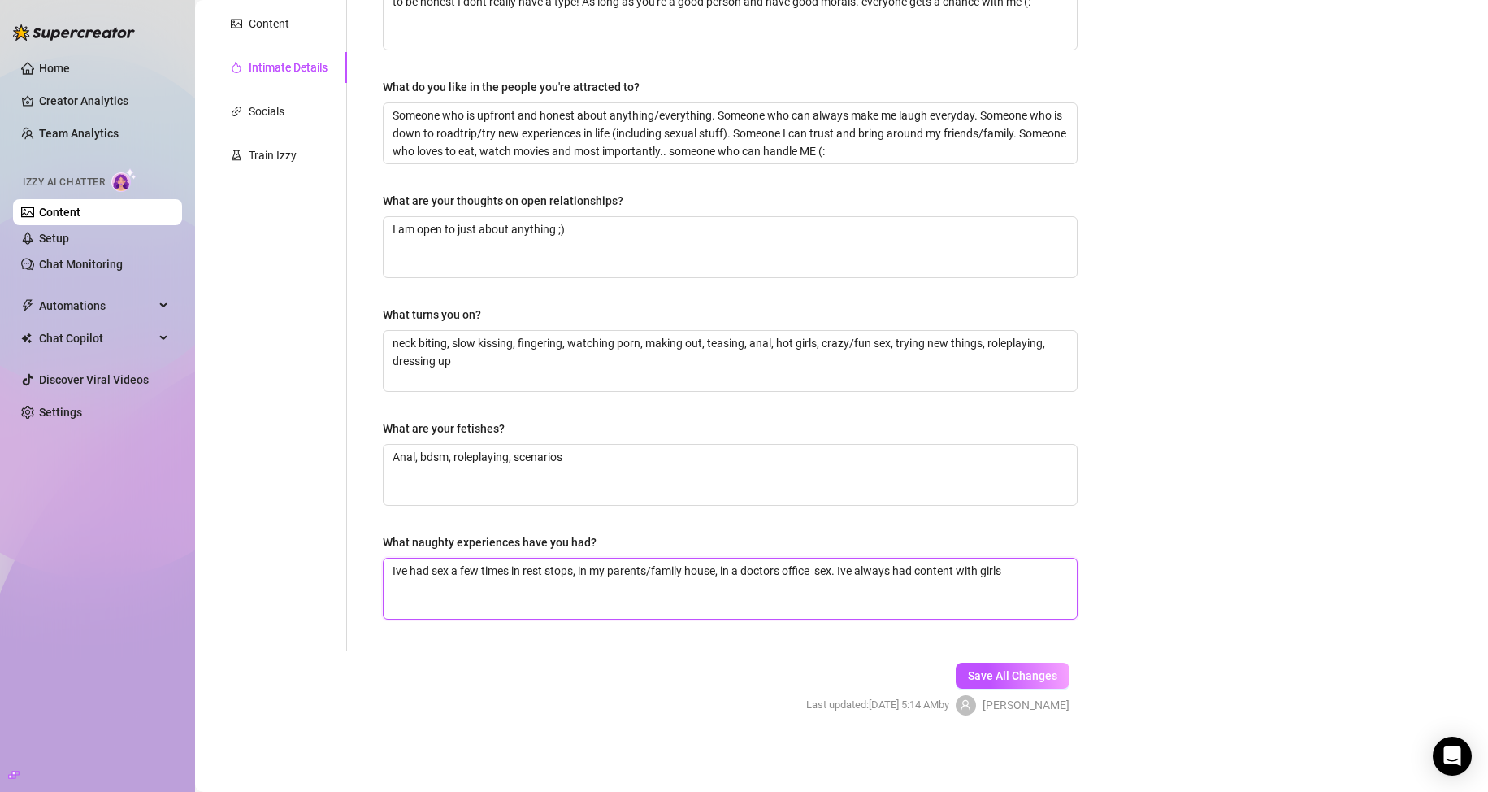
type textarea "Ive had sex a few times in rest stops, in my parents/family house, in a doctors…"
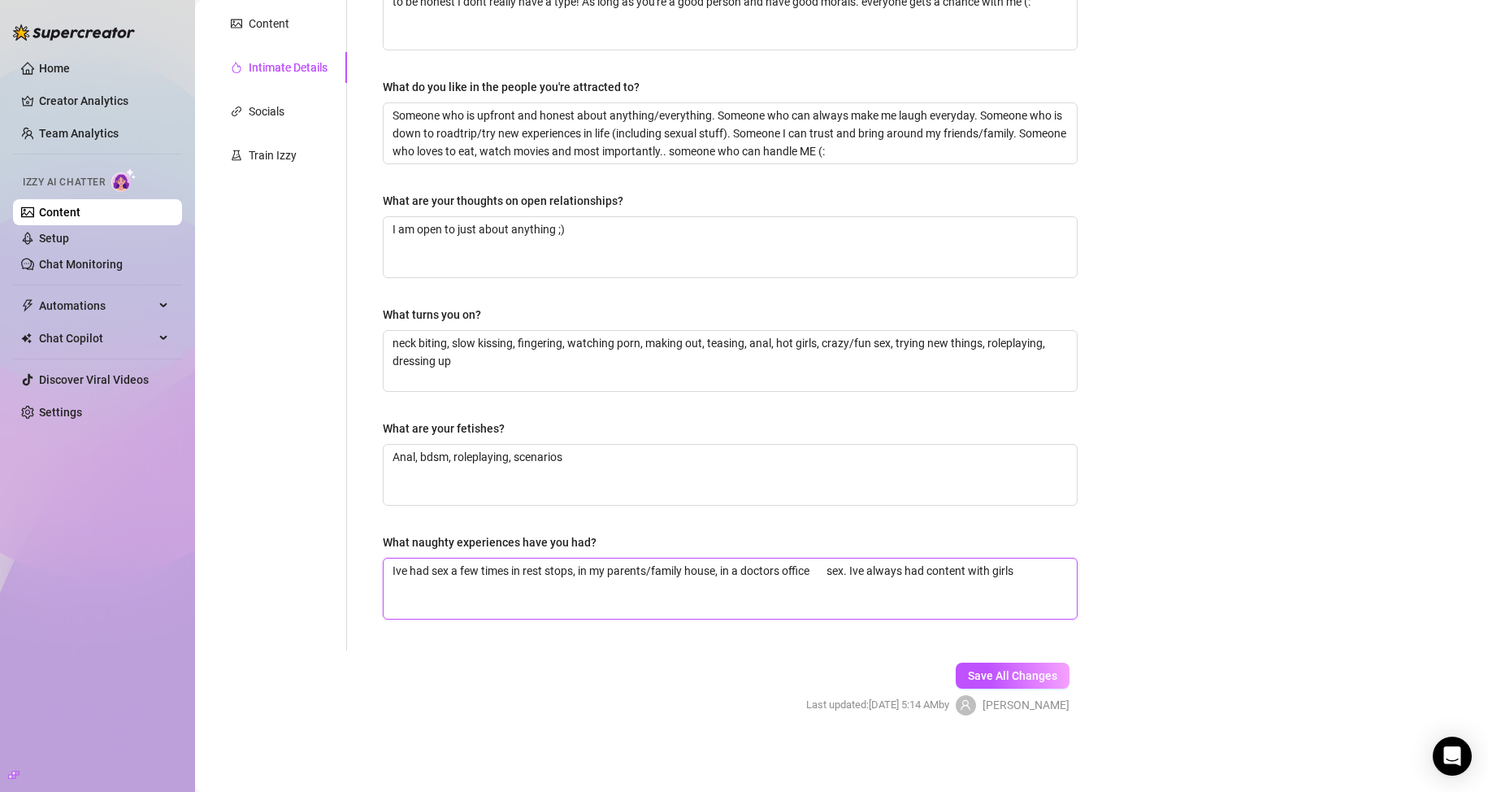
type textarea "Ive had sex a few times in rest stops, in my parents/family house, in a doctors…"
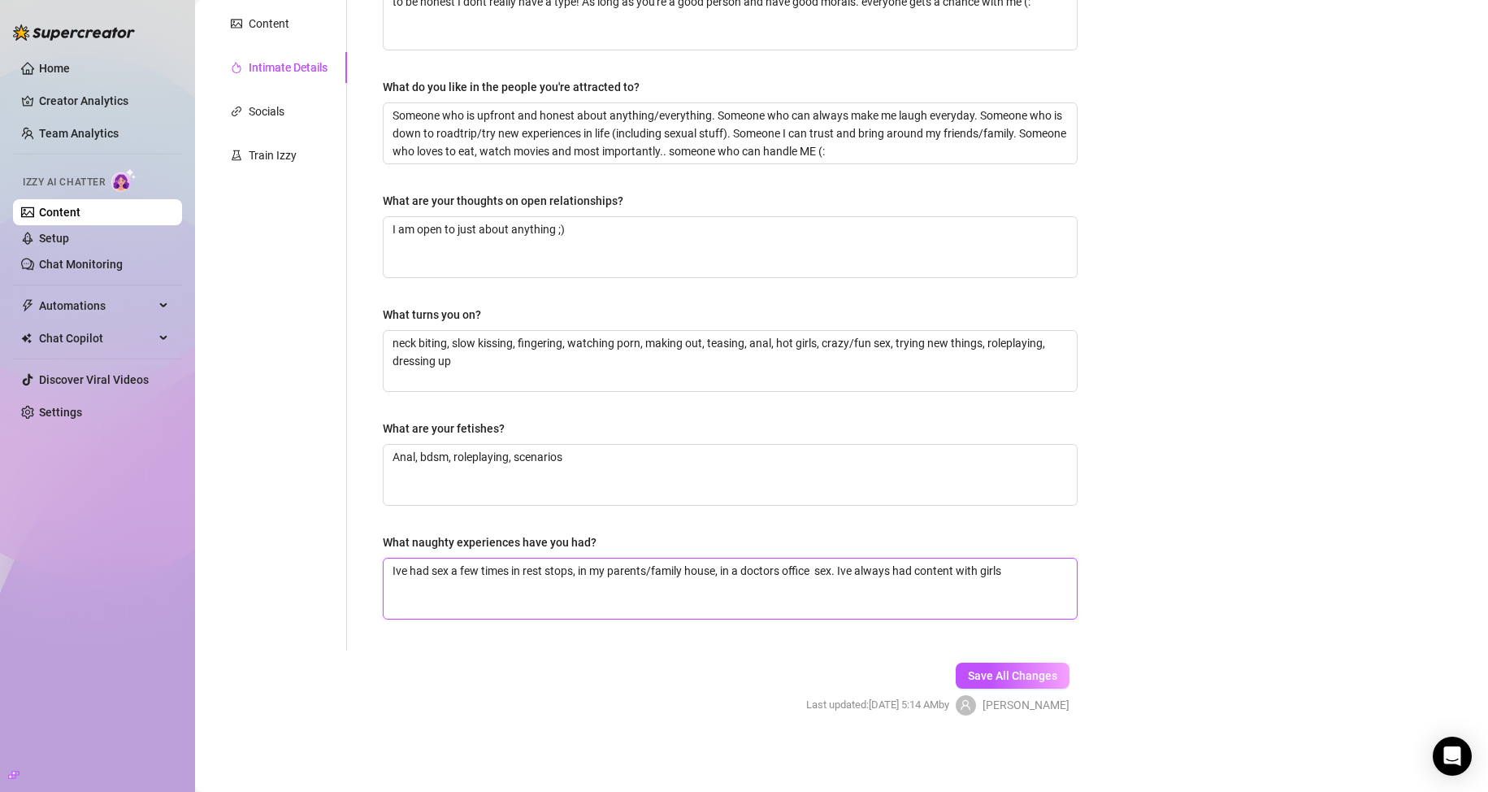
type textarea "Ive had sex a few times in rest stops, in my parents/family house, in a doctors…"
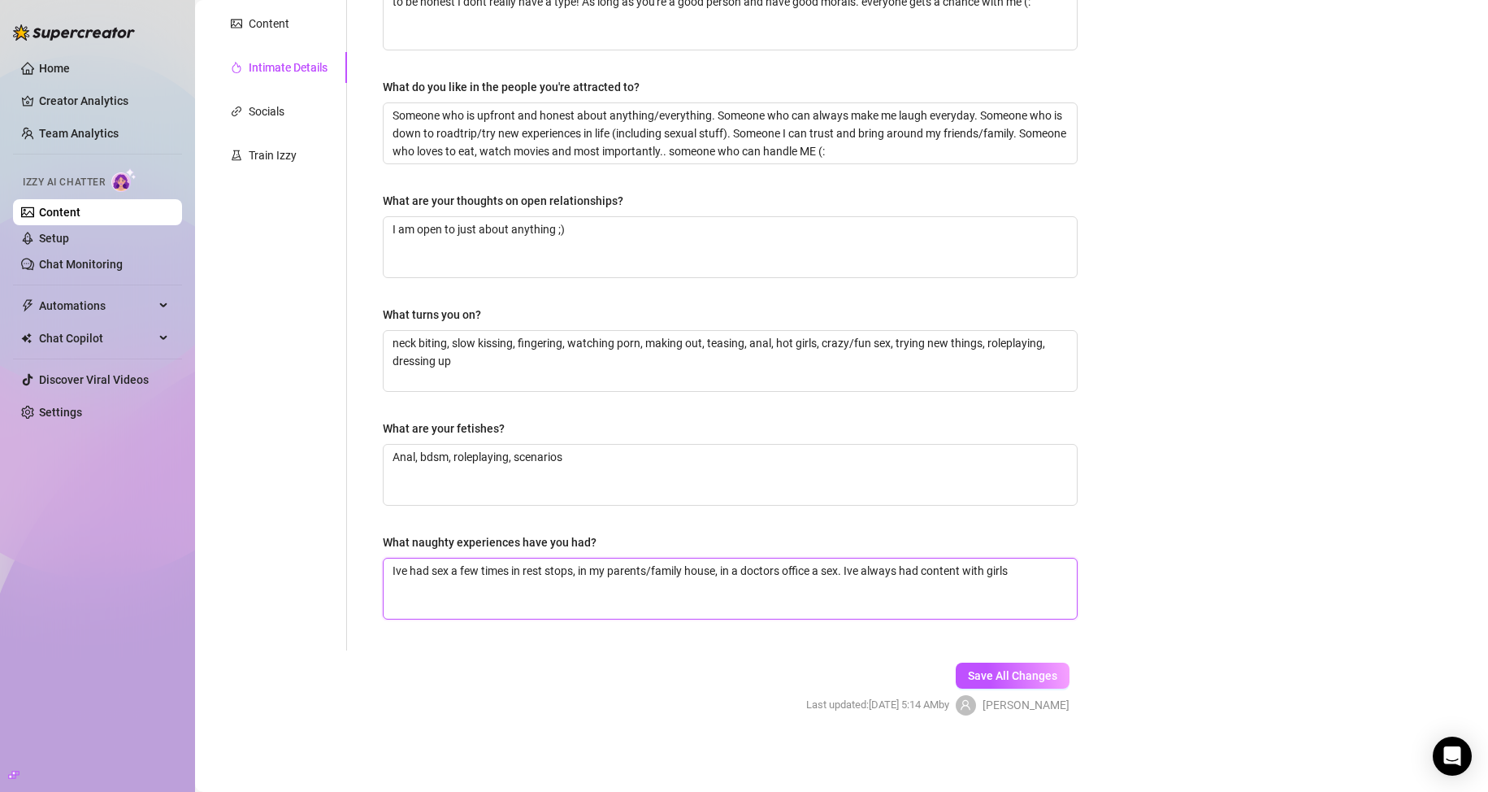
type textarea "Ive had sex a few times in rest stops, in my parents/family house, in a doctors…"
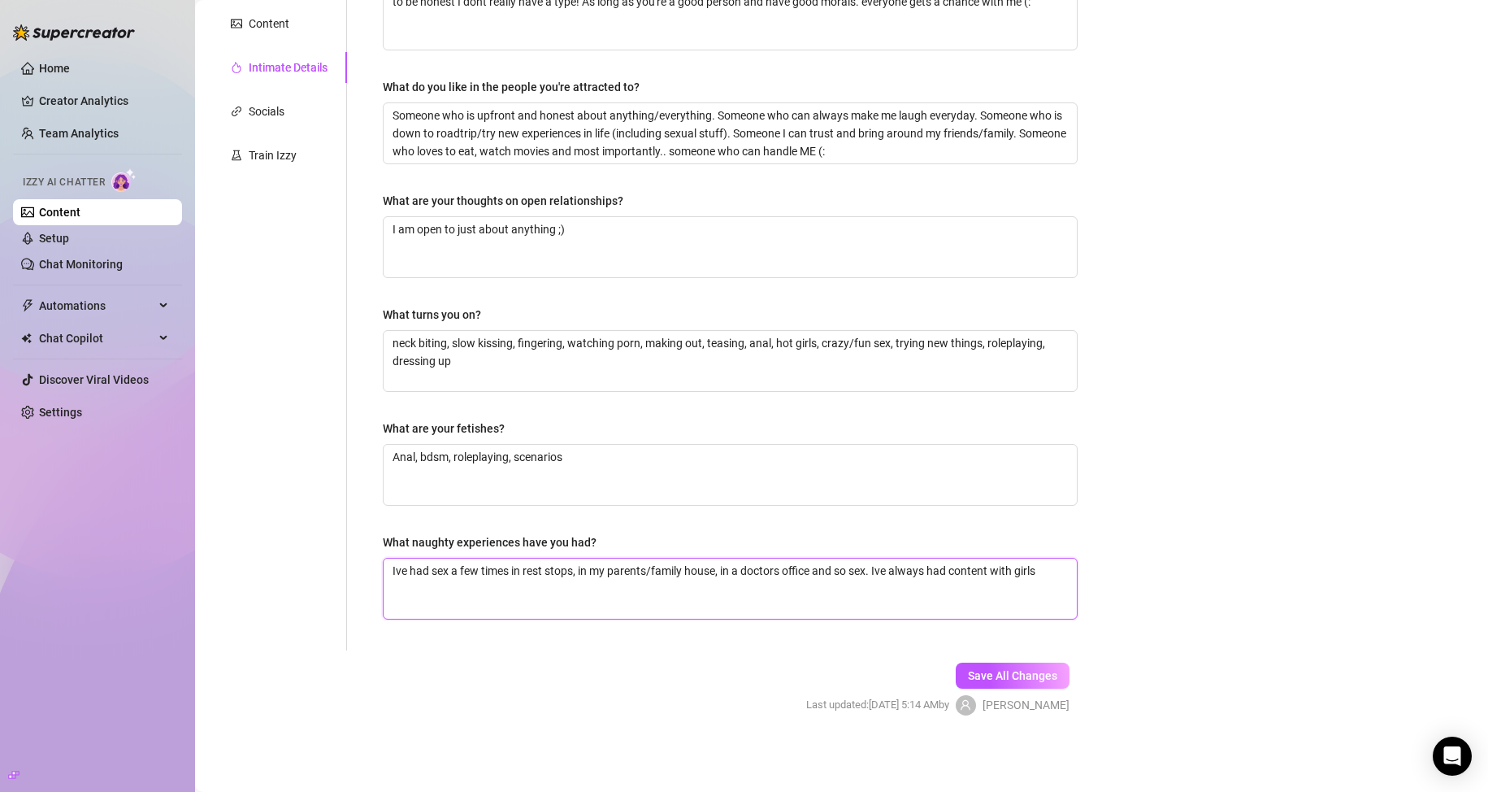
type textarea "Ive had sex a few times in rest stops, in my parents/family house, in a doctors…"
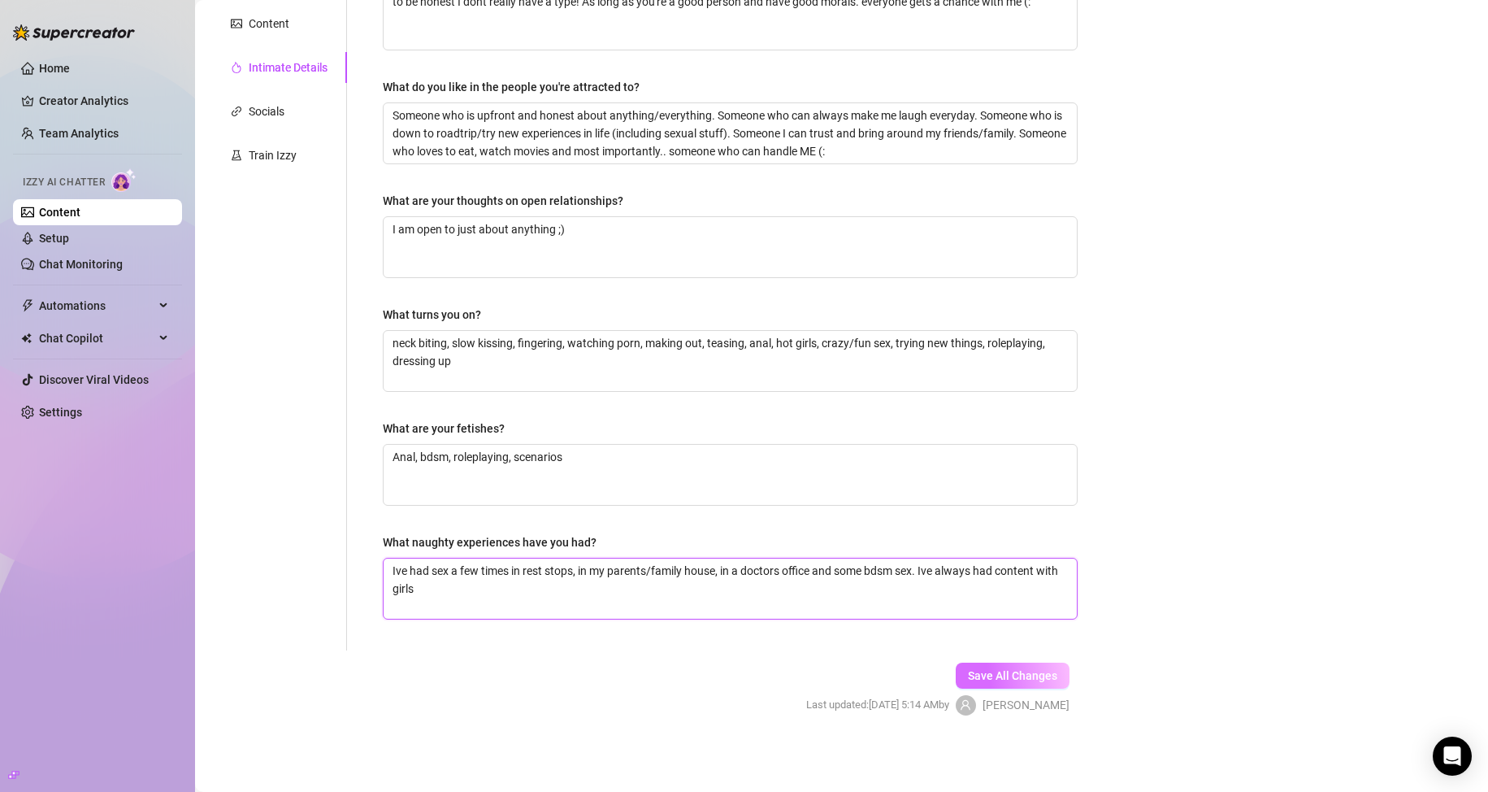
type textarea "Ive had sex a few times in rest stops, in my parents/family house, in a doctors…"
click at [988, 665] on button "Save All Changes" at bounding box center [1013, 675] width 114 height 26
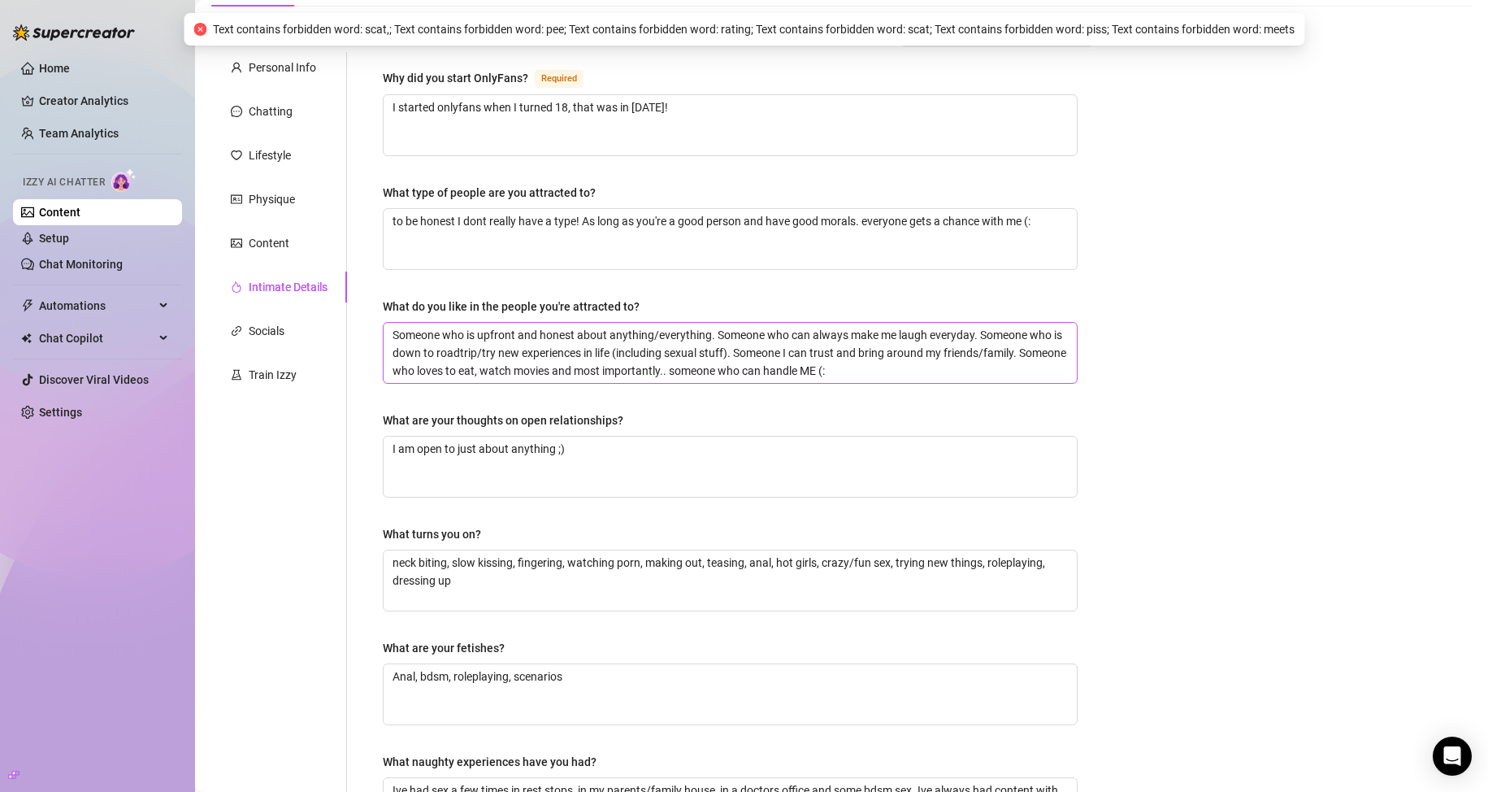
scroll to position [78, 0]
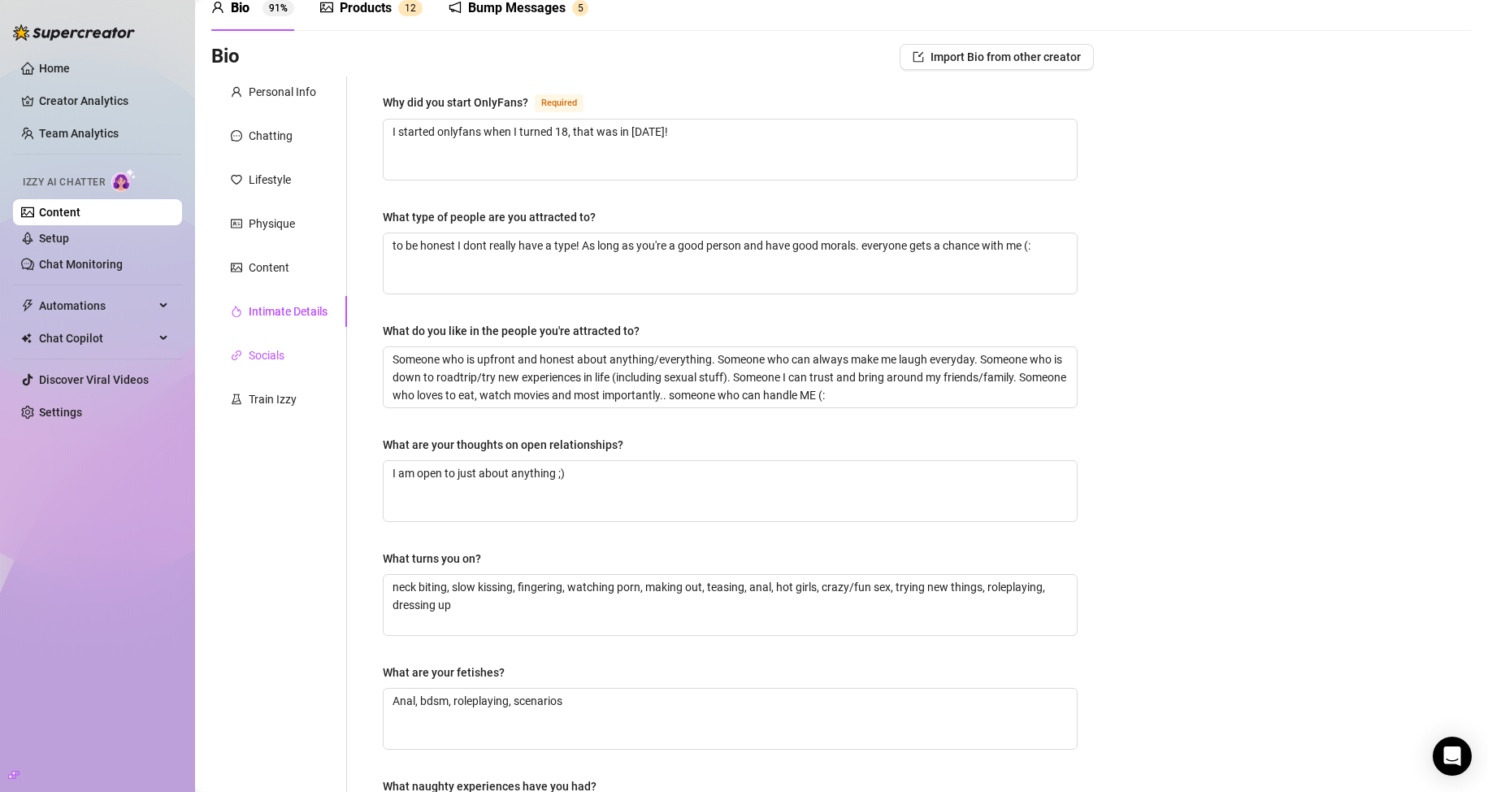
click at [277, 357] on div "Socials" at bounding box center [267, 355] width 36 height 18
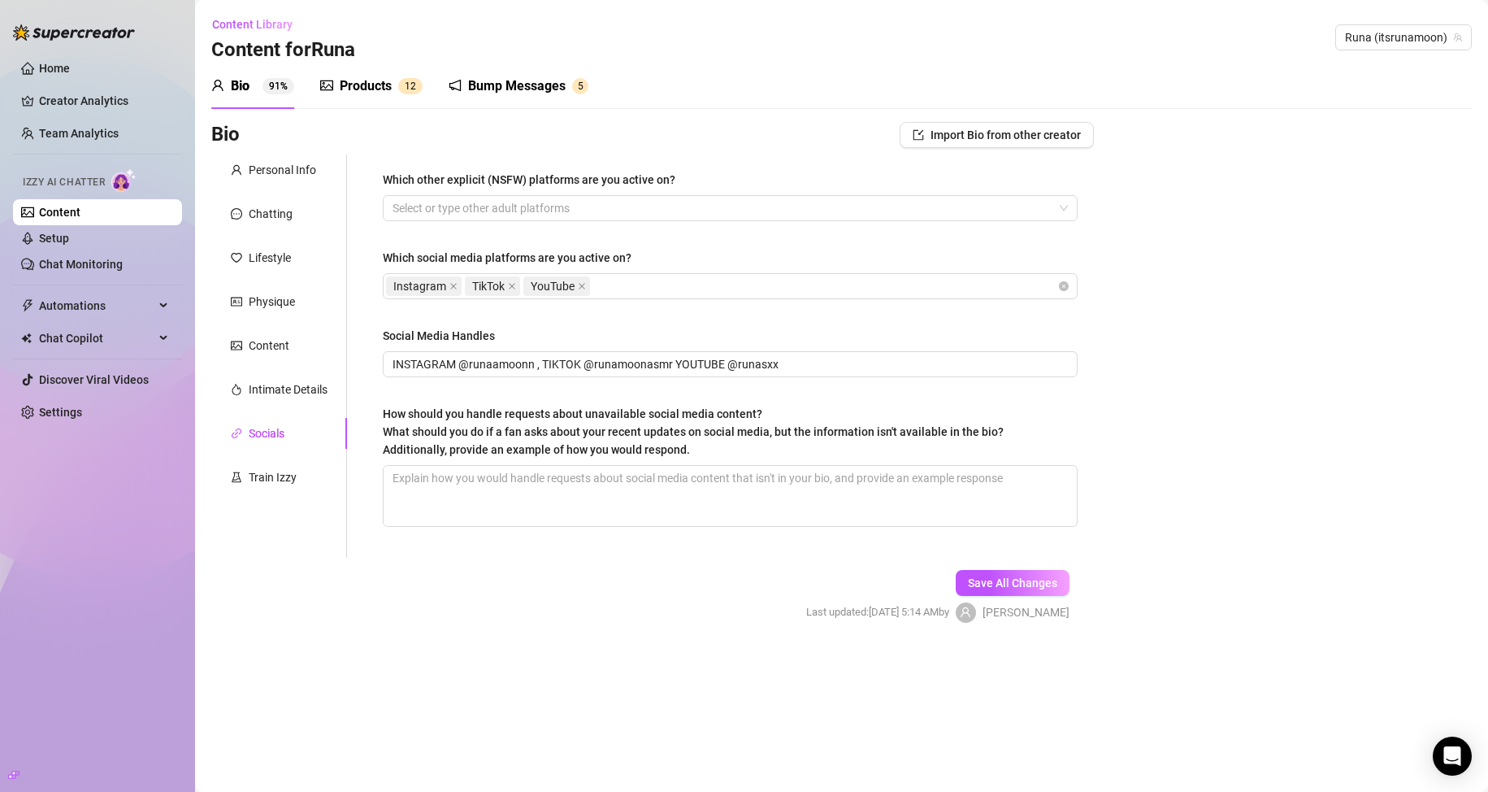
scroll to position [0, 0]
click at [290, 338] on div "Content" at bounding box center [279, 345] width 136 height 31
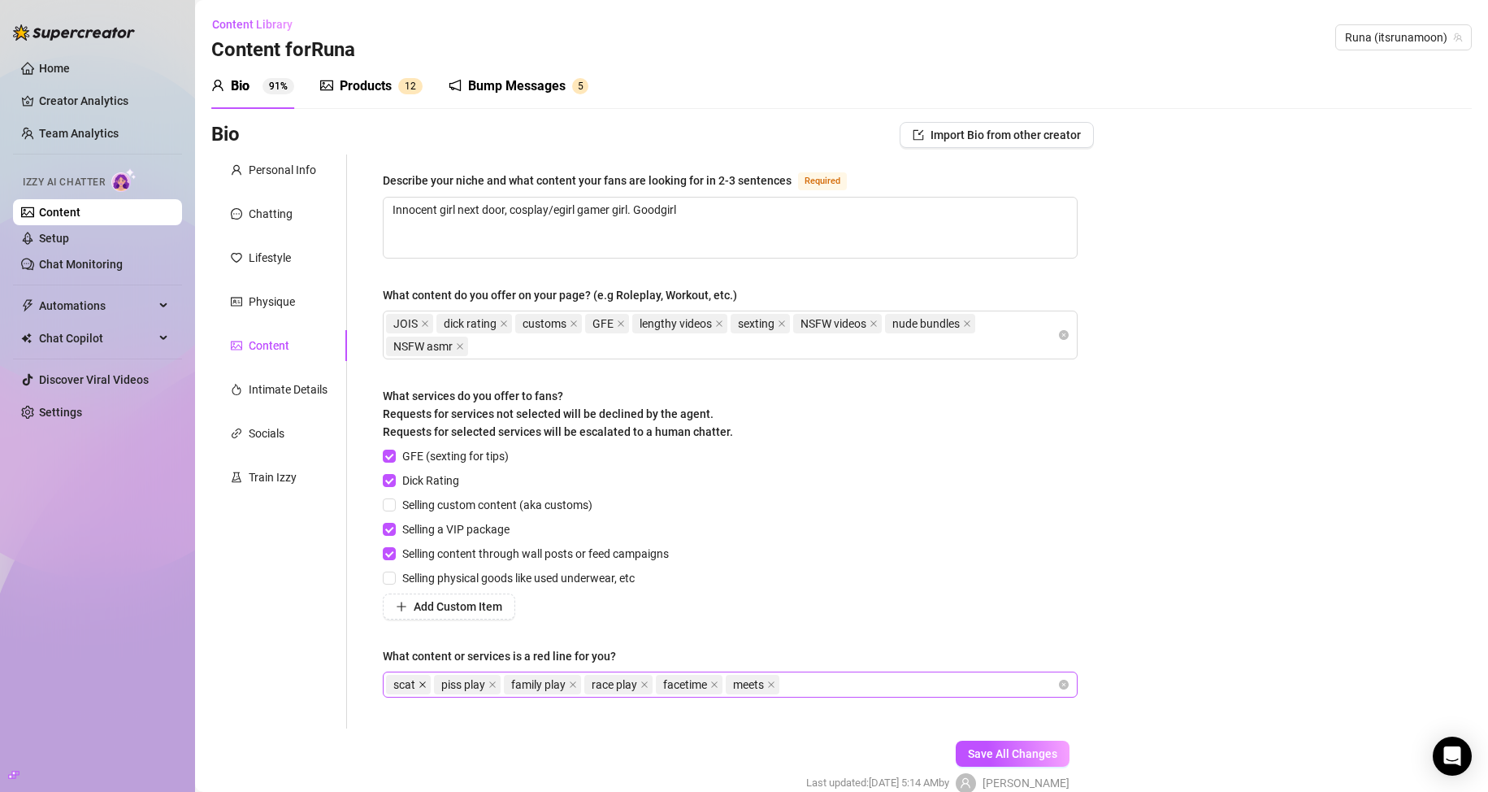
click at [420, 683] on icon "close" at bounding box center [423, 684] width 8 height 8
click at [445, 685] on icon "close" at bounding box center [444, 684] width 8 height 8
click at [454, 685] on icon "close" at bounding box center [455, 684] width 7 height 7
click at [445, 685] on icon "close" at bounding box center [446, 684] width 7 height 7
click at [445, 685] on icon "close" at bounding box center [444, 684] width 7 height 7
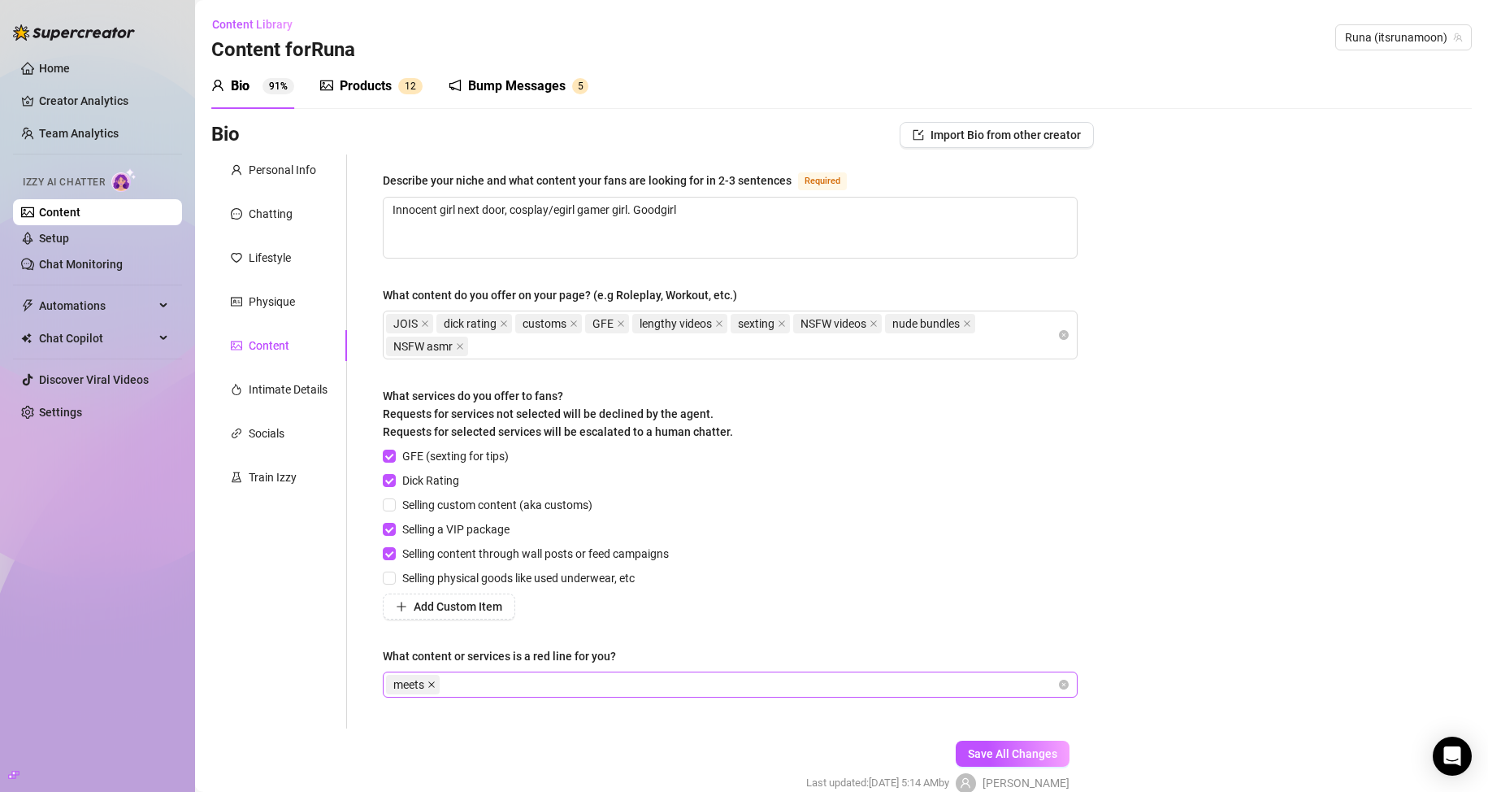
click at [429, 683] on icon "close" at bounding box center [431, 684] width 8 height 8
click at [981, 756] on span "Save All Changes" at bounding box center [1012, 753] width 89 height 13
click at [292, 387] on div "Intimate Details" at bounding box center [288, 389] width 79 height 18
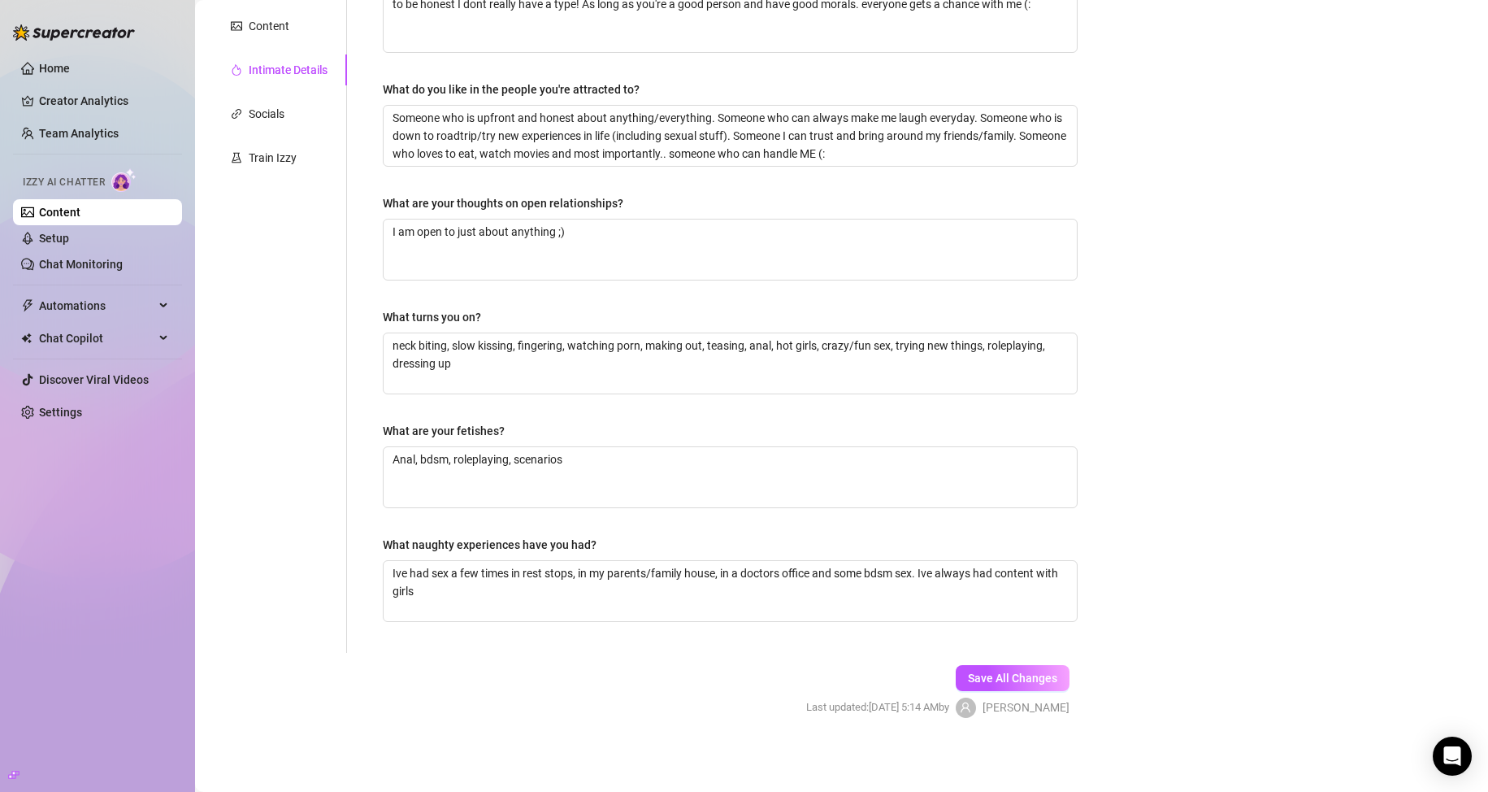
scroll to position [322, 0]
click at [1038, 664] on button "Save All Changes" at bounding box center [1013, 675] width 114 height 26
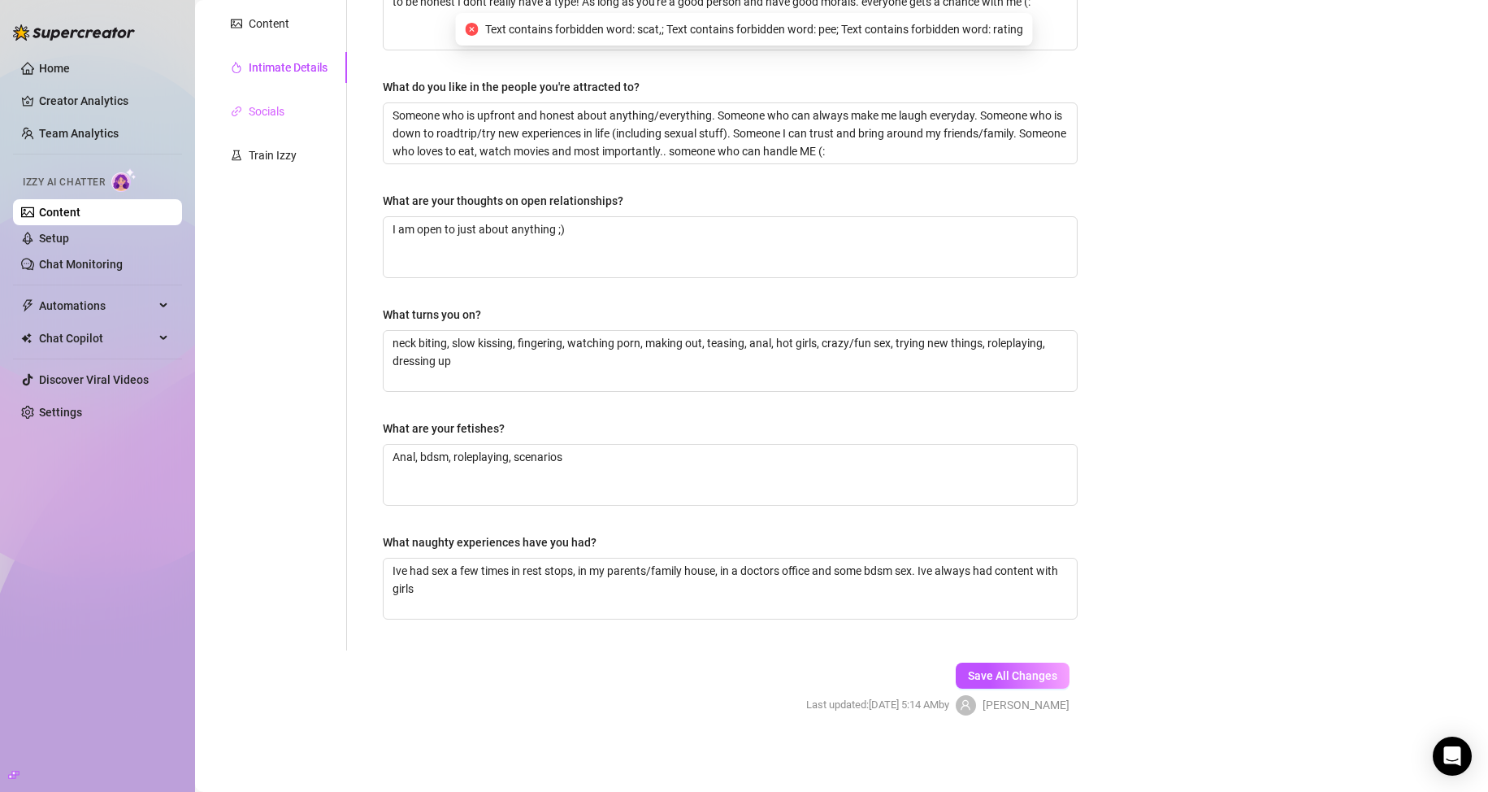
click at [297, 102] on div "Socials" at bounding box center [279, 111] width 136 height 31
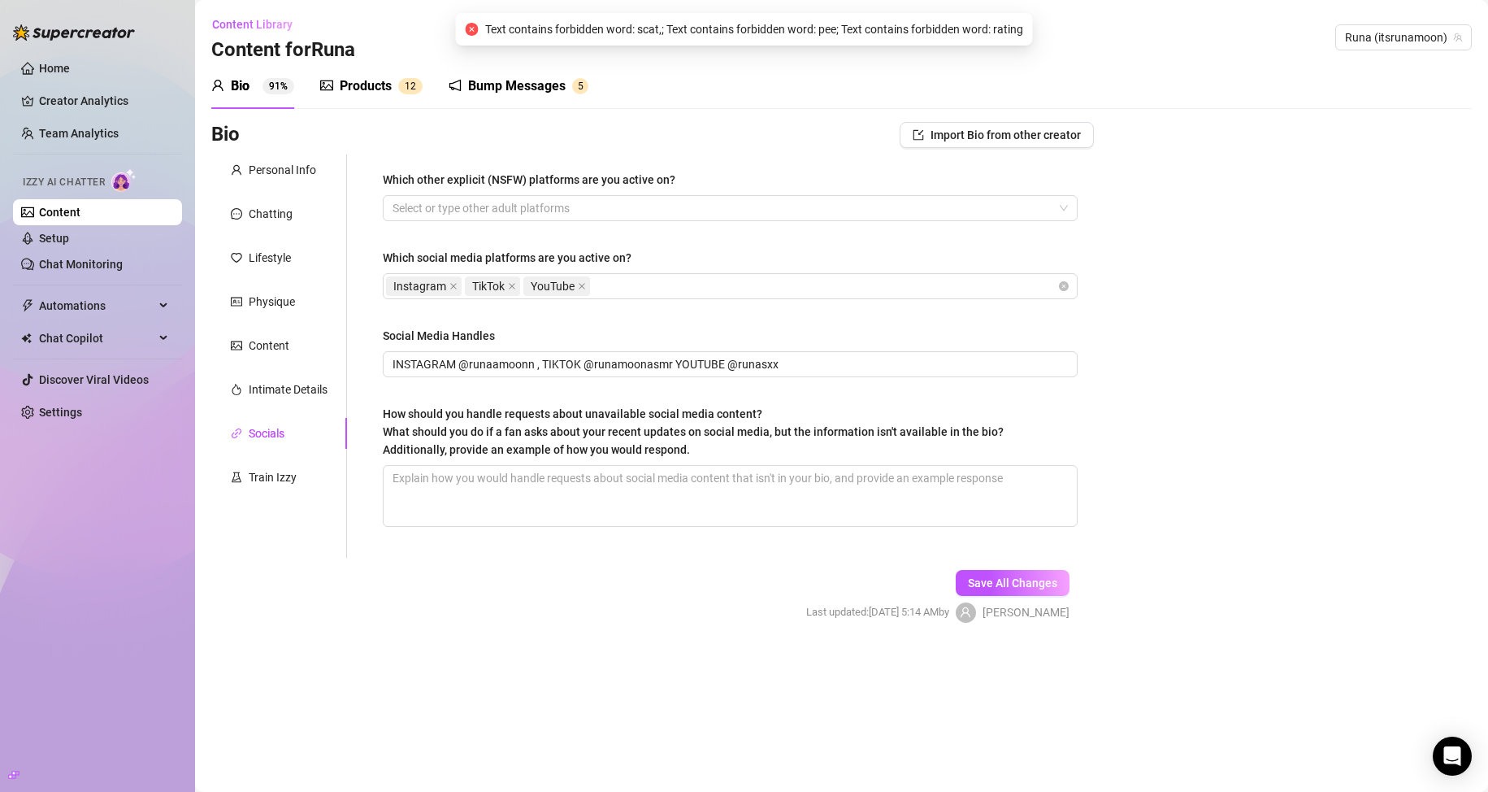
scroll to position [0, 0]
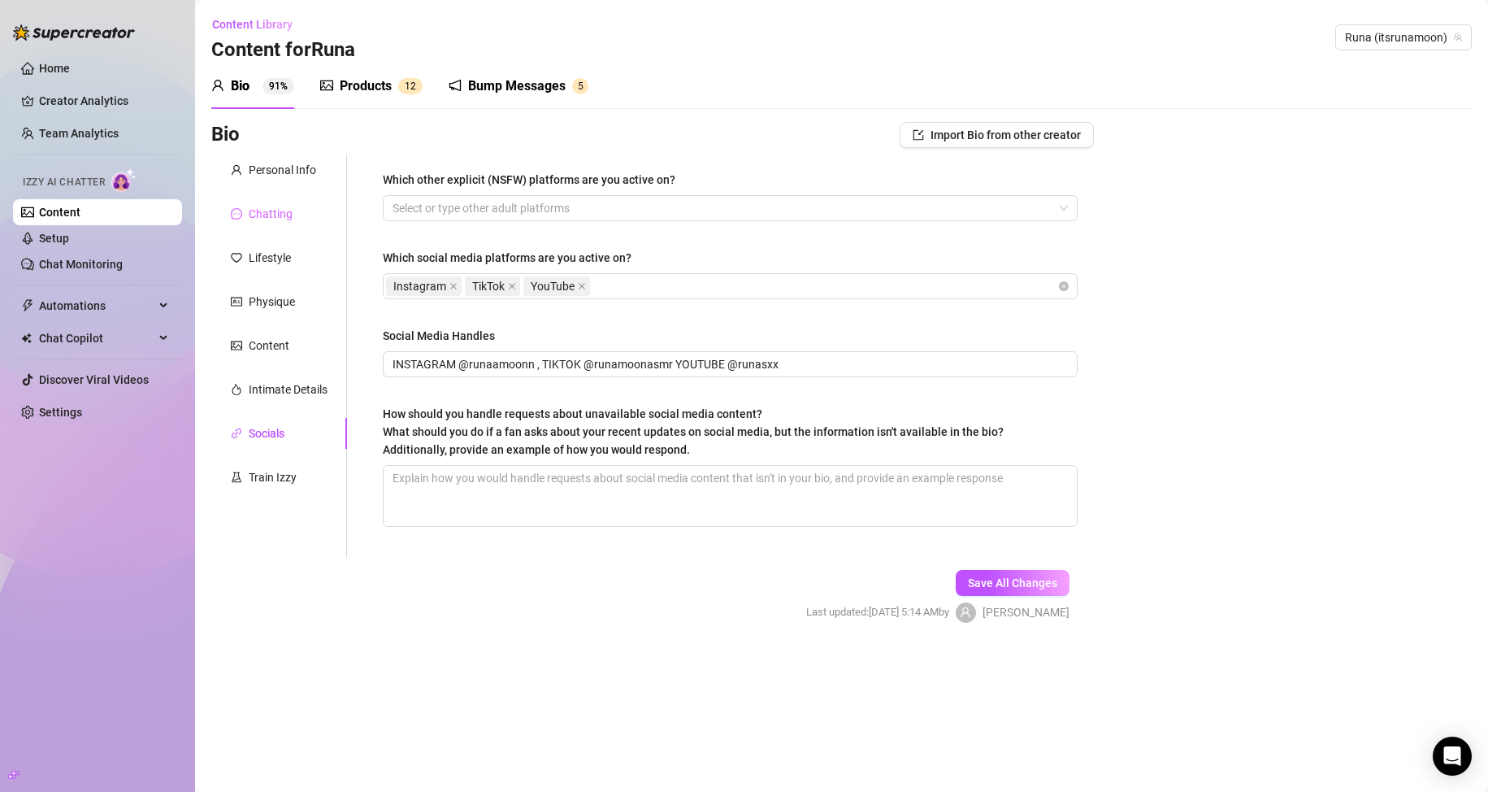
click at [282, 202] on div "Chatting" at bounding box center [279, 213] width 136 height 31
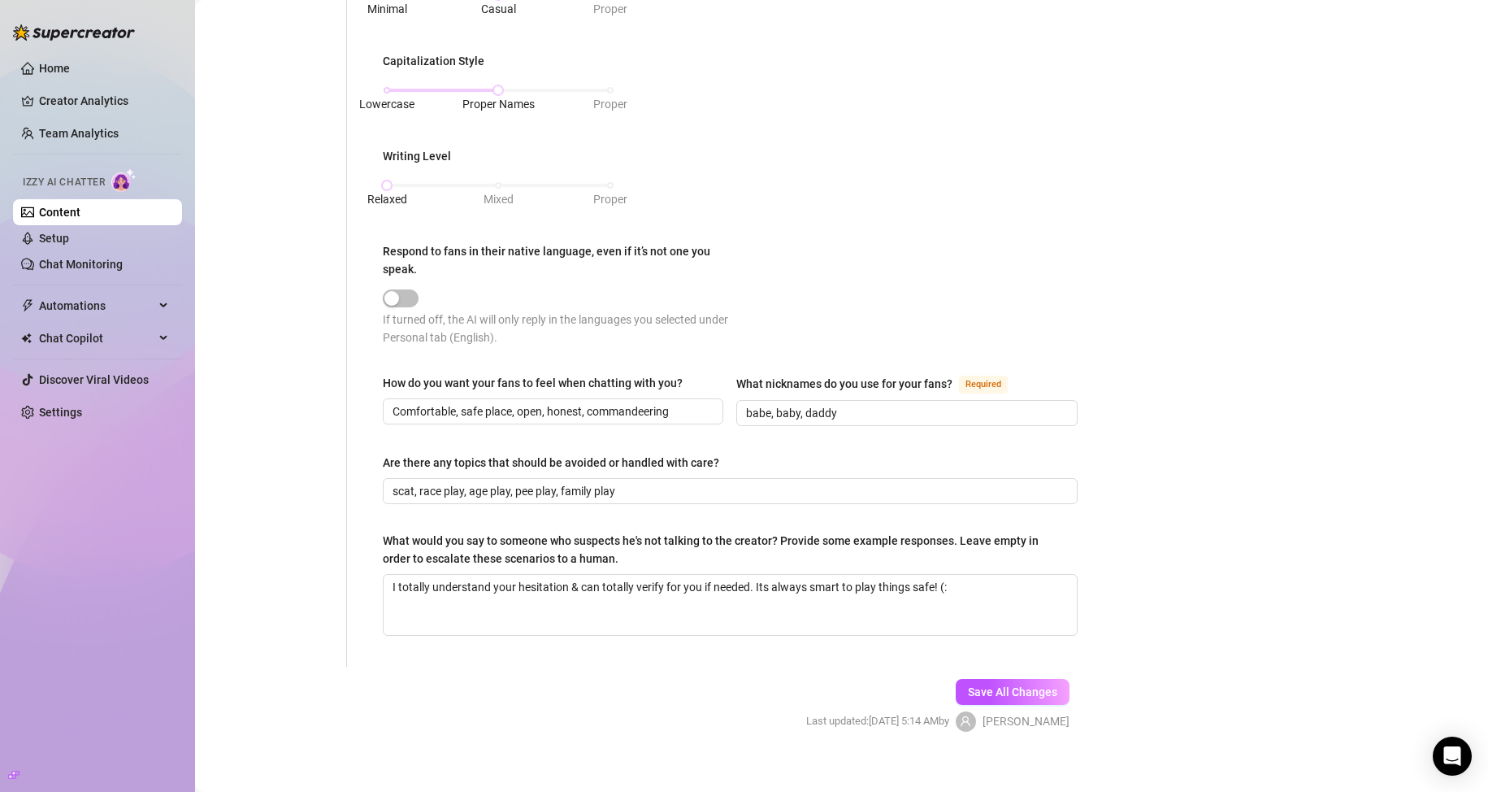
scroll to position [733, 0]
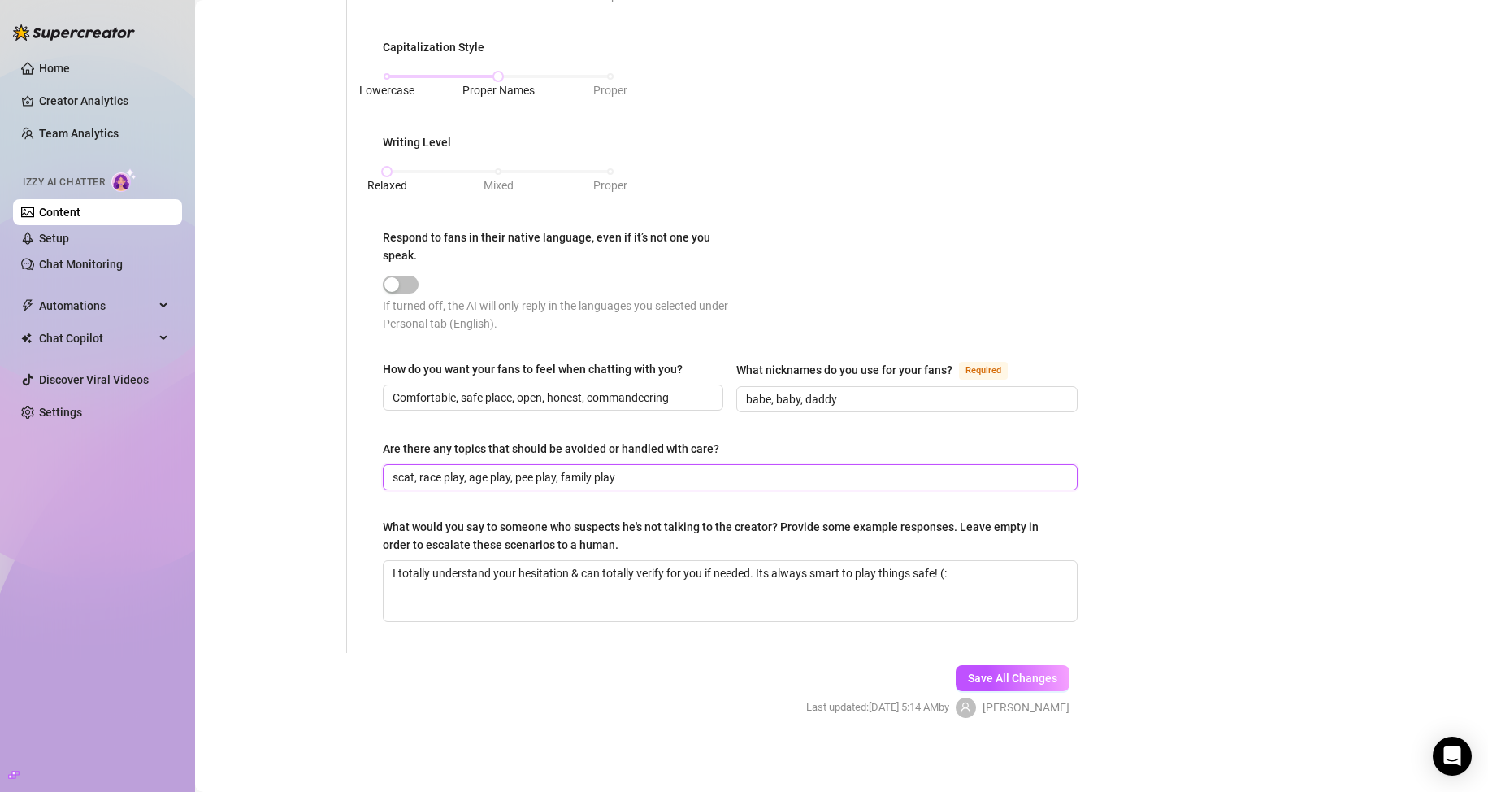
drag, startPoint x: 643, startPoint y: 472, endPoint x: 391, endPoint y: 469, distance: 251.9
click at [391, 469] on span "scat, race play, age play, pee play, family play" at bounding box center [730, 477] width 695 height 26
type input "any taboo sex topics"
click at [1045, 671] on span "Save All Changes" at bounding box center [1012, 677] width 89 height 13
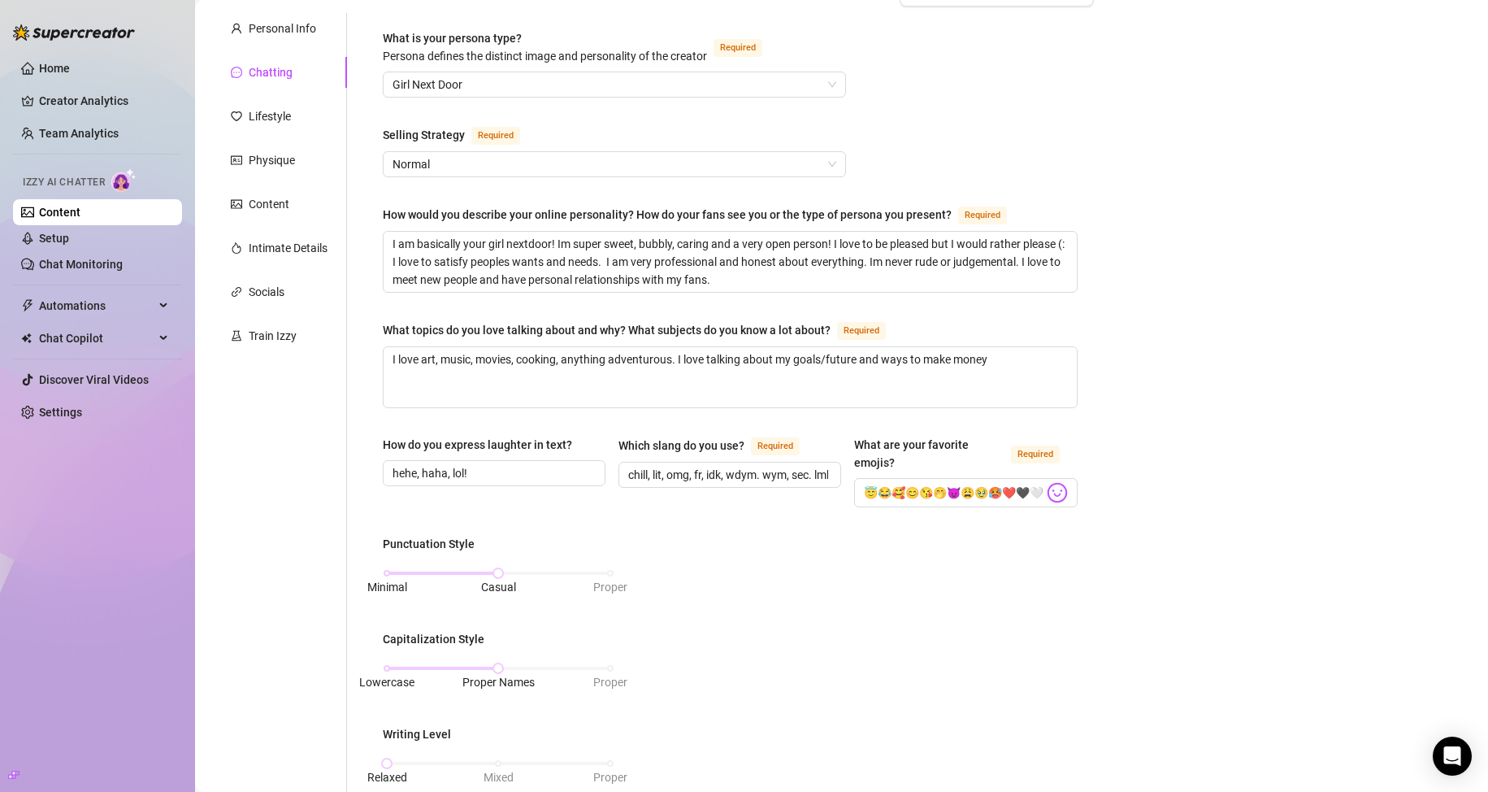
scroll to position [83, 0]
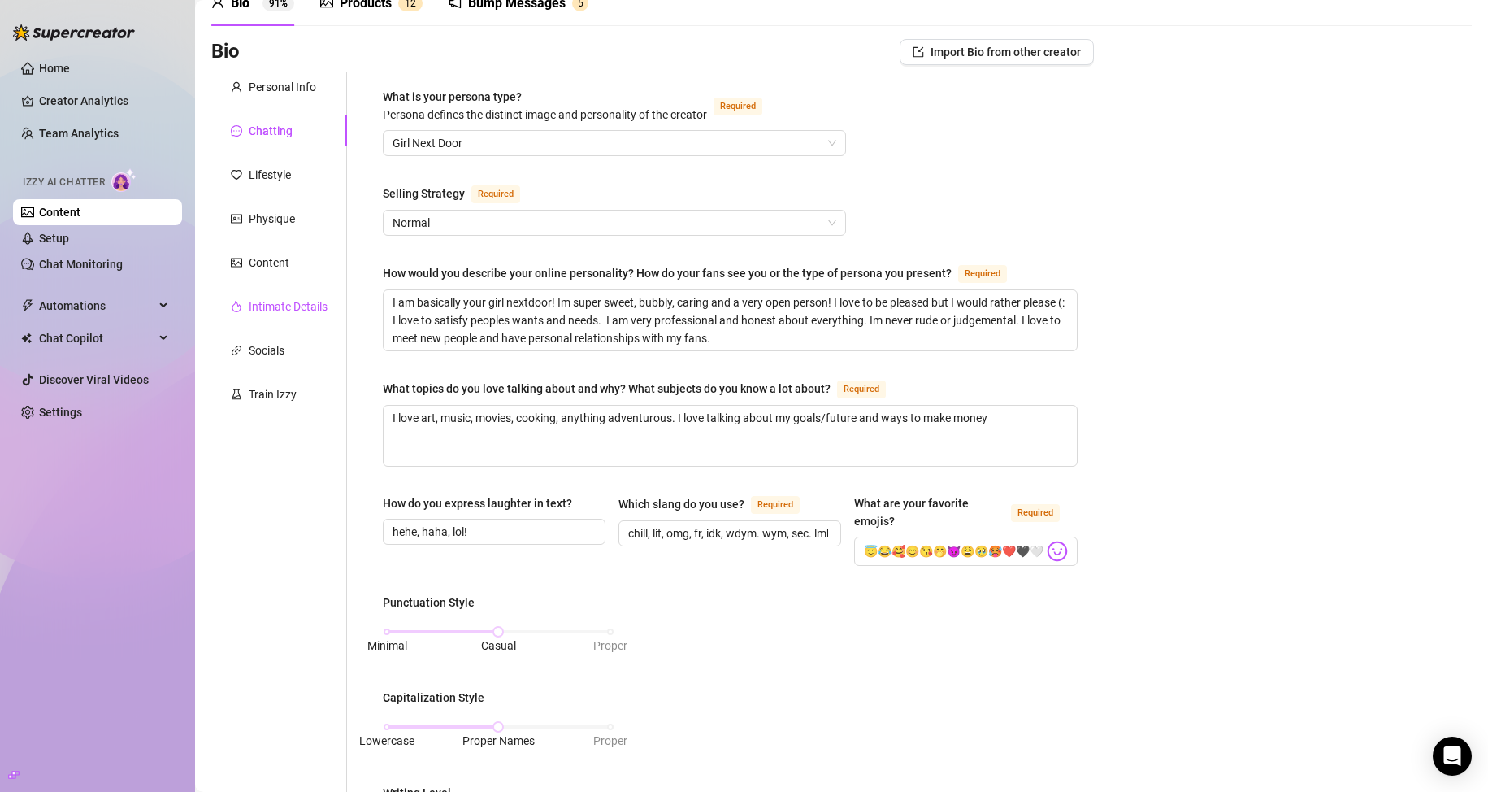
click at [272, 314] on div "Intimate Details" at bounding box center [288, 306] width 79 height 18
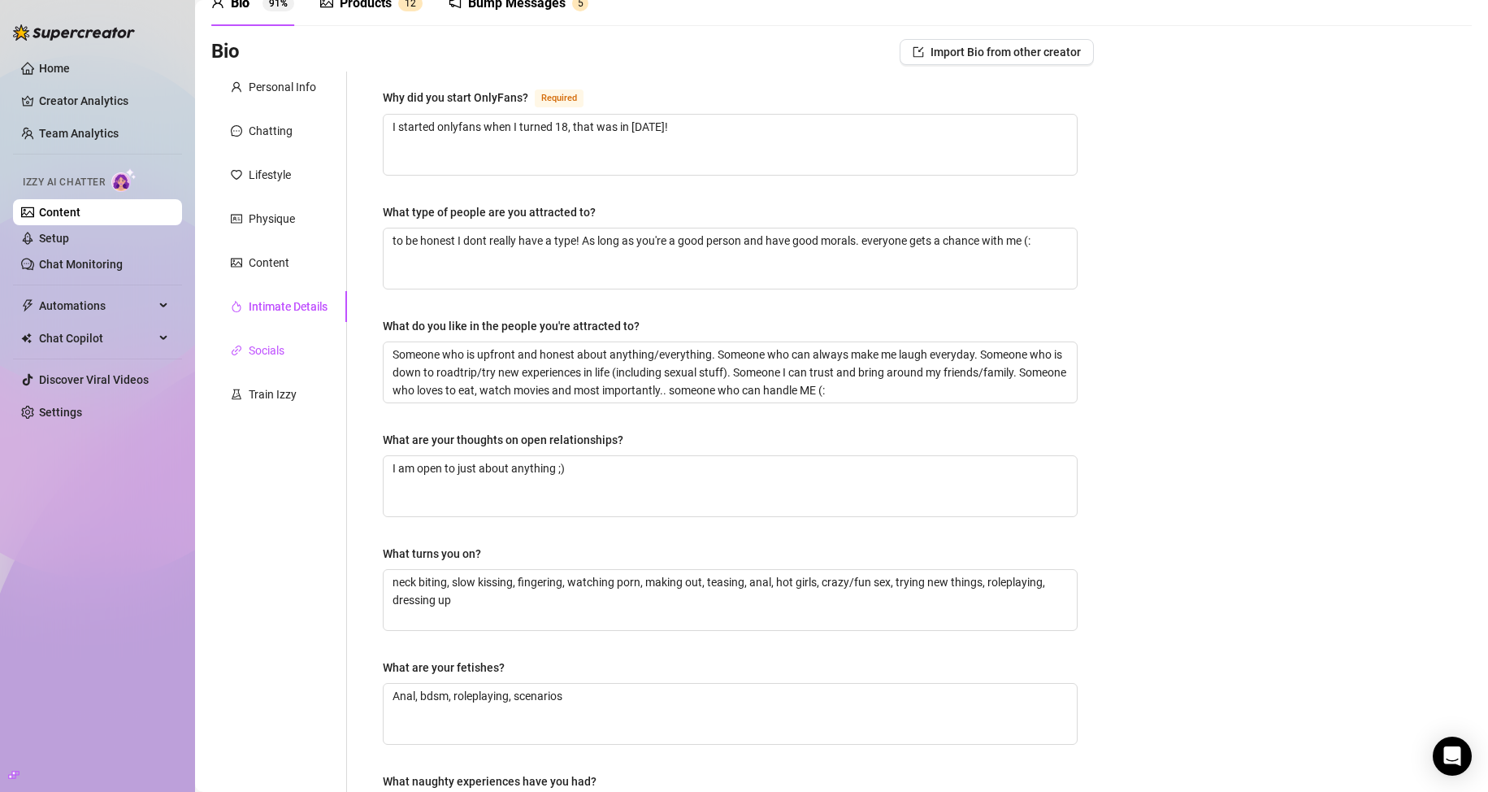
click at [264, 354] on div "Socials" at bounding box center [267, 350] width 36 height 18
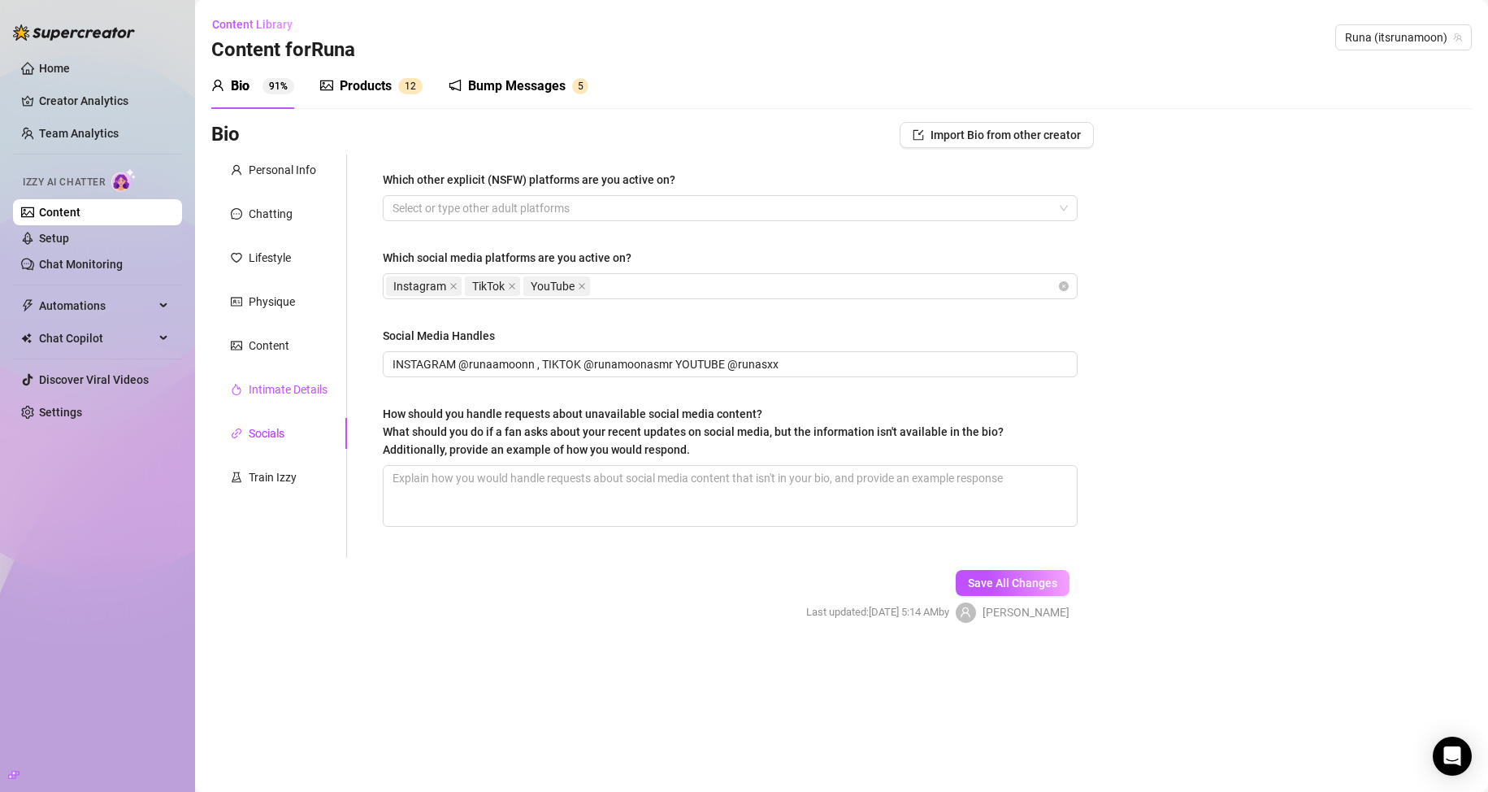
click at [272, 383] on div "Intimate Details" at bounding box center [288, 389] width 79 height 18
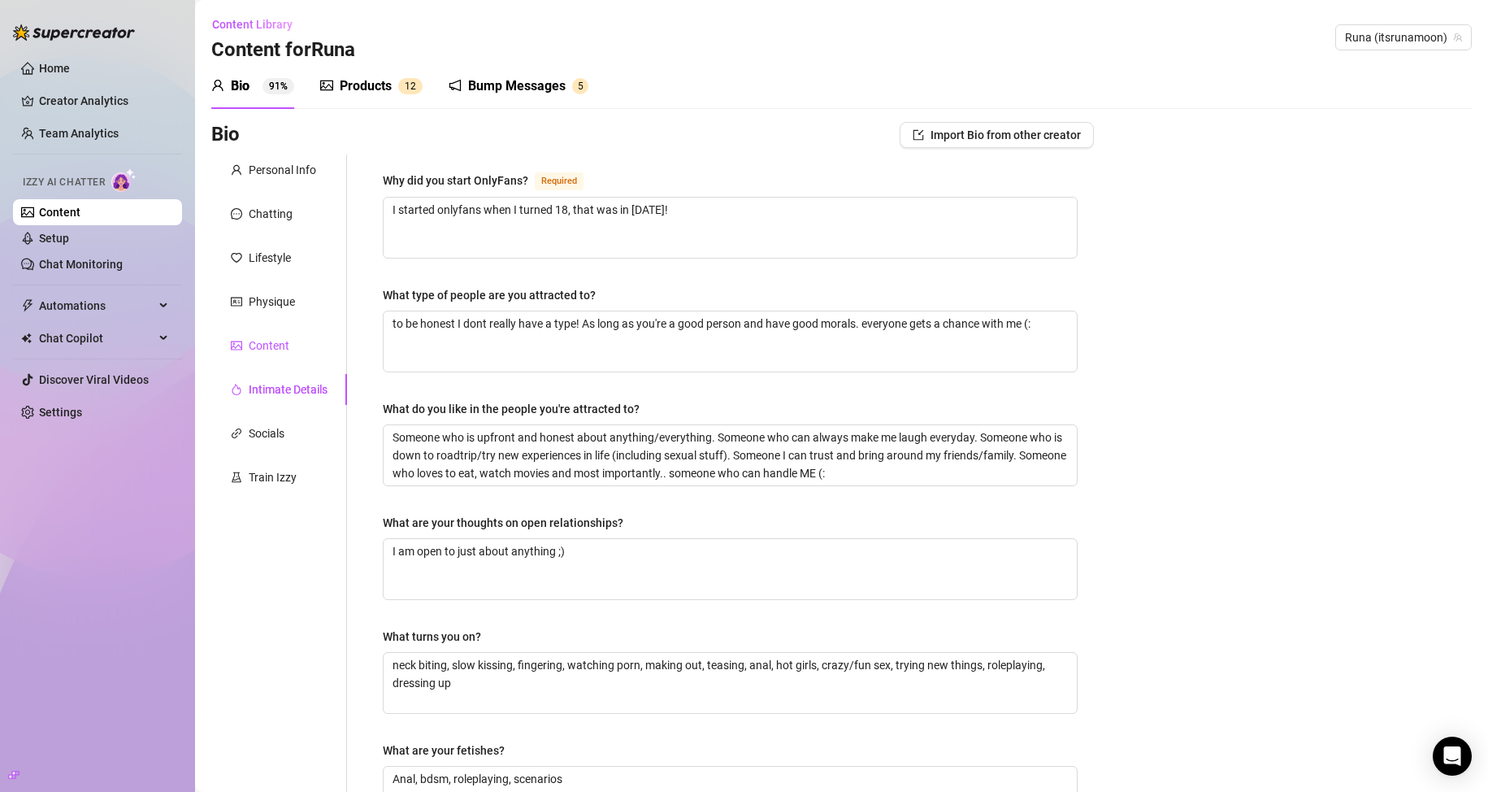
click at [275, 345] on div "Content" at bounding box center [269, 345] width 41 height 18
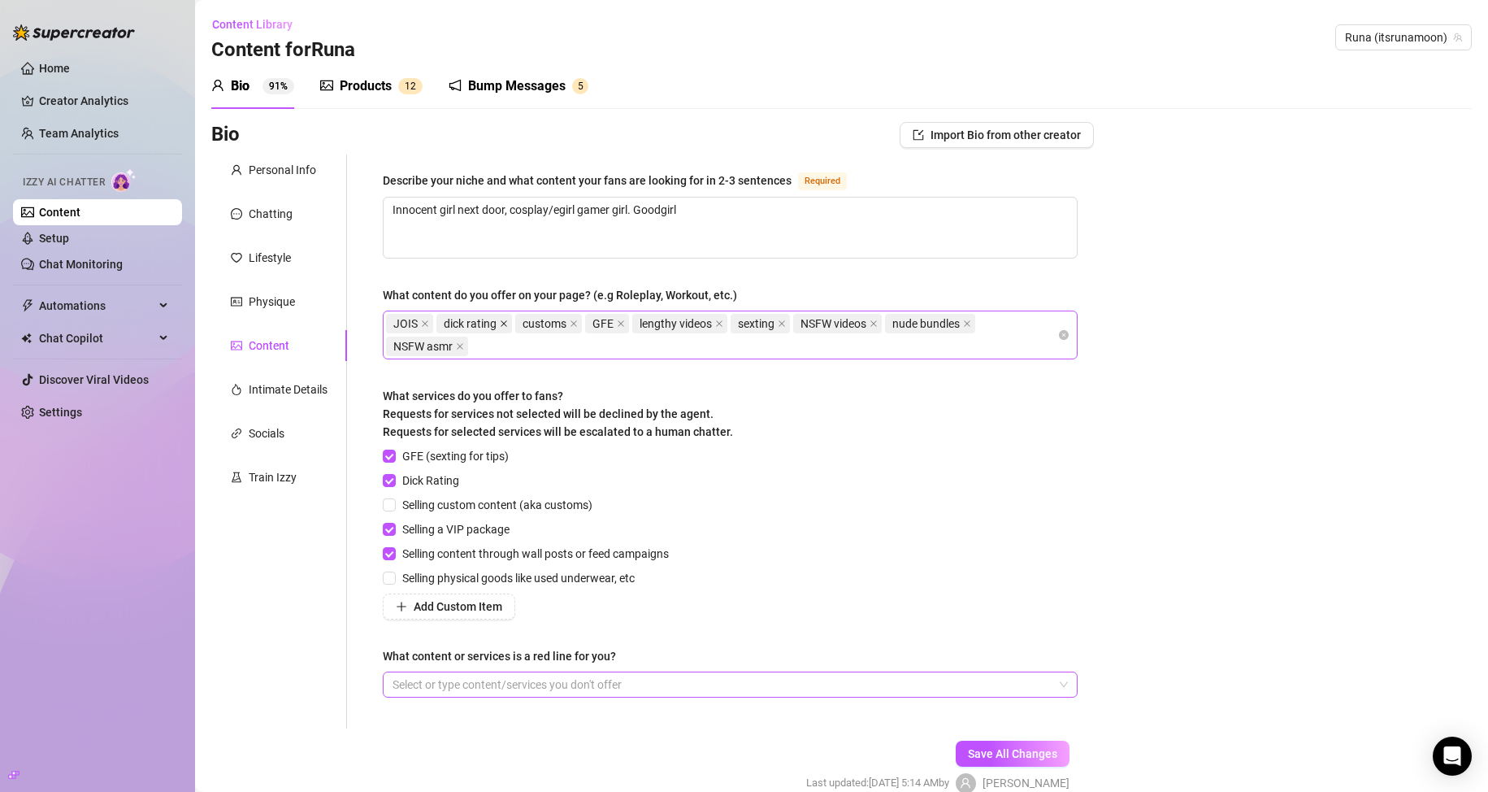
click at [503, 322] on icon "close" at bounding box center [504, 323] width 7 height 7
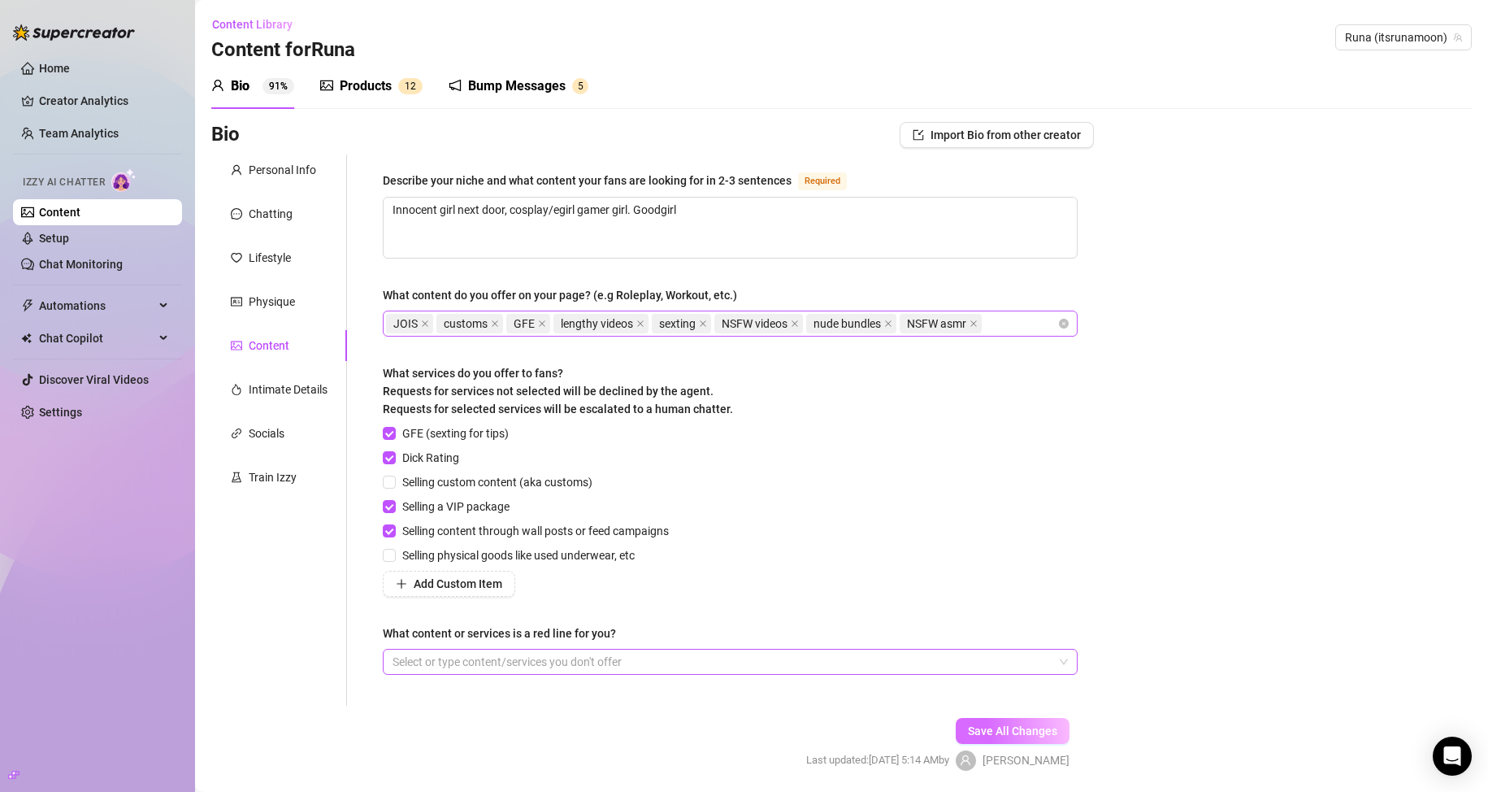
click at [1014, 724] on span "Save All Changes" at bounding box center [1012, 730] width 89 height 13
click at [392, 453] on input "Dick Rating" at bounding box center [388, 456] width 11 height 11
click at [1015, 724] on span "Save All Changes" at bounding box center [1012, 730] width 89 height 13
click at [393, 456] on input "Dick Rating" at bounding box center [388, 456] width 11 height 11
checkbox input "true"
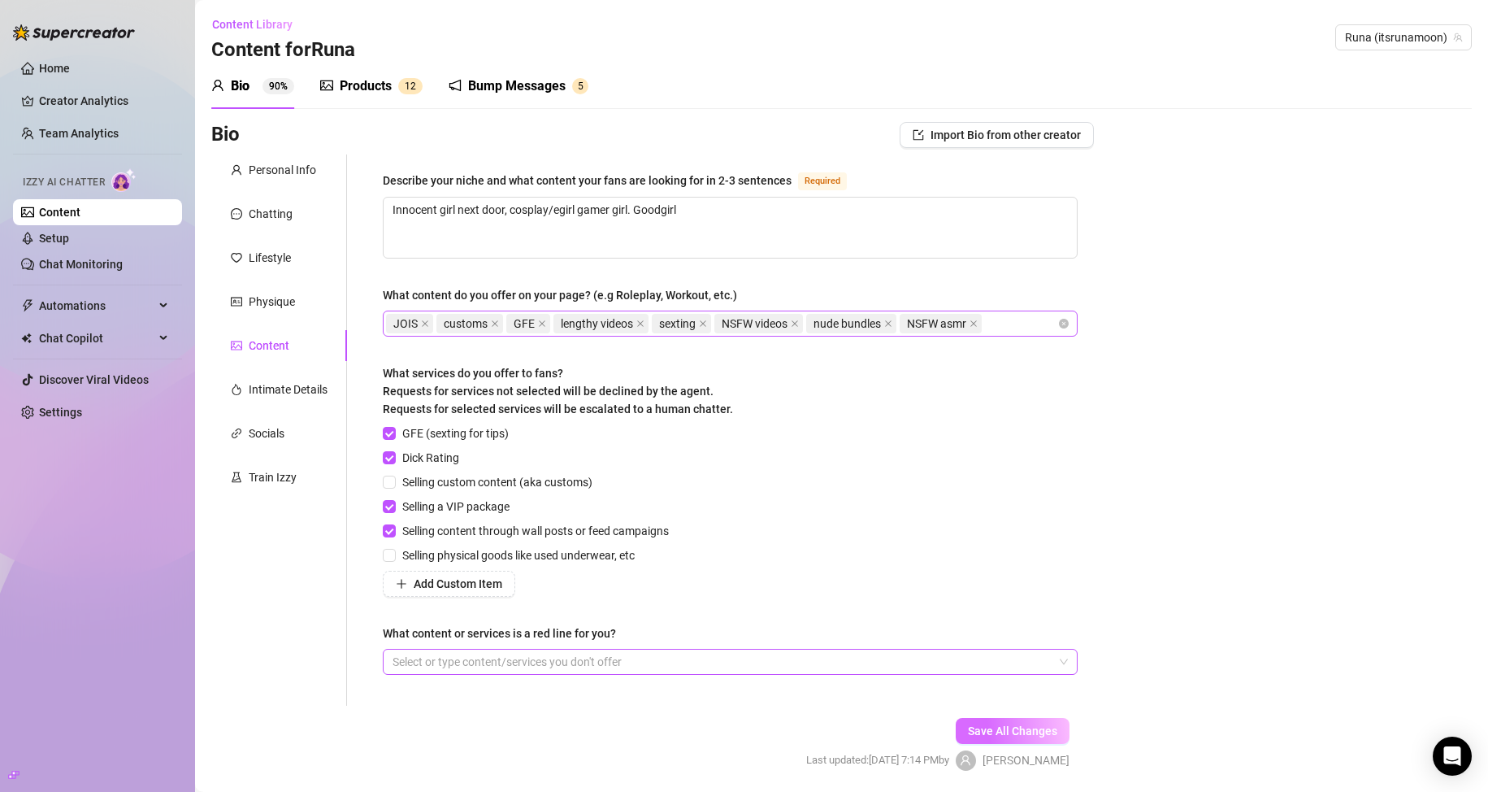
click at [1030, 732] on span "Save All Changes" at bounding box center [1012, 730] width 89 height 13
click at [1033, 731] on span "Save All Changes" at bounding box center [1012, 730] width 89 height 13
click at [1012, 728] on span "Save All Changes" at bounding box center [1012, 730] width 89 height 13
click at [393, 453] on input "Dick Rating" at bounding box center [388, 456] width 11 height 11
checkbox input "false"
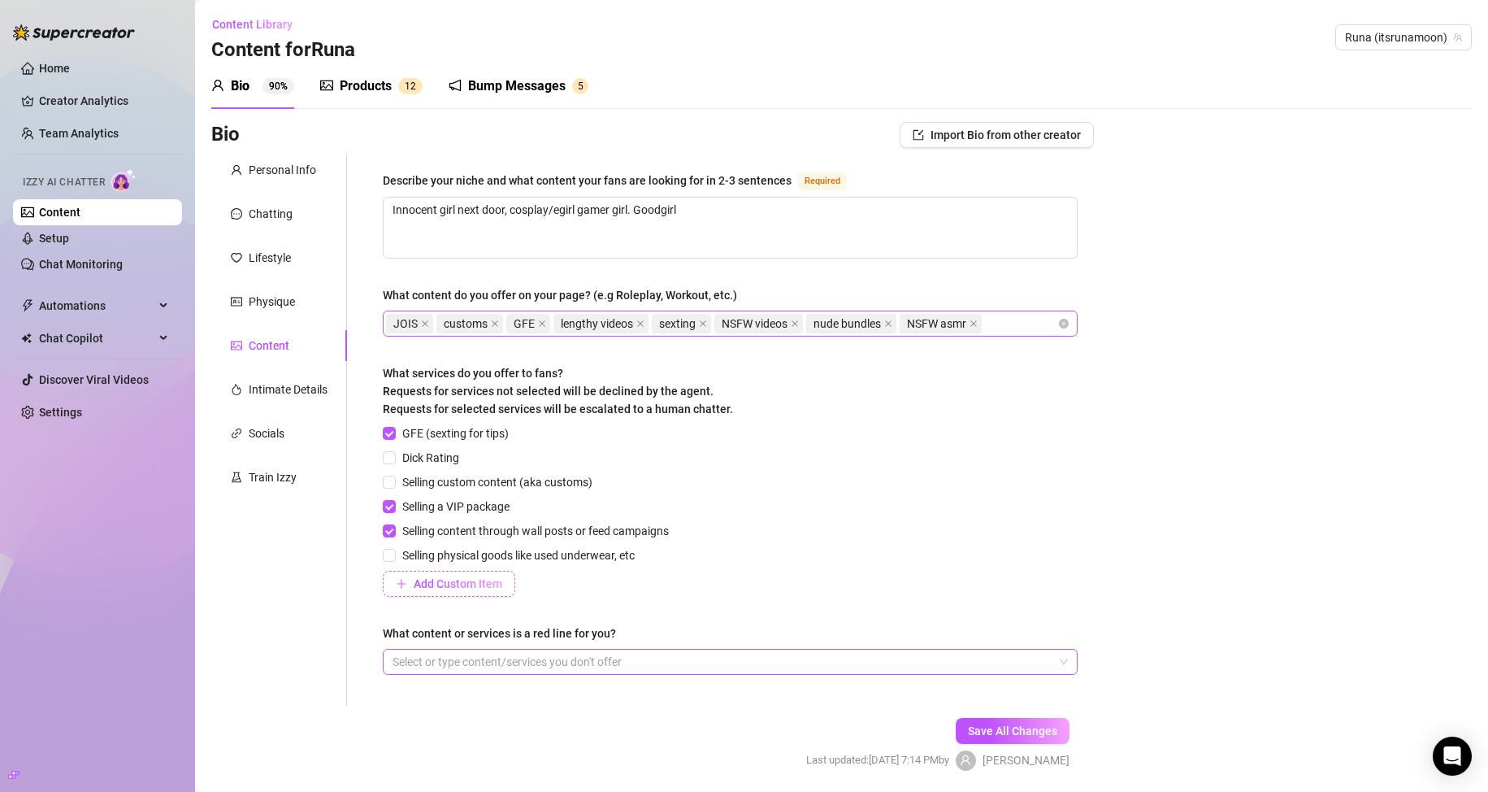
click at [438, 577] on span "Add Custom Item" at bounding box center [458, 583] width 89 height 13
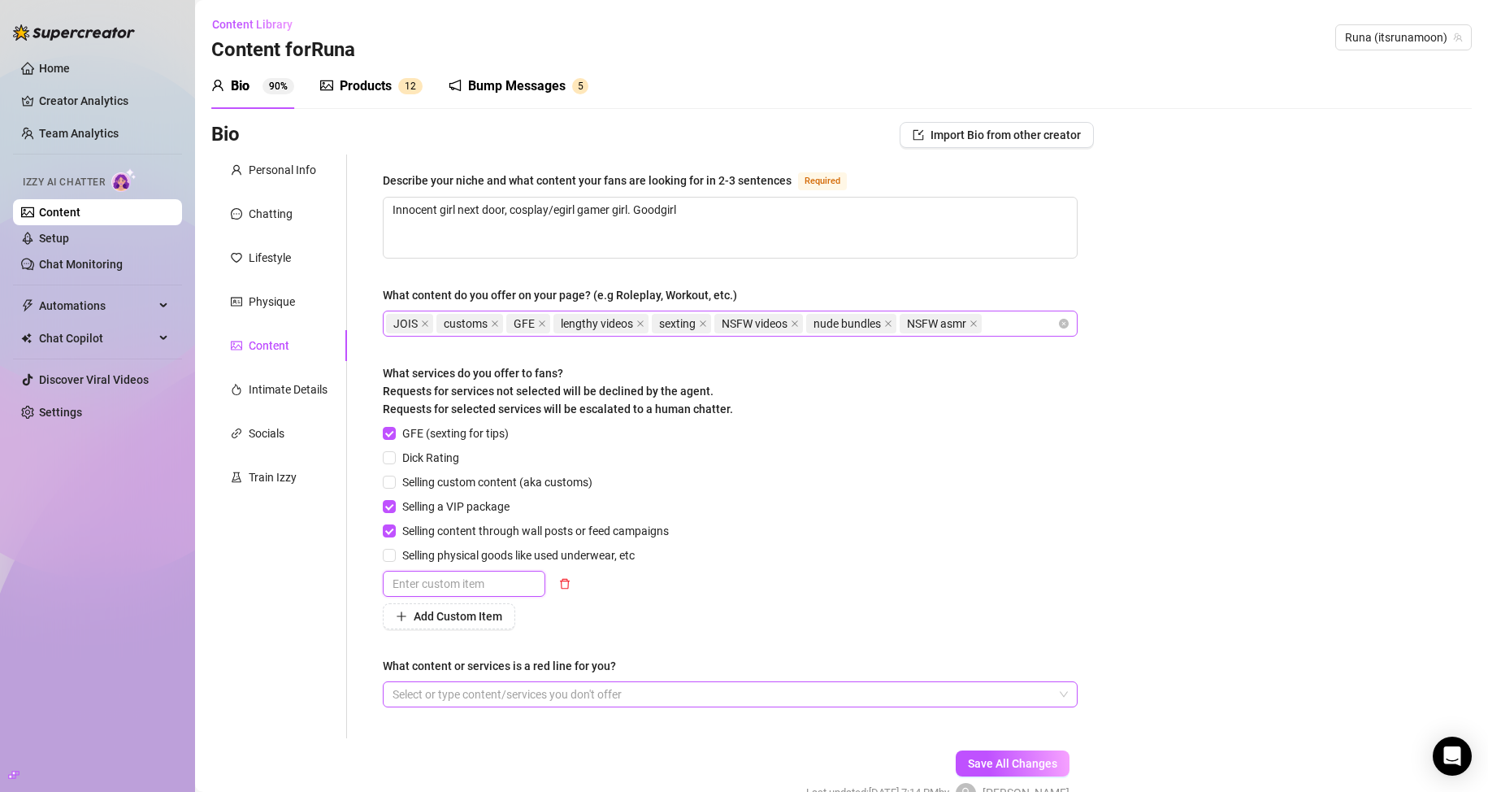
click at [441, 577] on input "text" at bounding box center [464, 583] width 163 height 26
type input "Dick Rates"
click at [476, 615] on span "Add Custom Item" at bounding box center [458, 615] width 89 height 13
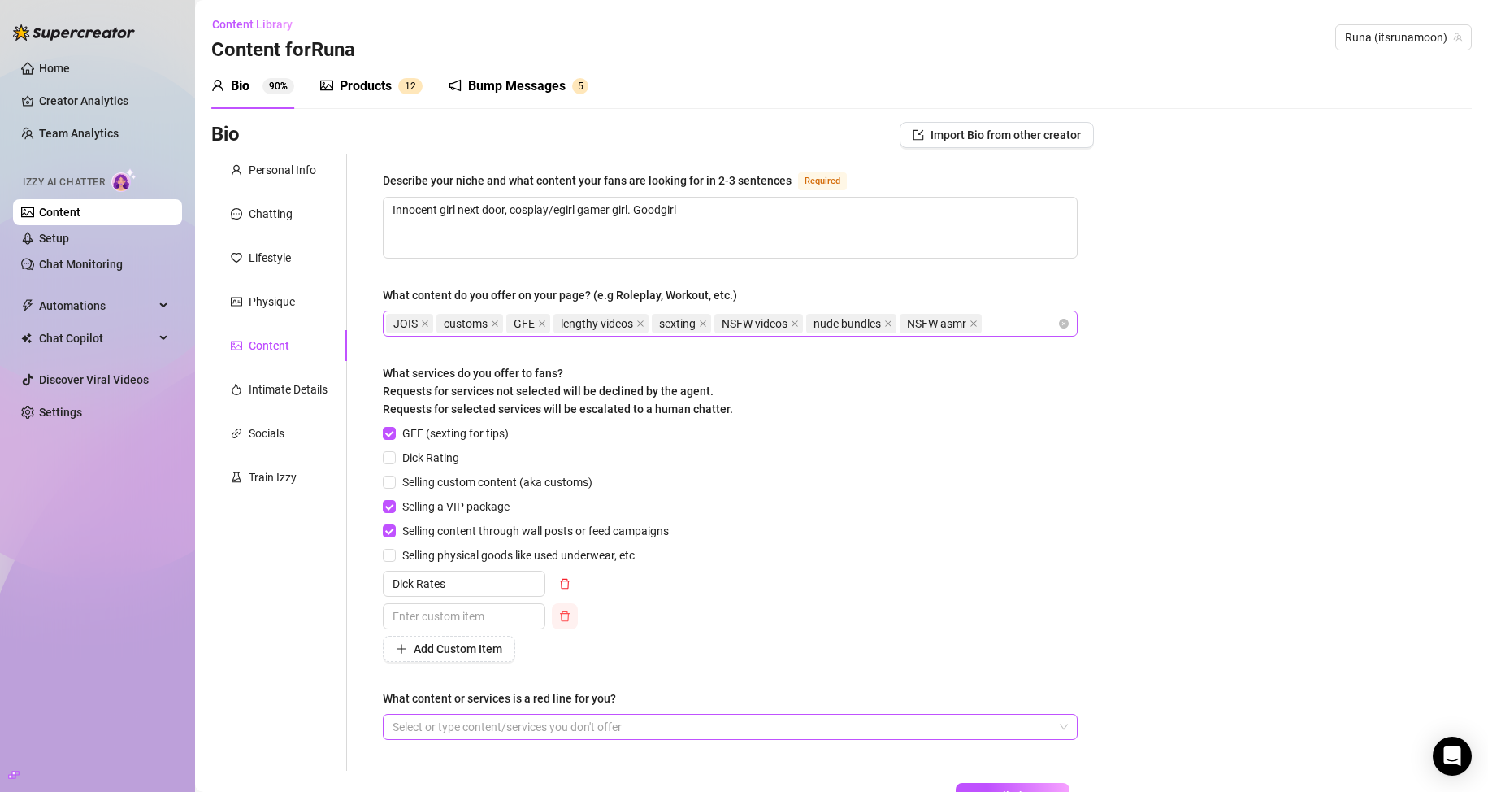
click at [561, 617] on icon "delete" at bounding box center [564, 615] width 11 height 11
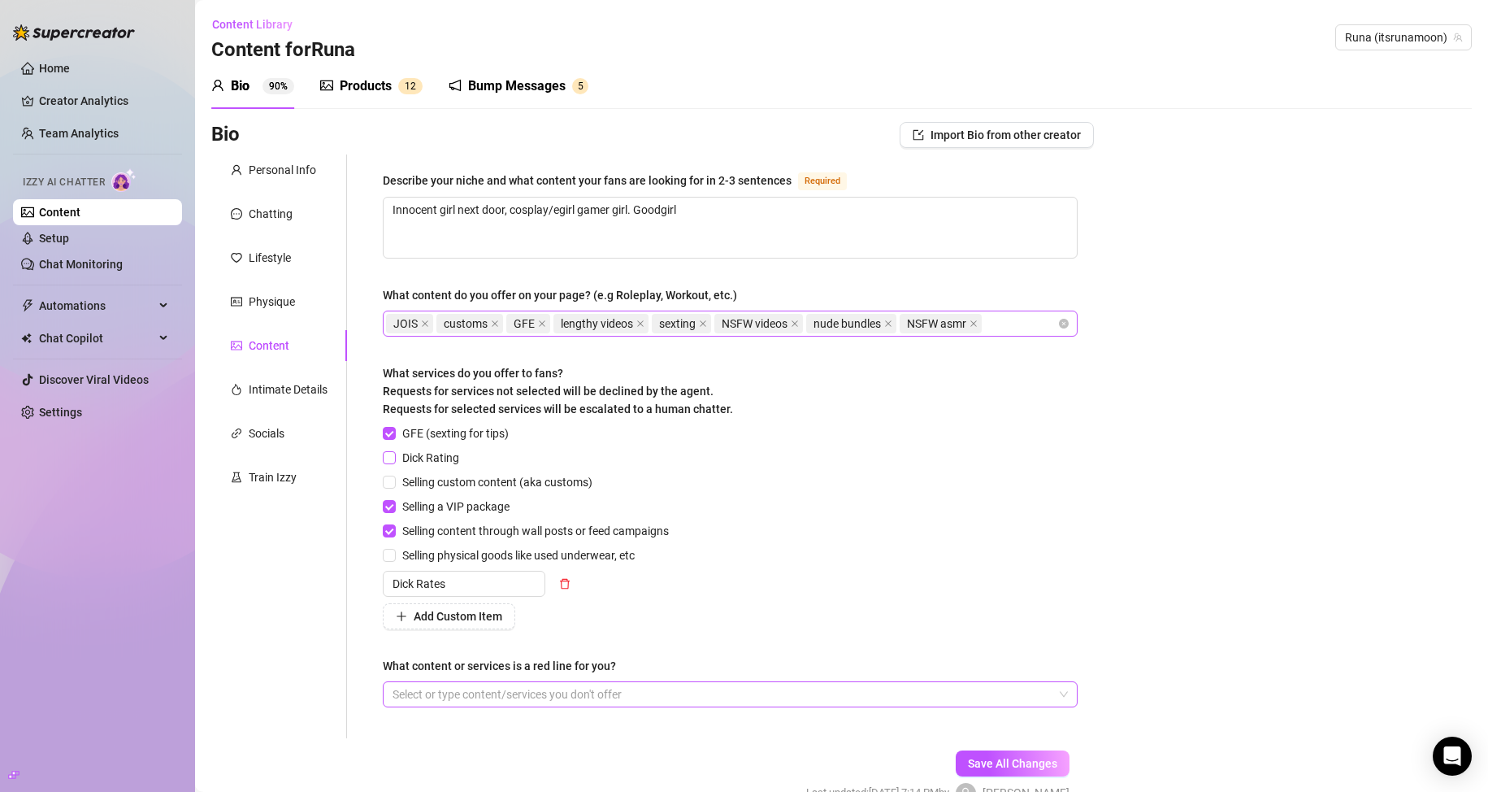
click at [393, 458] on input "Dick Rating" at bounding box center [388, 456] width 11 height 11
checkbox input "false"
click at [968, 757] on span "Save All Changes" at bounding box center [1012, 763] width 89 height 13
click at [707, 562] on div "GFE (sexting for tips) Dick Rating Selling custom content (aka customs) Selling…" at bounding box center [730, 526] width 695 height 205
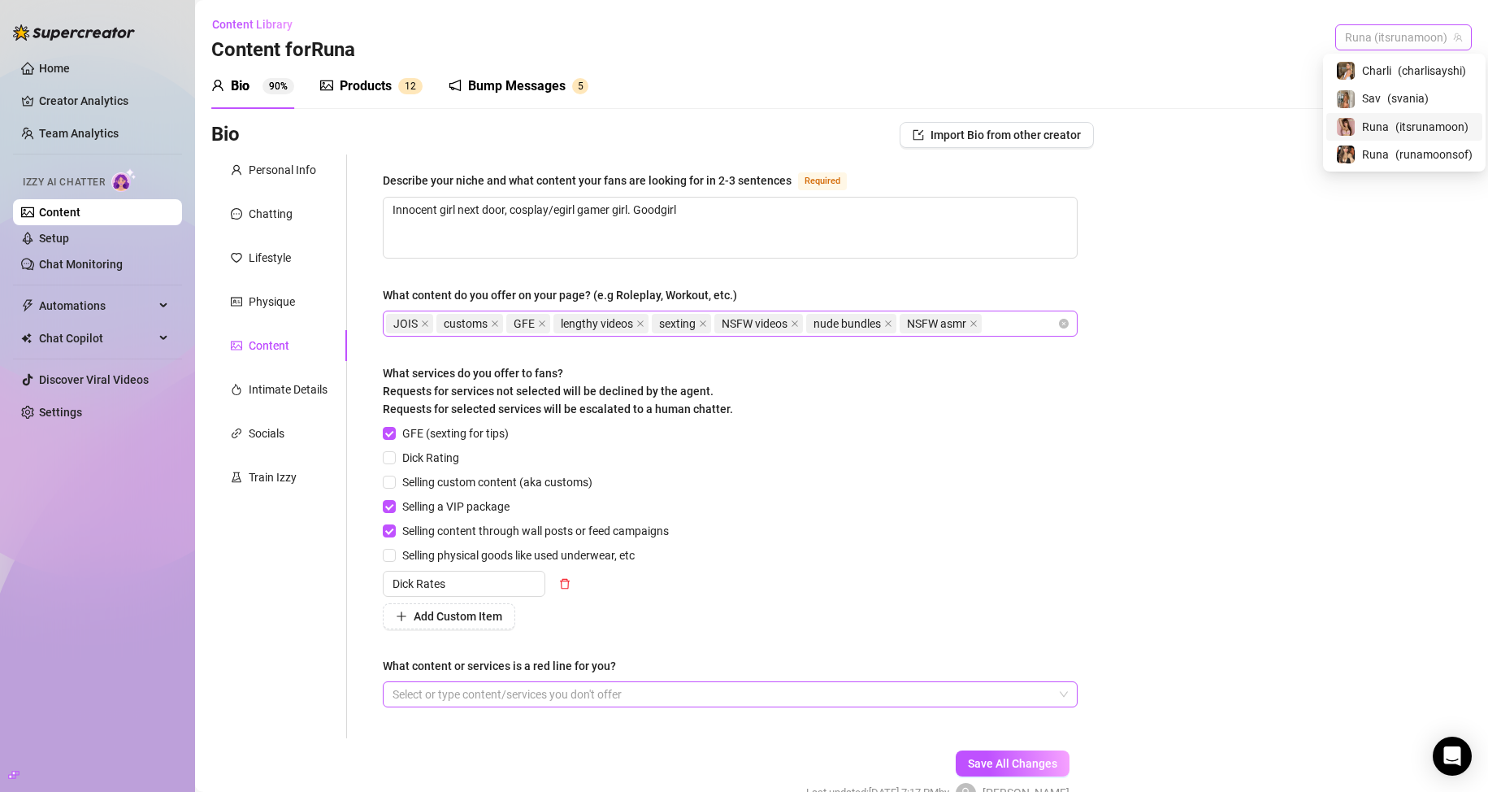
click at [1335, 36] on div "Runa (itsrunamoon)" at bounding box center [1403, 37] width 137 height 26
click at [1369, 70] on span "Charli" at bounding box center [1376, 71] width 29 height 18
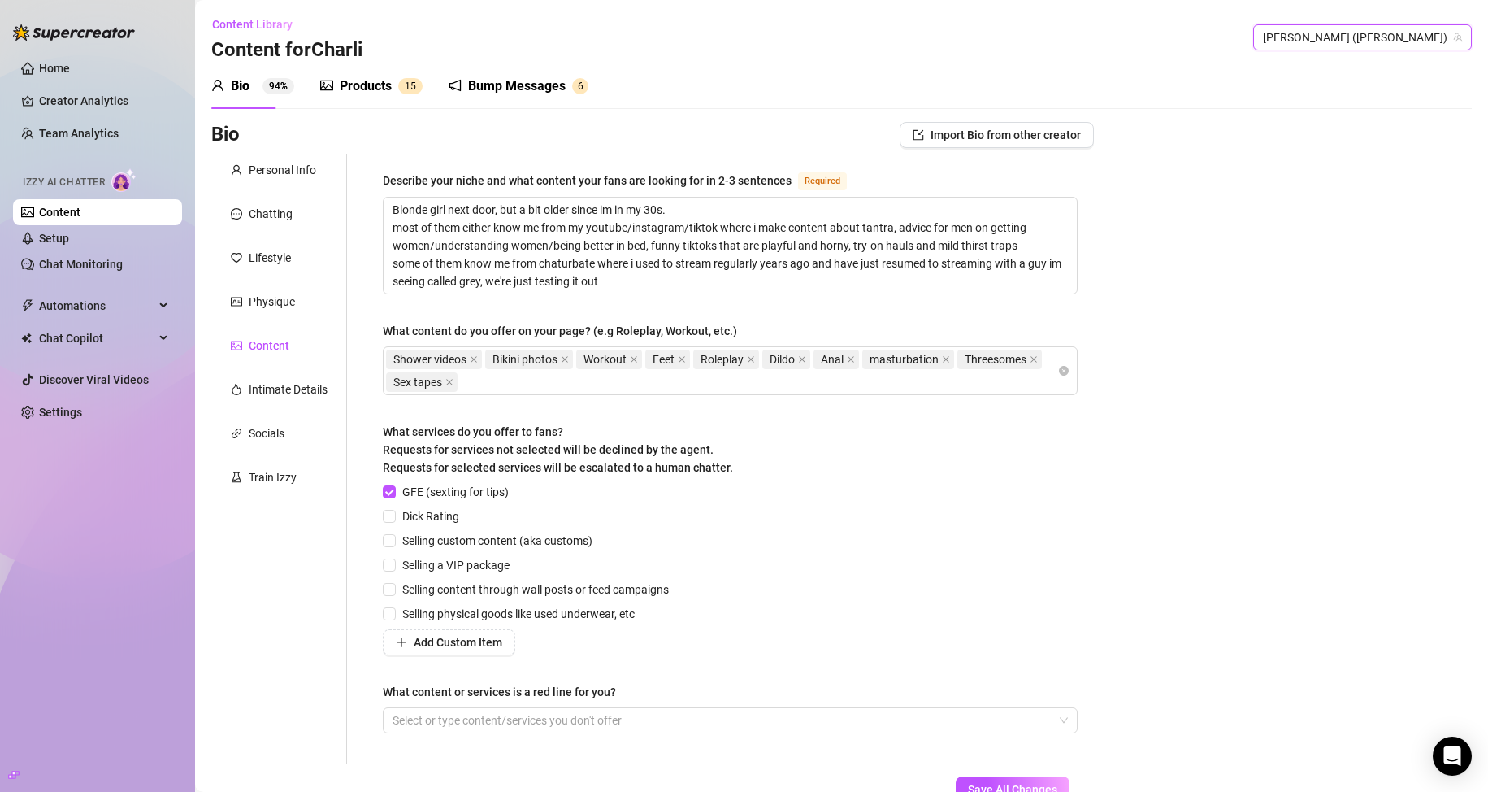
checkbox input "false"
